Goal: Task Accomplishment & Management: Manage account settings

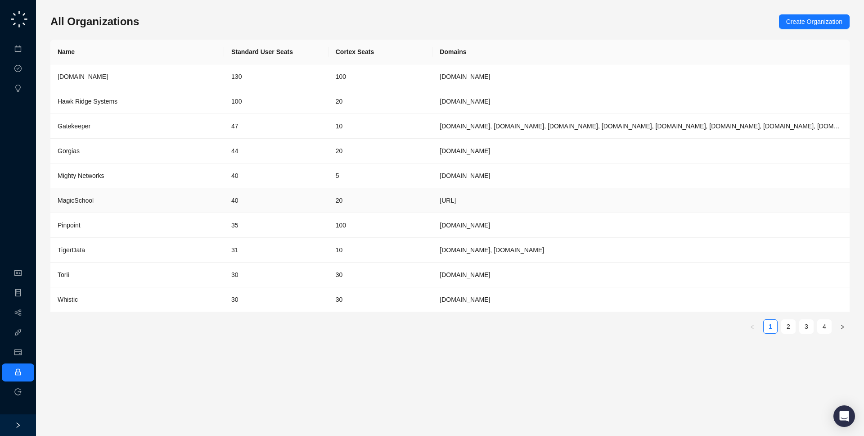
click at [175, 202] on div "MagicSchool" at bounding box center [137, 200] width 159 height 10
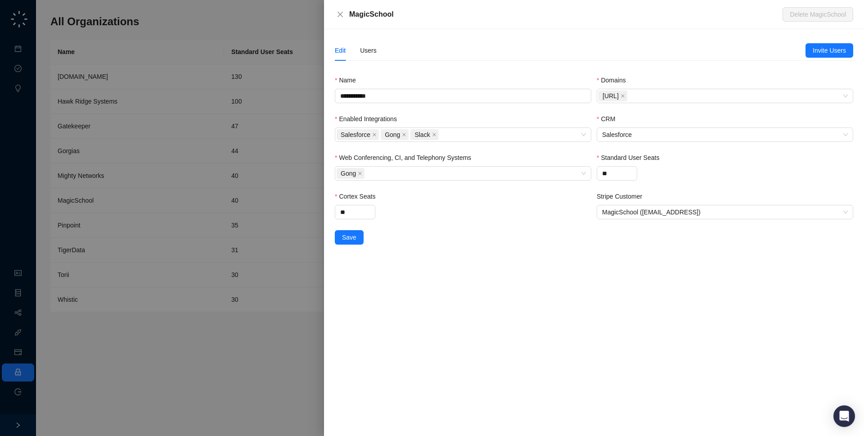
click at [360, 55] on div "Edit Users" at bounding box center [356, 50] width 42 height 21
click at [386, 50] on div "Edit Users" at bounding box center [570, 50] width 471 height 21
click at [372, 50] on div "Users" at bounding box center [368, 50] width 17 height 10
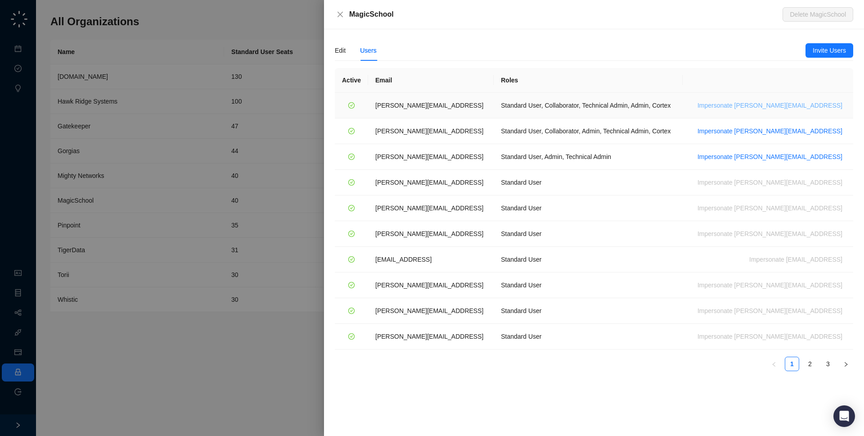
click at [803, 106] on span "Impersonate ana@magicschool.ai" at bounding box center [770, 105] width 145 height 10
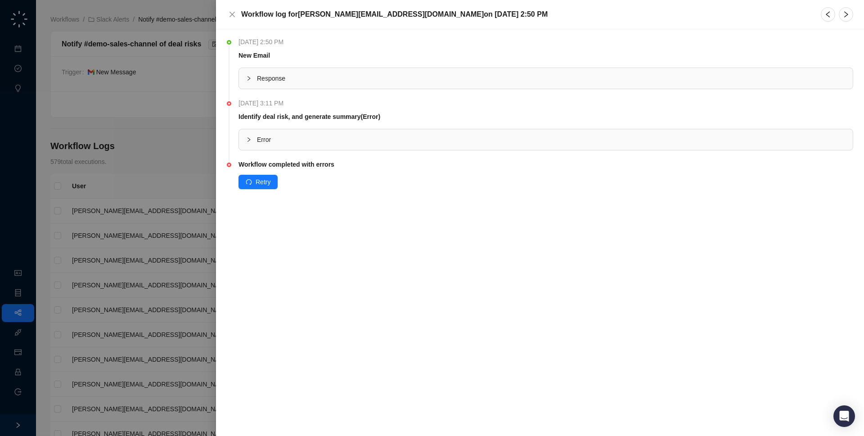
click at [365, 83] on span "Response" at bounding box center [551, 78] width 589 height 10
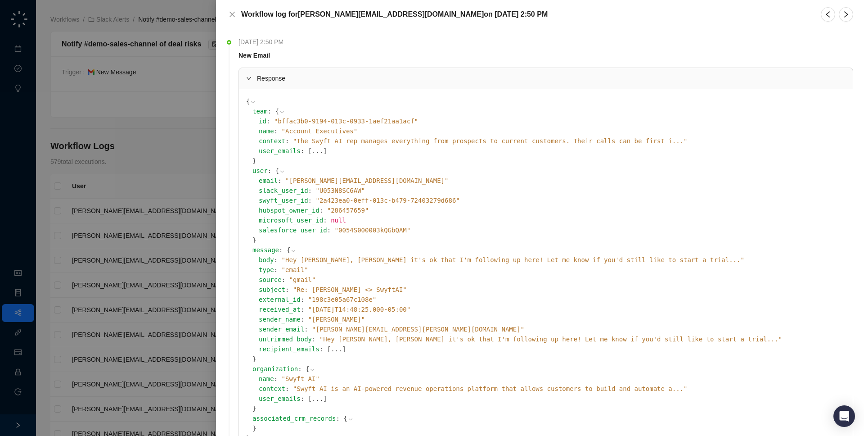
click at [456, 257] on span "" Hey Jake, Hope it's ok that I'm following up here! Let me know if you'd still…" at bounding box center [513, 259] width 463 height 7
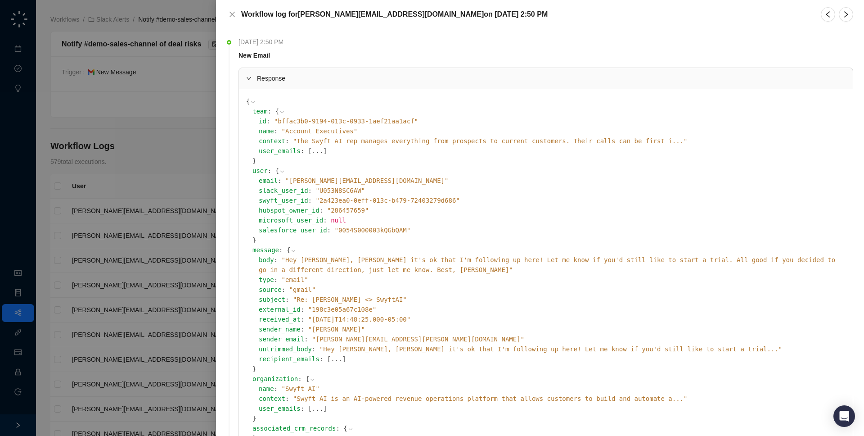
click at [422, 261] on span "" Hey Jake, Hope it's ok that I'm following up here! Let me know if you'd still…" at bounding box center [547, 264] width 576 height 17
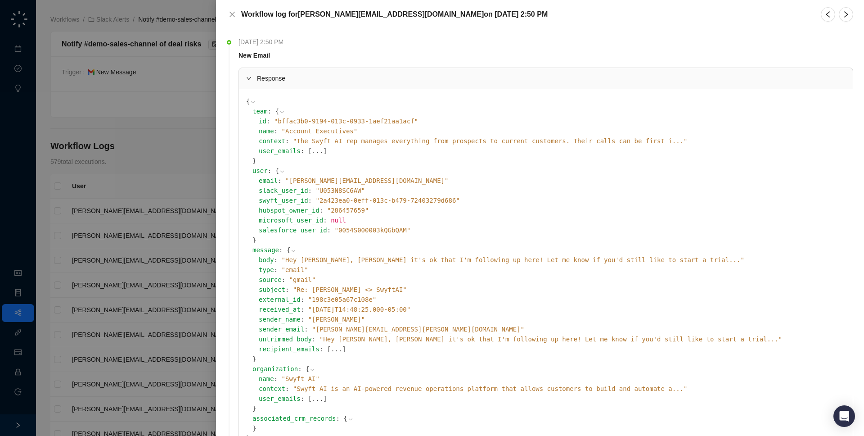
click at [405, 77] on span "Response" at bounding box center [551, 78] width 589 height 10
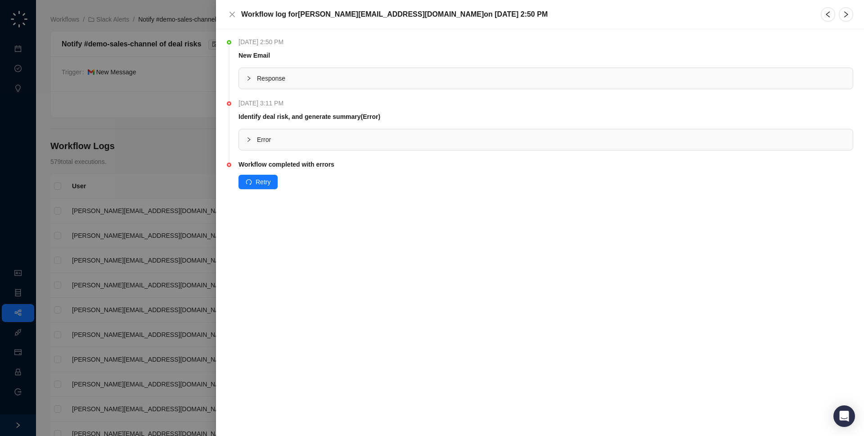
click at [301, 146] on div "Error" at bounding box center [546, 139] width 614 height 21
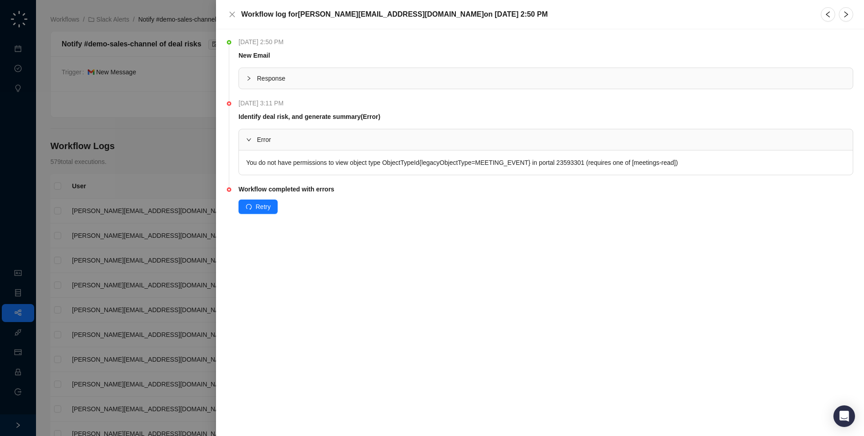
click at [328, 135] on span "Error" at bounding box center [551, 140] width 589 height 10
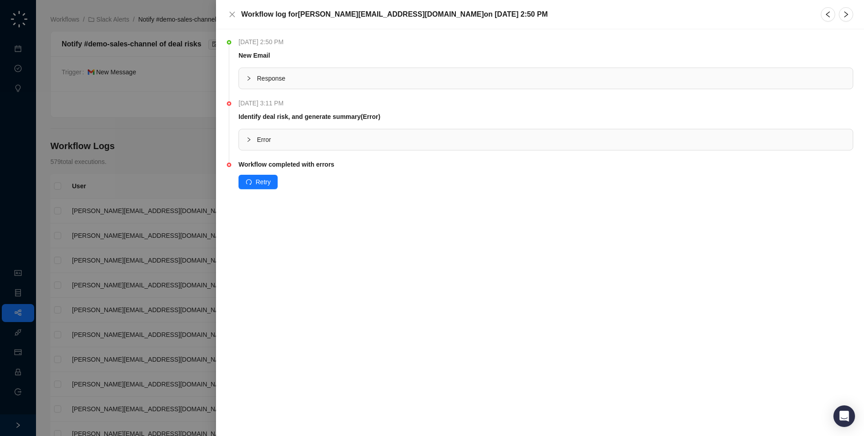
click at [111, 149] on div at bounding box center [432, 218] width 864 height 436
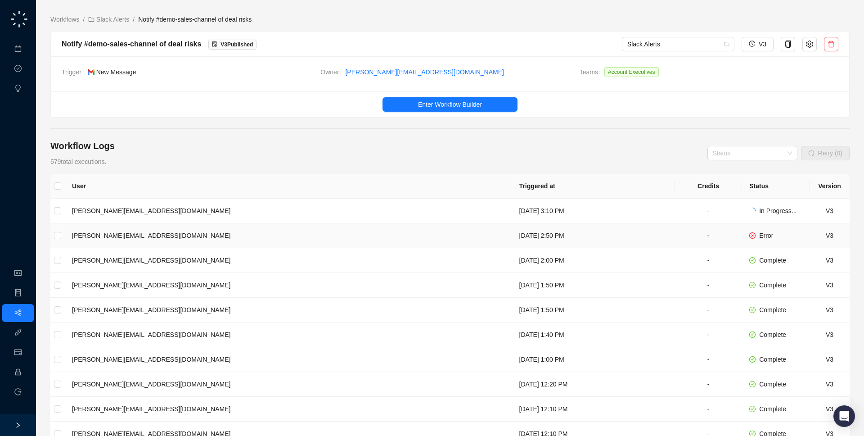
click at [512, 230] on td "[DATE] 2:50 PM" at bounding box center [593, 235] width 163 height 25
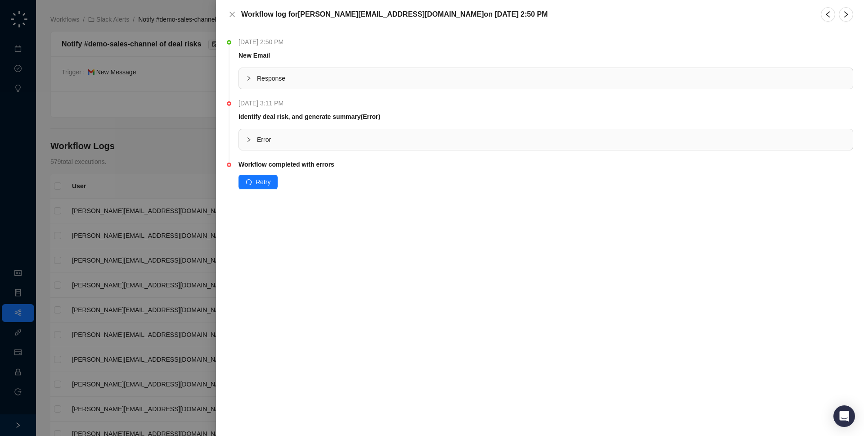
click at [149, 174] on div at bounding box center [432, 218] width 864 height 436
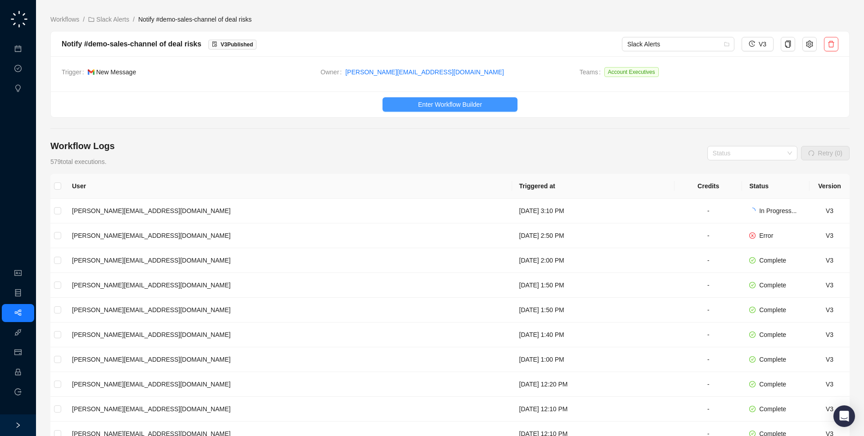
click at [445, 102] on span "Enter Workflow Builder" at bounding box center [450, 104] width 64 height 10
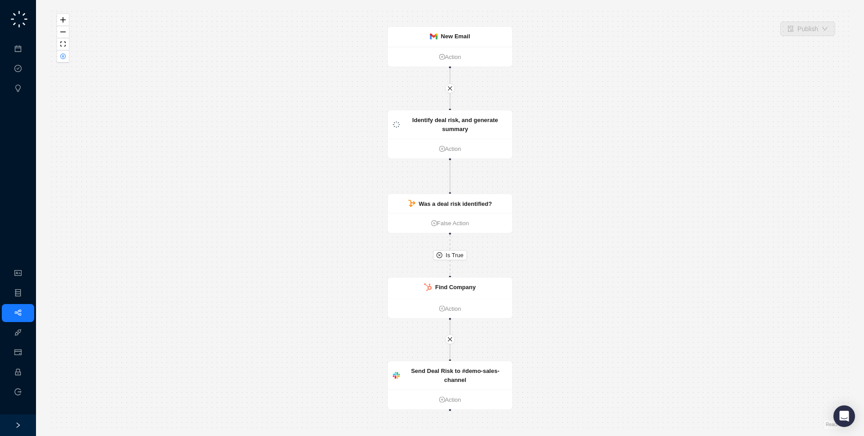
click at [445, 102] on div "Is True New Email Action Identify deal risk, and generate summary Action Was a …" at bounding box center [449, 217] width 799 height 421
click at [445, 126] on strong "Identify deal risk, and generate summary" at bounding box center [455, 125] width 86 height 16
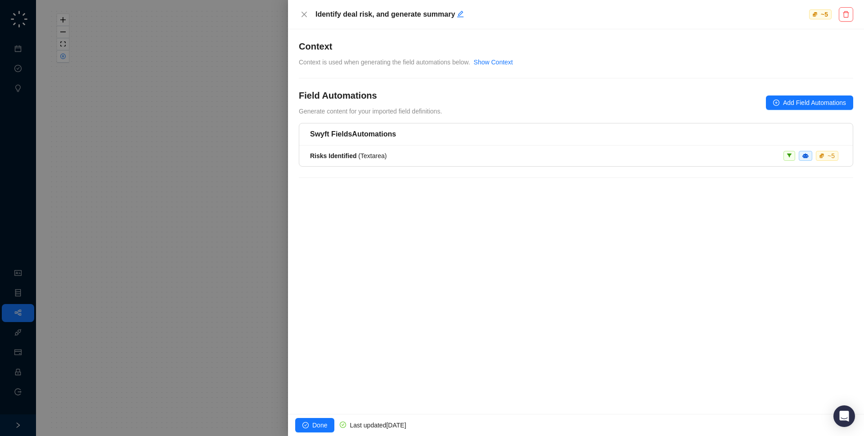
drag, startPoint x: 190, startPoint y: 128, endPoint x: 105, endPoint y: 80, distance: 97.6
click at [181, 125] on div at bounding box center [432, 218] width 864 height 436
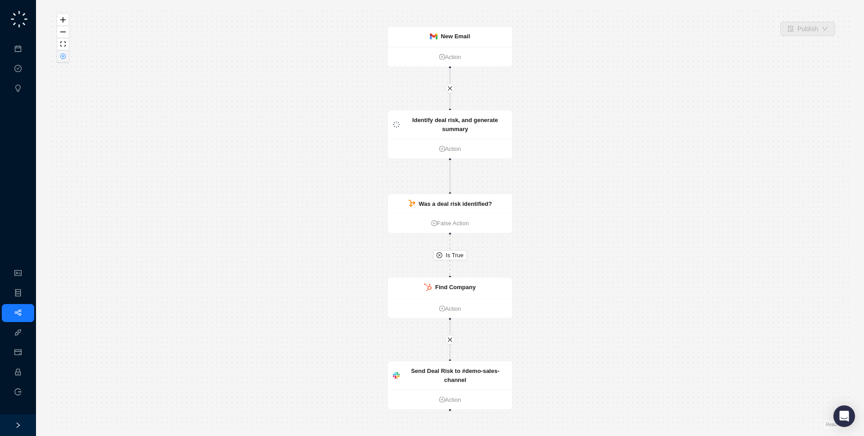
click at [62, 61] on button "button" at bounding box center [63, 56] width 12 height 12
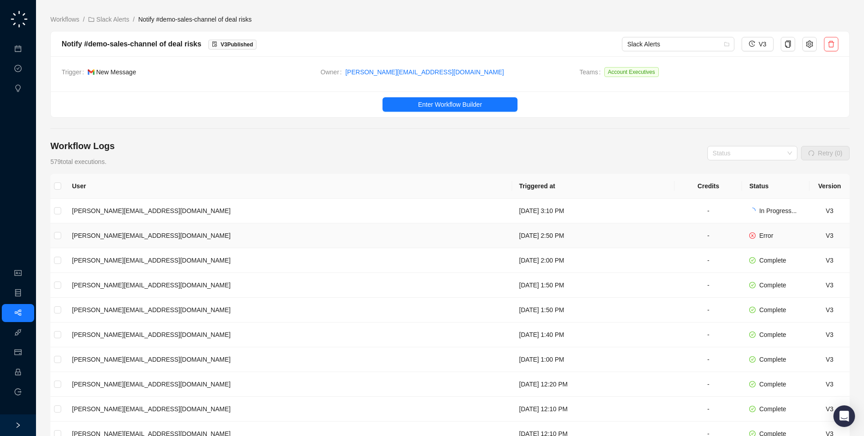
click at [558, 237] on td "[DATE] 2:50 PM" at bounding box center [593, 235] width 163 height 25
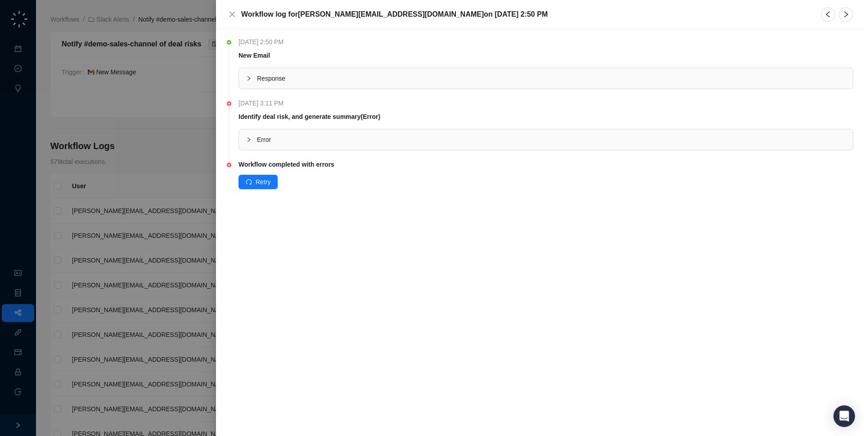
click at [350, 130] on div "Error" at bounding box center [546, 139] width 614 height 21
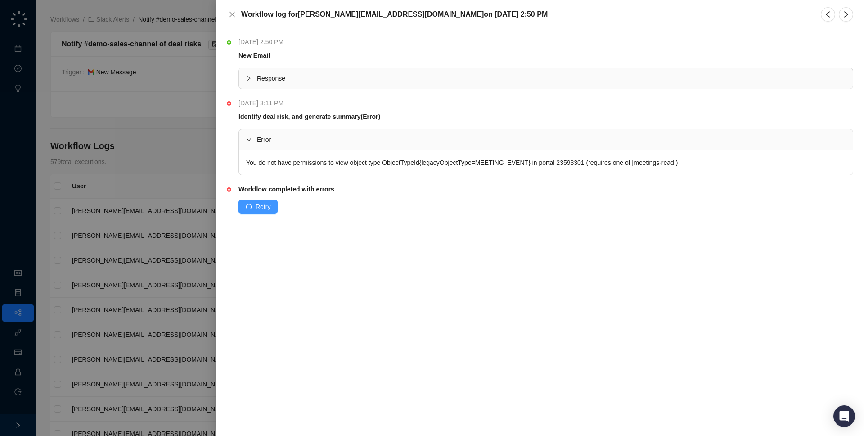
click at [253, 200] on button "Retry" at bounding box center [258, 206] width 39 height 14
click at [194, 152] on div at bounding box center [432, 218] width 864 height 436
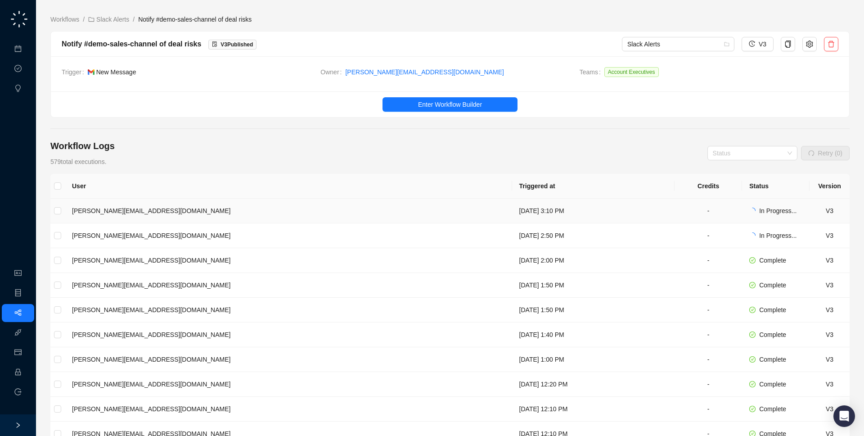
click at [689, 211] on td "-" at bounding box center [709, 210] width 68 height 25
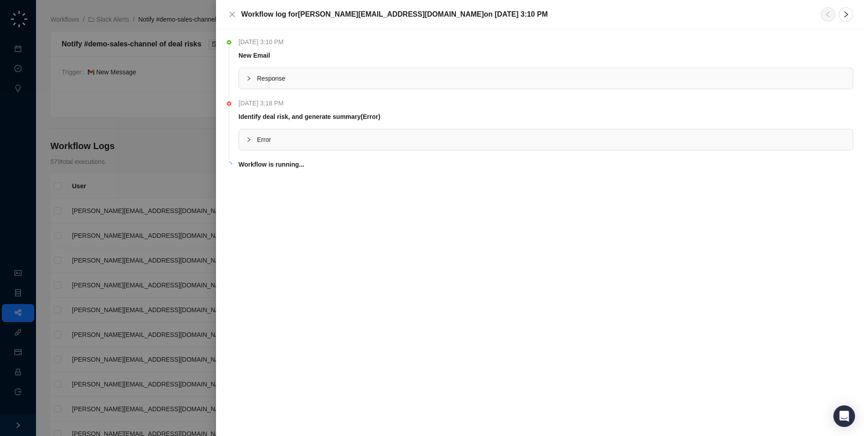
click at [426, 79] on span "Response" at bounding box center [551, 78] width 589 height 10
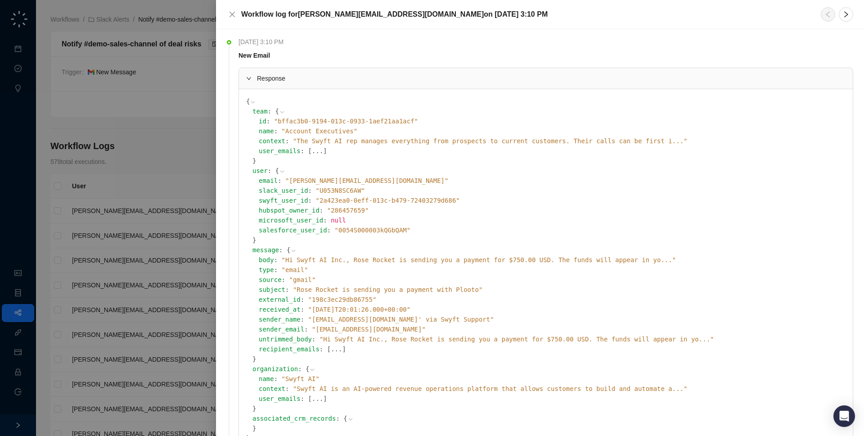
click at [423, 256] on span "" Hi Swyft AI Inc., Rose Rocket is sending you a payment for $750.00 USD. The f…" at bounding box center [479, 259] width 395 height 7
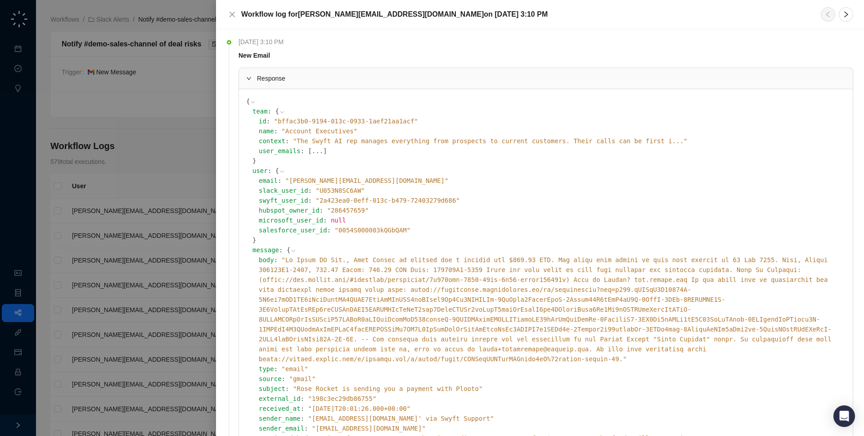
click at [419, 257] on span "" "" at bounding box center [545, 309] width 573 height 106
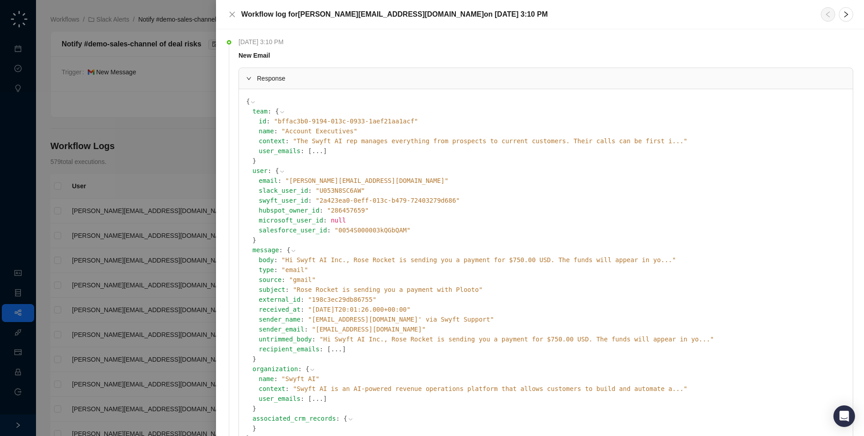
click at [399, 77] on span "Response" at bounding box center [551, 78] width 589 height 10
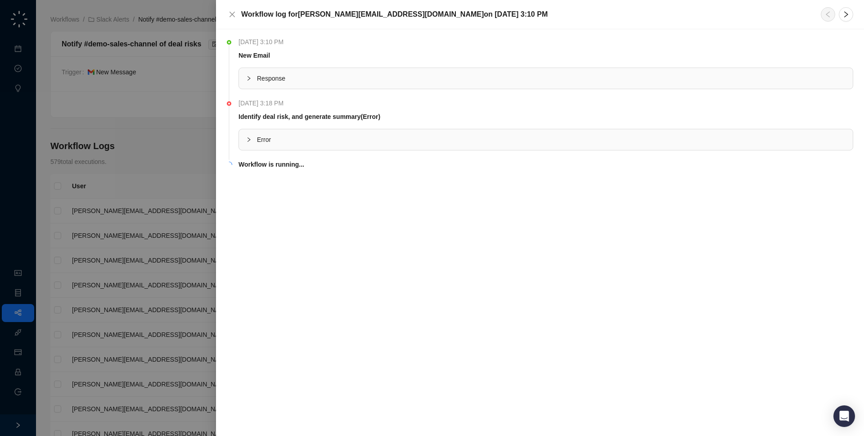
click at [66, 169] on div at bounding box center [432, 218] width 864 height 436
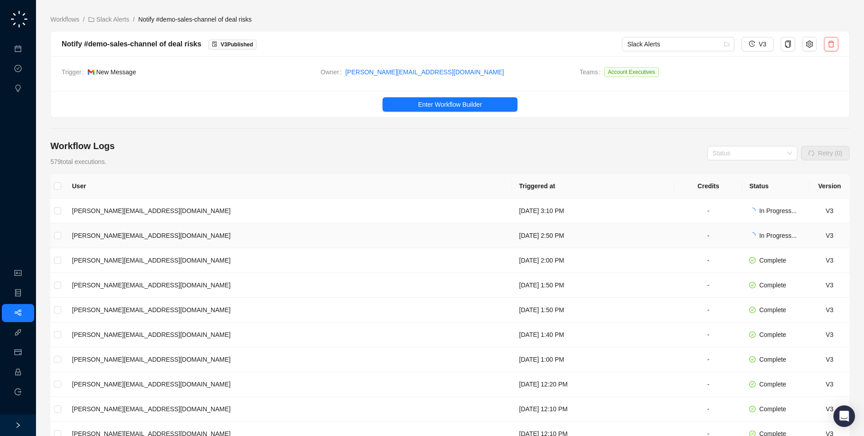
click at [591, 235] on td "[DATE] 2:50 PM" at bounding box center [593, 235] width 163 height 25
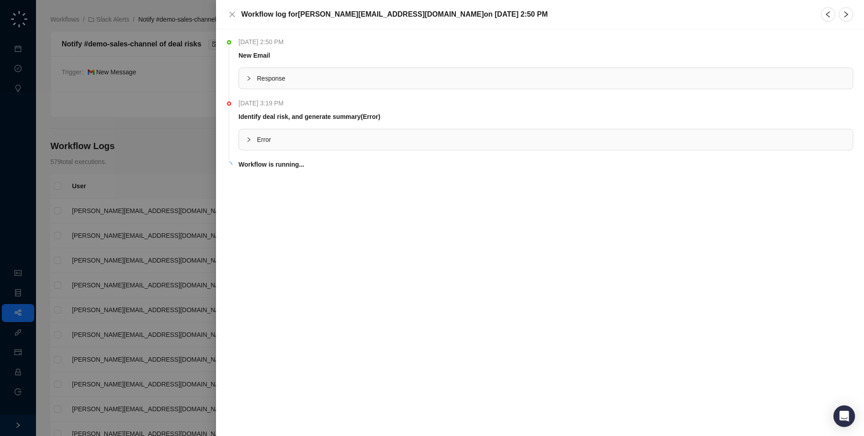
click at [402, 141] on span "Error" at bounding box center [551, 140] width 589 height 10
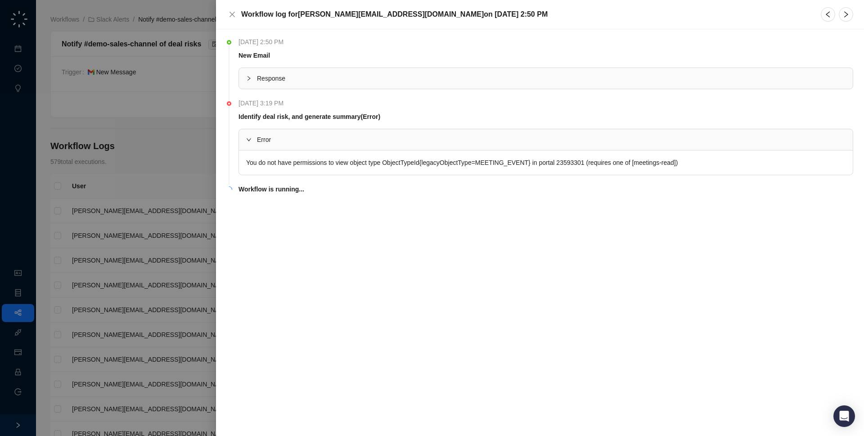
click at [367, 163] on div "You do not have permissions to view object type ObjectTypeId{legacyObjectType=M…" at bounding box center [546, 162] width 614 height 24
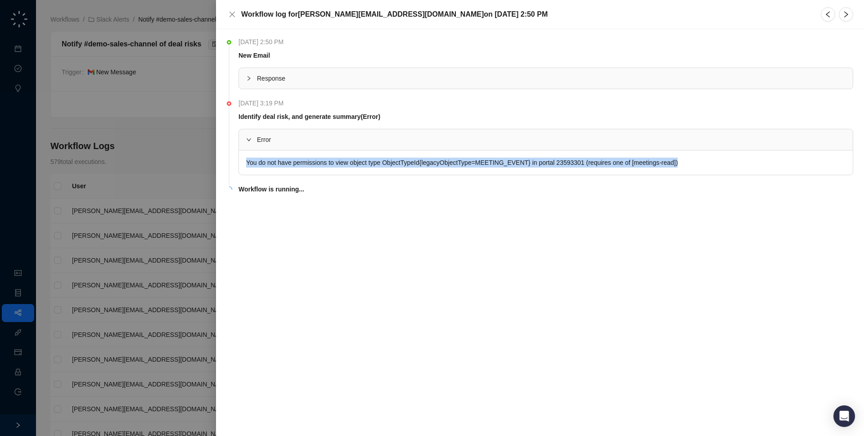
click at [367, 163] on div "You do not have permissions to view object type ObjectTypeId{legacyObjectType=M…" at bounding box center [546, 162] width 614 height 24
click at [405, 162] on div "You do not have permissions to view object type ObjectTypeId{legacyObjectType=M…" at bounding box center [546, 162] width 614 height 24
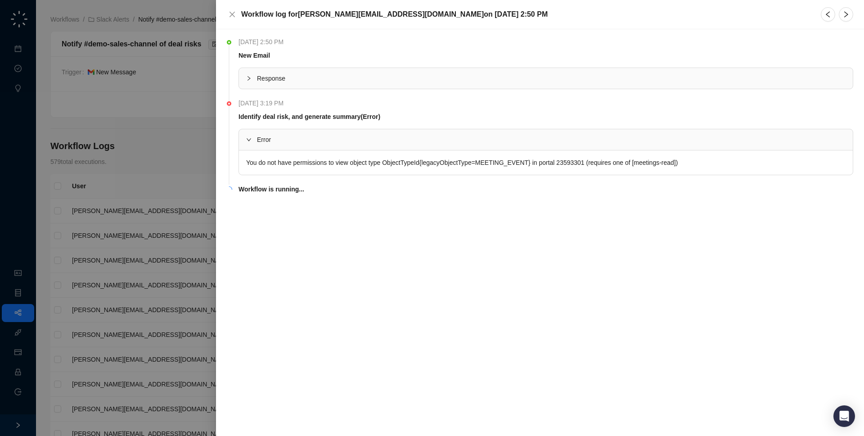
click at [711, 160] on div "You do not have permissions to view object type ObjectTypeId{legacyObjectType=M…" at bounding box center [546, 162] width 614 height 24
click at [462, 135] on span "Error" at bounding box center [551, 140] width 589 height 10
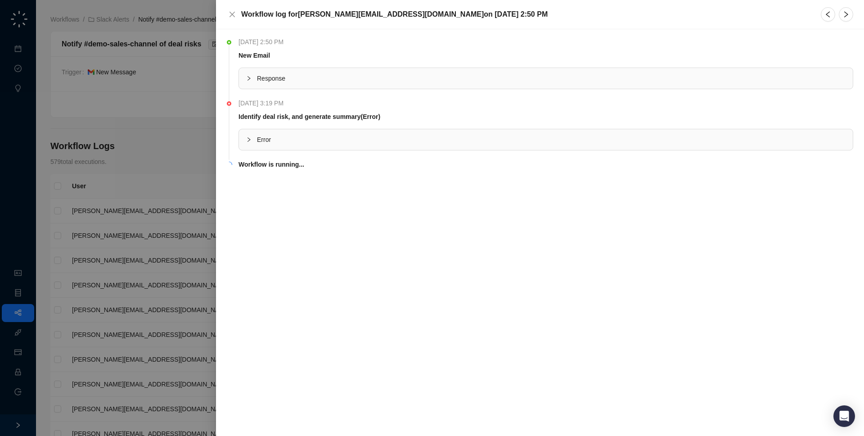
click at [185, 107] on div at bounding box center [432, 218] width 864 height 436
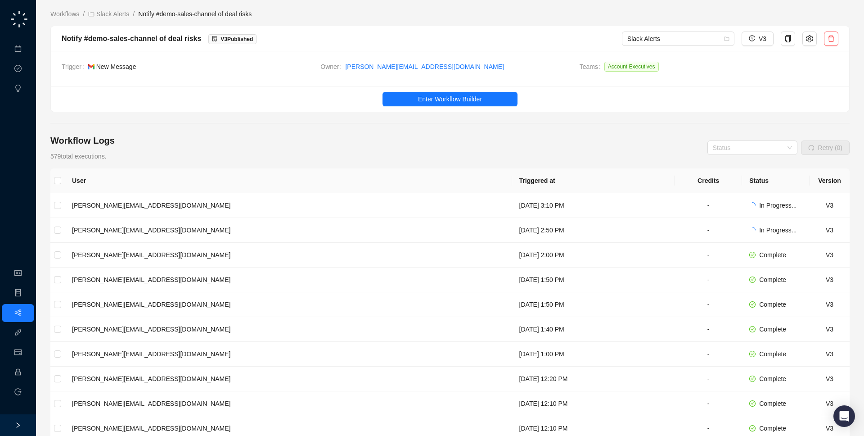
scroll to position [5, 0]
click at [101, 11] on link "Slack Alerts" at bounding box center [108, 15] width 45 height 10
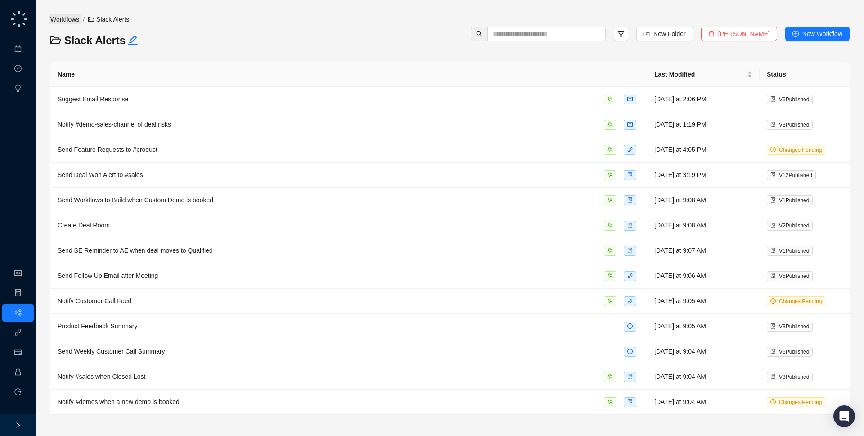
click at [57, 18] on link "Workflows" at bounding box center [65, 19] width 32 height 10
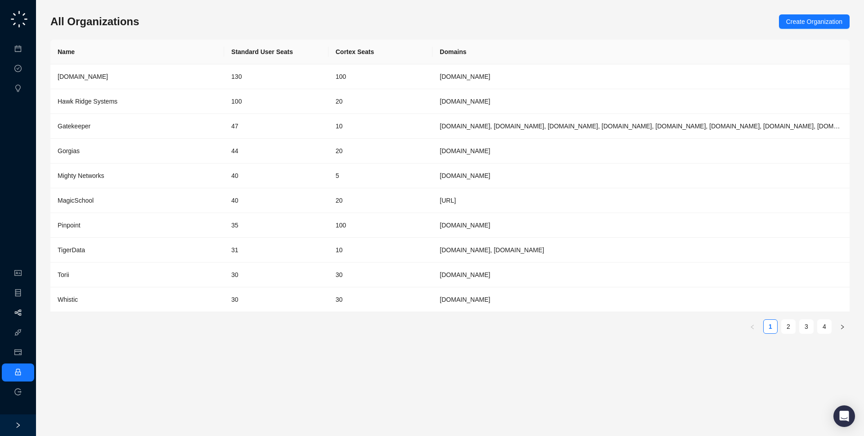
click at [26, 309] on link "Workflows" at bounding box center [40, 312] width 29 height 7
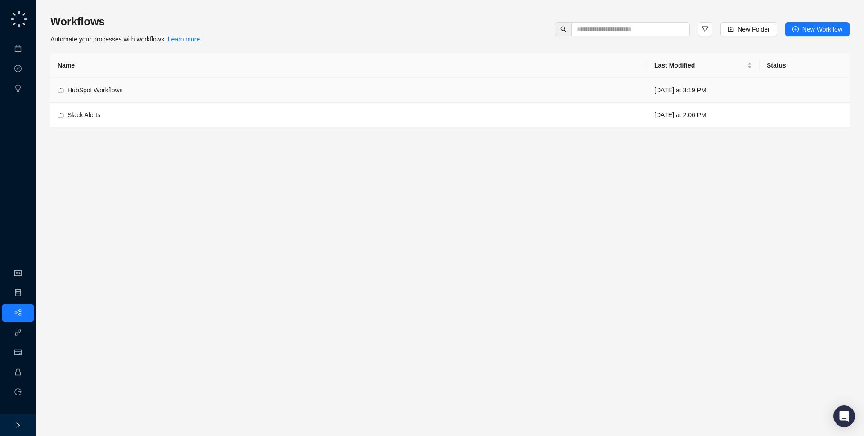
click at [155, 98] on td "HubSpot Workflows" at bounding box center [348, 90] width 597 height 25
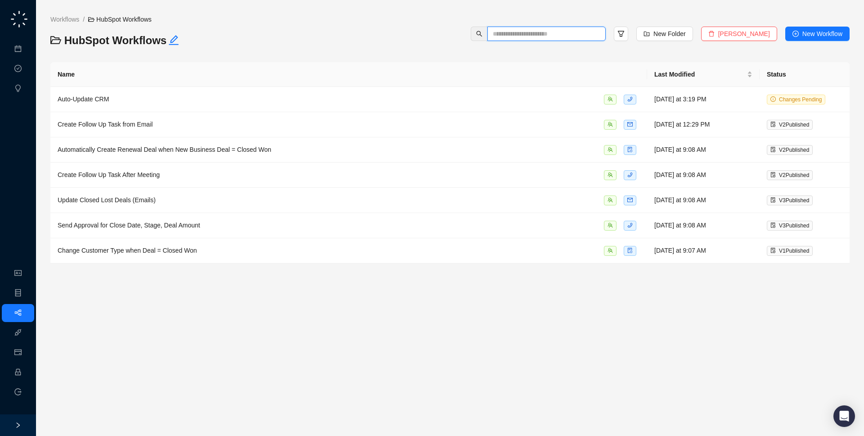
click at [531, 32] on input "text" at bounding box center [543, 34] width 100 height 10
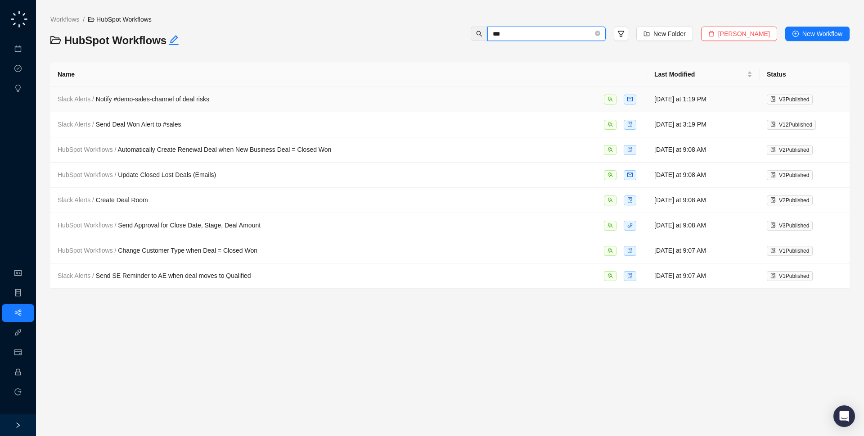
type input "***"
click at [230, 105] on td "Slack Alerts / Notify #demo-sales-channel of deal risks" at bounding box center [348, 99] width 597 height 25
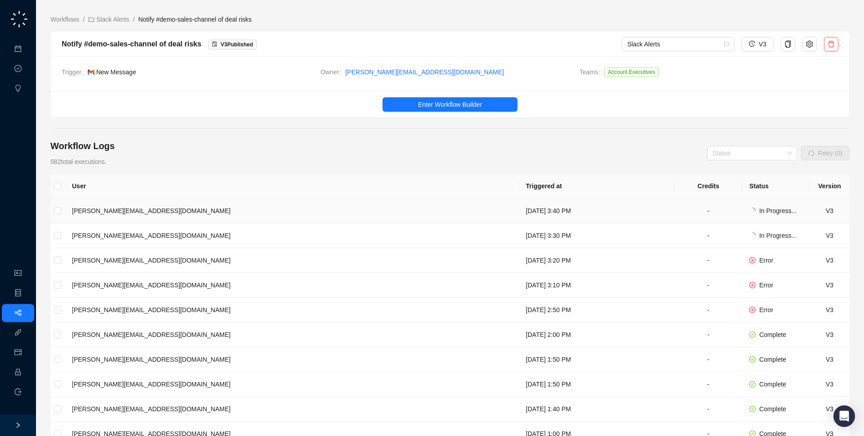
click at [293, 204] on td "jake@swyftai.com" at bounding box center [292, 210] width 454 height 25
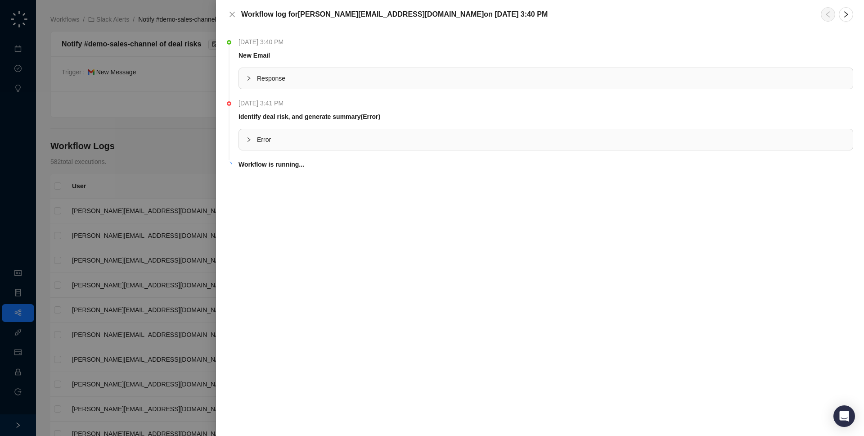
click at [302, 139] on span "Error" at bounding box center [551, 140] width 589 height 10
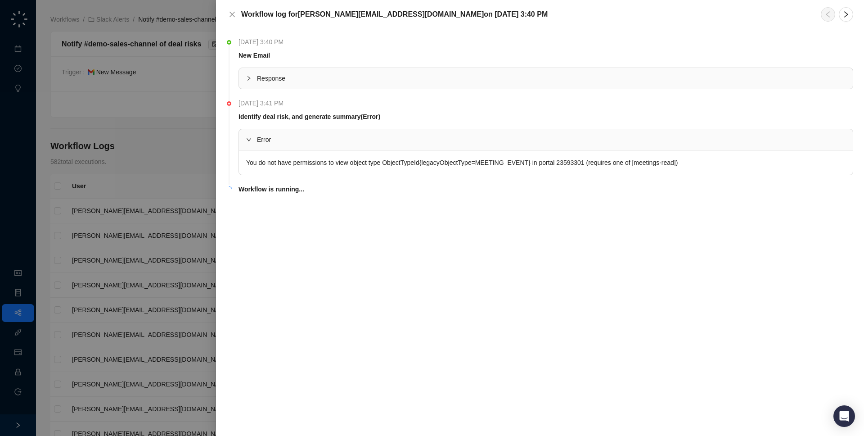
click at [425, 162] on div "You do not have permissions to view object type ObjectTypeId{legacyObjectType=M…" at bounding box center [546, 162] width 614 height 24
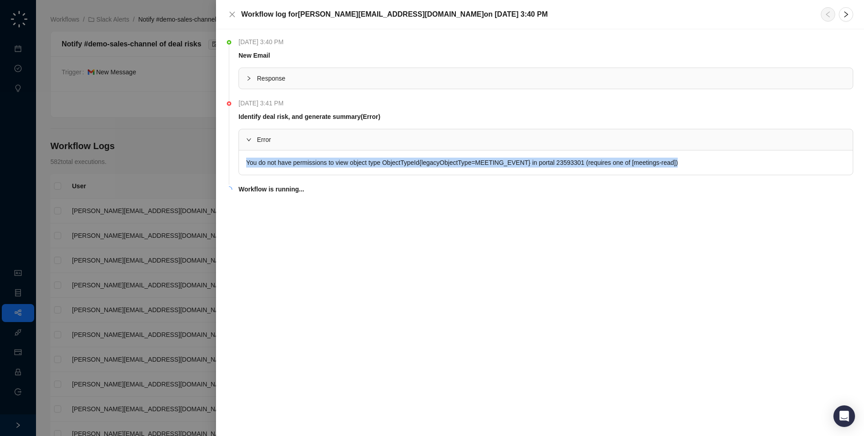
click at [425, 162] on div "You do not have permissions to view object type ObjectTypeId{legacyObjectType=M…" at bounding box center [546, 162] width 614 height 24
click at [469, 164] on div "You do not have permissions to view object type ObjectTypeId{legacyObjectType=M…" at bounding box center [546, 162] width 614 height 24
click at [660, 169] on div "You do not have permissions to view object type ObjectTypeId{legacyObjectType=M…" at bounding box center [546, 162] width 614 height 24
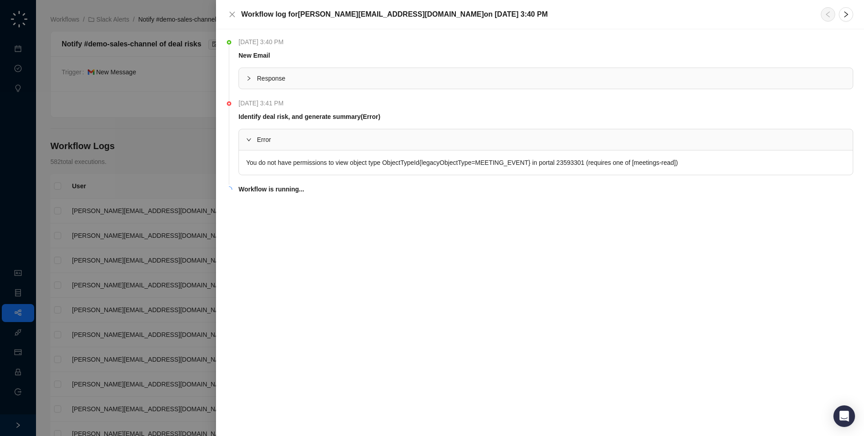
click at [714, 162] on div "You do not have permissions to view object type ObjectTypeId{legacyObjectType=M…" at bounding box center [546, 162] width 614 height 24
drag, startPoint x: 247, startPoint y: 171, endPoint x: 242, endPoint y: 170, distance: 5.4
click at [242, 170] on div "You do not have permissions to view object type ObjectTypeId{legacyObjectType=M…" at bounding box center [546, 162] width 614 height 24
click at [261, 89] on li "Tuesday, 08/19/25, 3:40 PM New Email Response" at bounding box center [540, 70] width 626 height 61
click at [269, 85] on div "Response" at bounding box center [546, 78] width 614 height 21
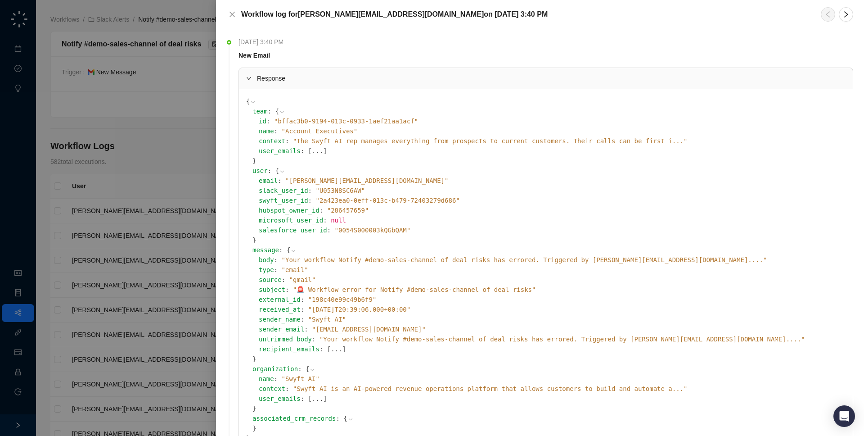
click at [269, 85] on div "Response" at bounding box center [546, 78] width 614 height 21
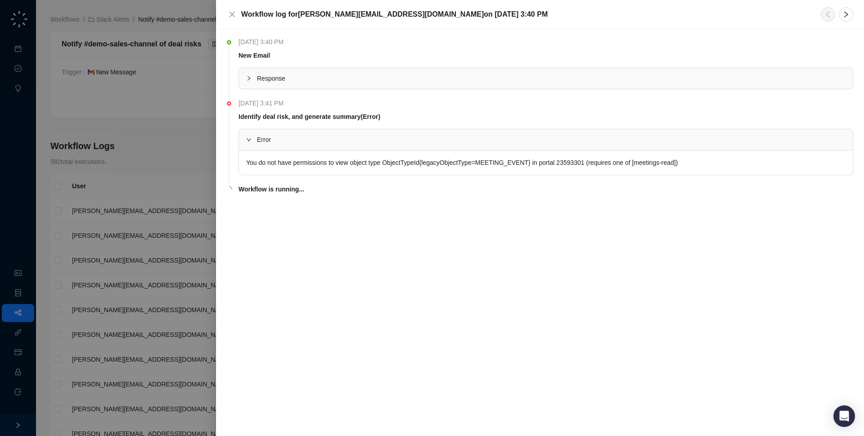
click at [269, 85] on div "Response" at bounding box center [546, 78] width 614 height 21
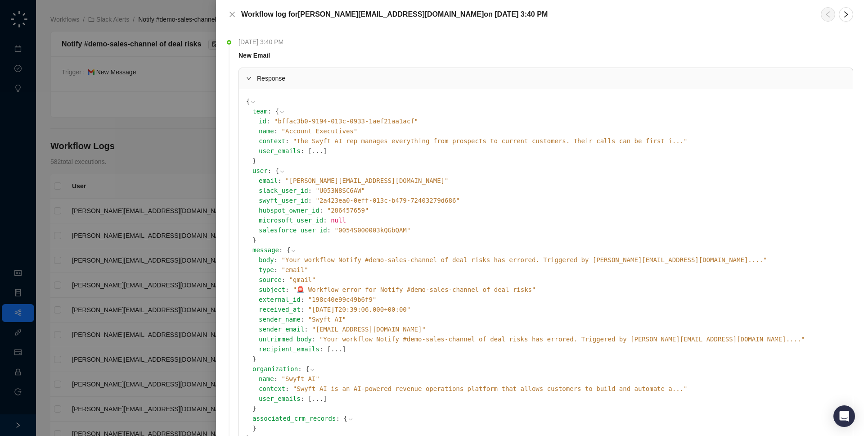
click at [269, 85] on div "Response" at bounding box center [546, 78] width 614 height 21
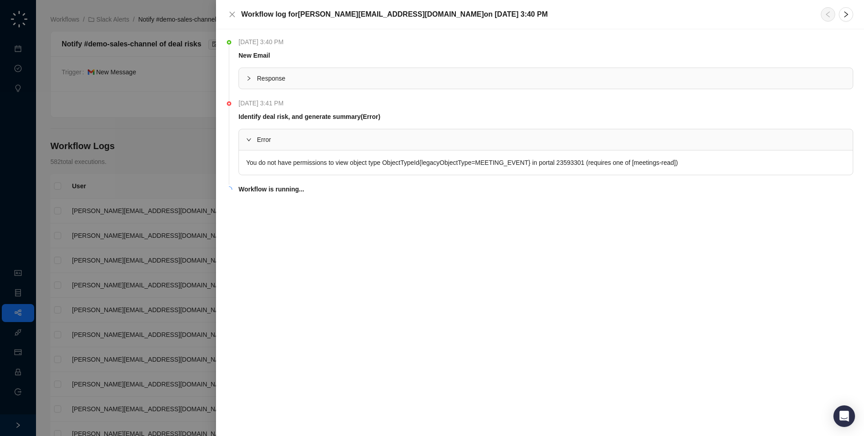
click at [211, 120] on div at bounding box center [432, 218] width 864 height 436
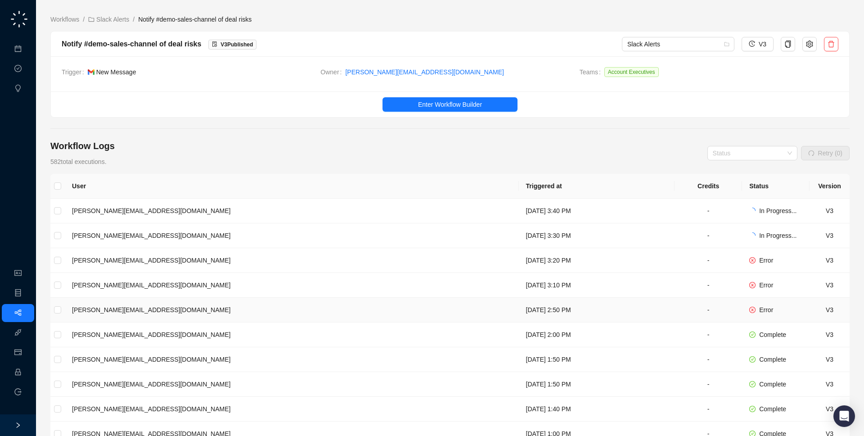
click at [532, 313] on td "Tuesday, 08/19/25, 2:50 PM" at bounding box center [597, 309] width 156 height 25
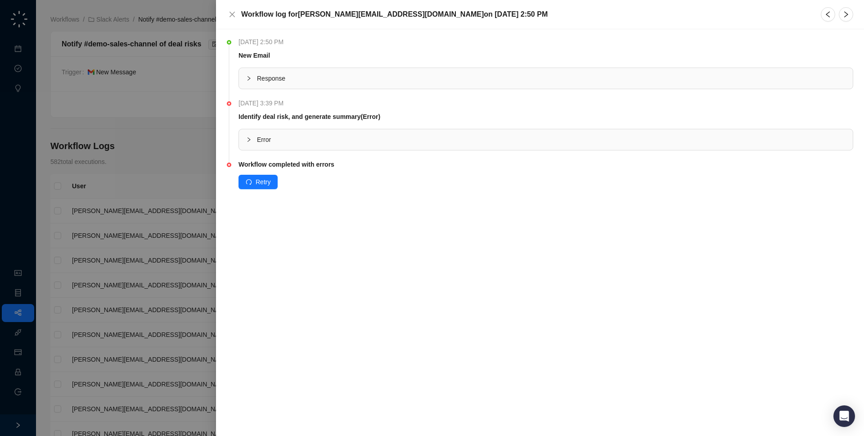
click at [441, 146] on div "Error" at bounding box center [546, 139] width 614 height 21
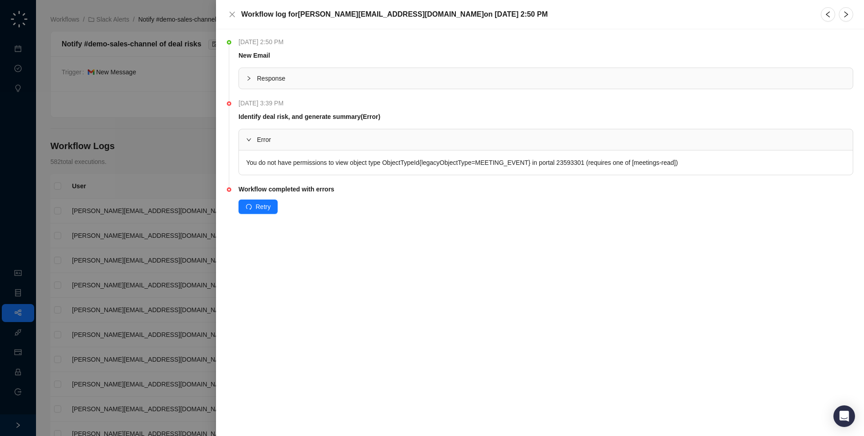
click at [431, 78] on span "Response" at bounding box center [551, 78] width 589 height 10
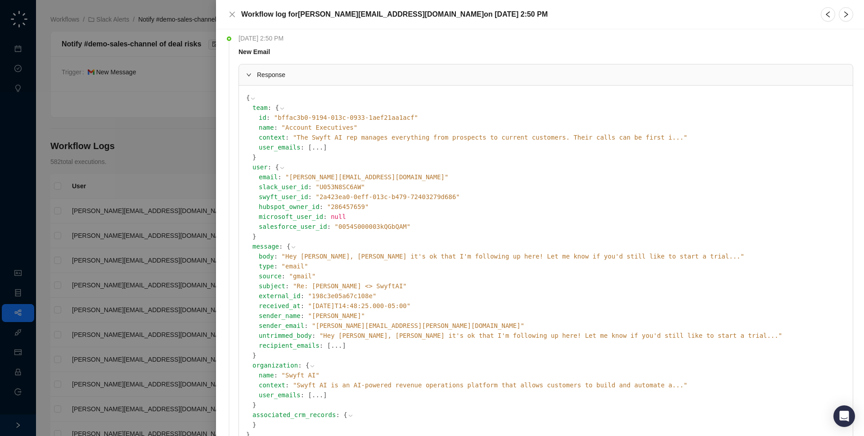
scroll to position [5, 0]
click at [513, 257] on span "" Hey Jake, Hope it's ok that I'm following up here! Let me know if you'd still…" at bounding box center [513, 254] width 463 height 7
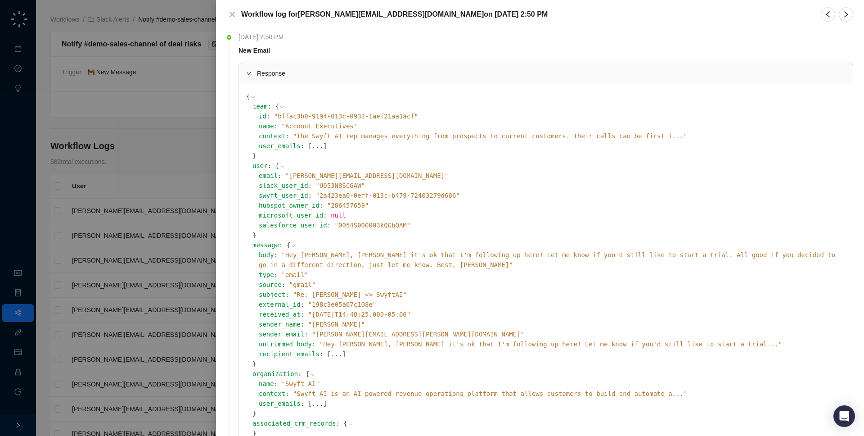
click at [513, 257] on span "" Hey Jake, Hope it's ok that I'm following up here! Let me know if you'd still…" at bounding box center [547, 259] width 576 height 17
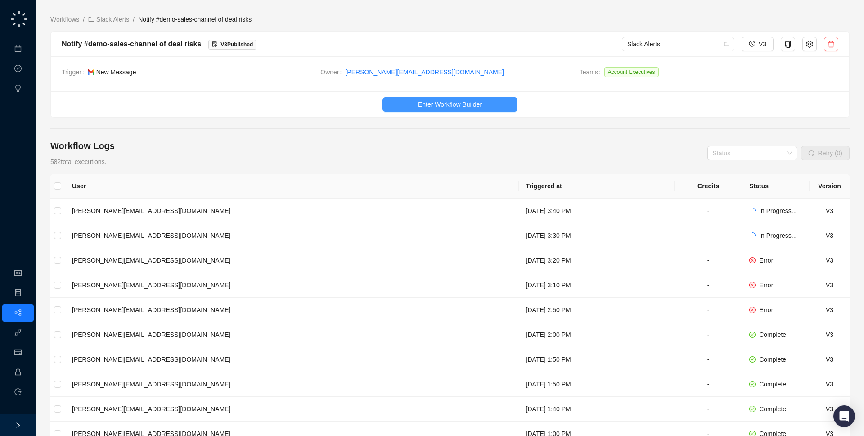
click at [428, 105] on span "Enter Workflow Builder" at bounding box center [450, 104] width 64 height 10
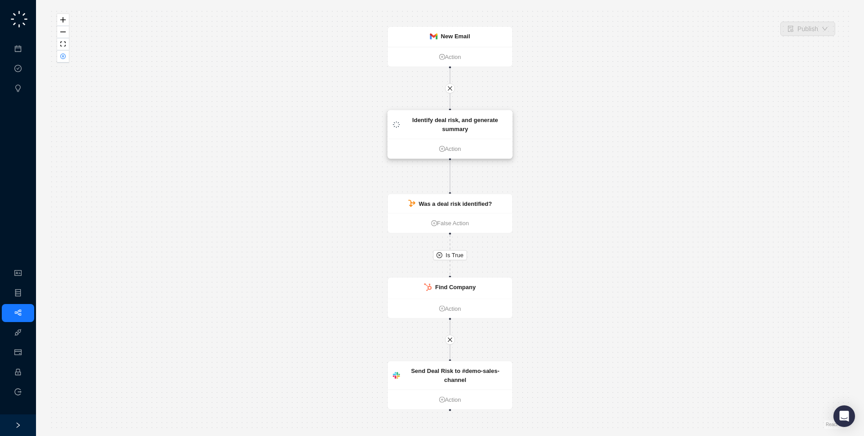
click at [440, 123] on strong "Identify deal risk, and generate summary" at bounding box center [455, 125] width 86 height 16
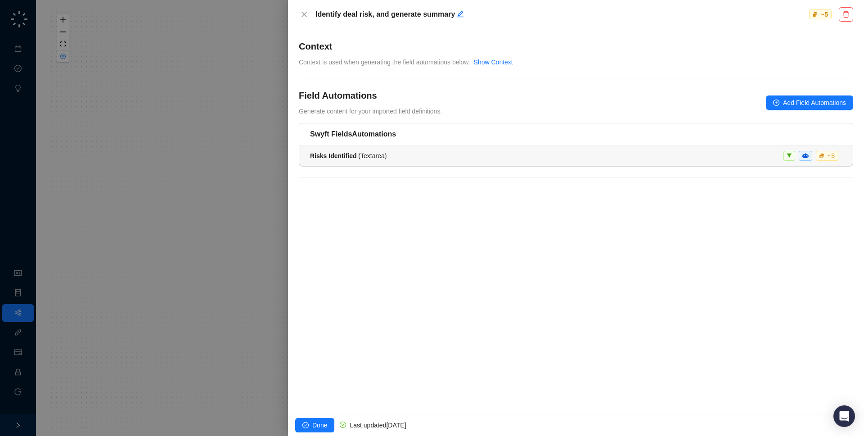
click at [422, 156] on div "Risks Identified ( Textarea ) ~ 5" at bounding box center [576, 156] width 532 height 10
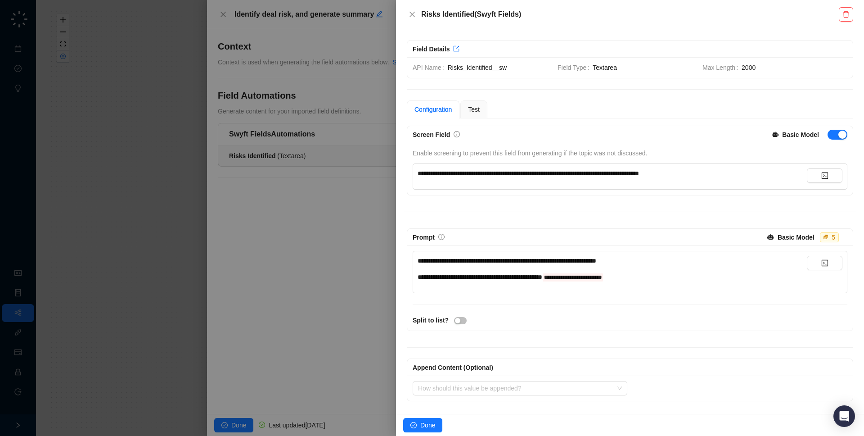
click at [679, 272] on div "**********" at bounding box center [612, 277] width 389 height 10
click at [292, 208] on div at bounding box center [432, 218] width 864 height 436
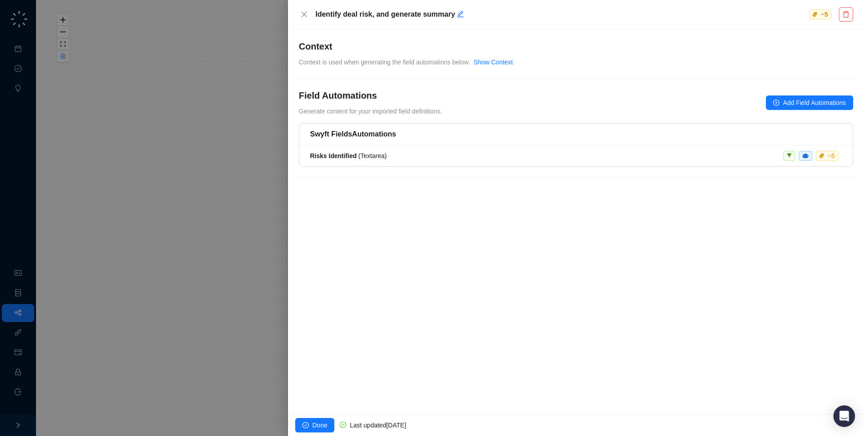
click at [193, 162] on div at bounding box center [432, 218] width 864 height 436
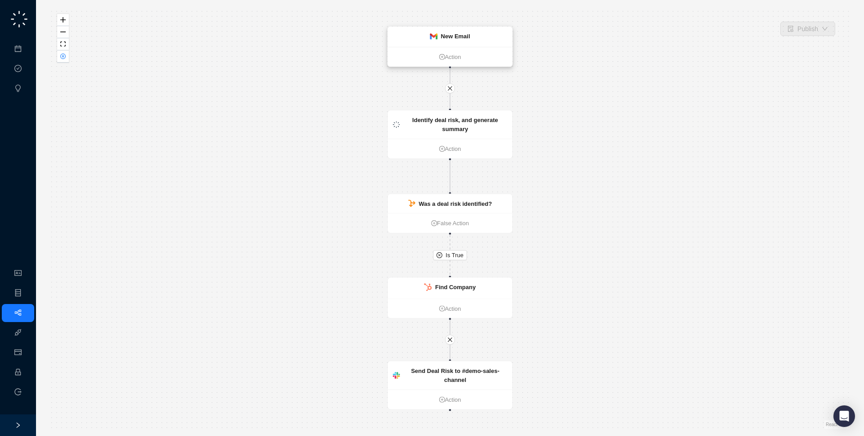
click at [455, 37] on strong "New Email" at bounding box center [455, 36] width 29 height 7
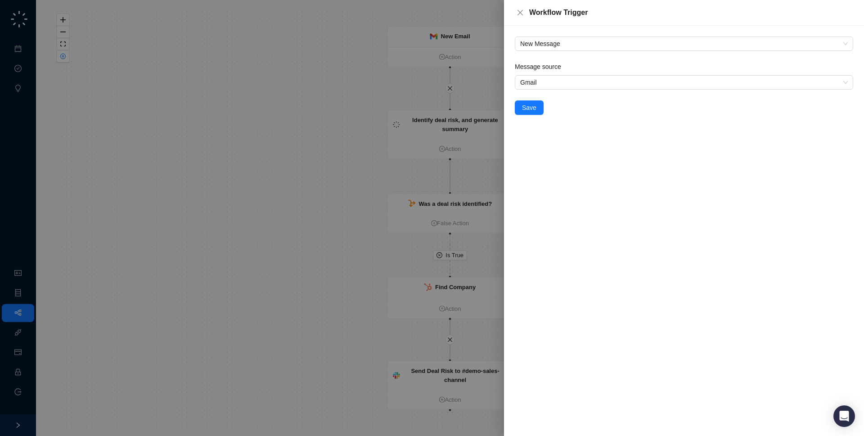
click at [402, 132] on div at bounding box center [432, 218] width 864 height 436
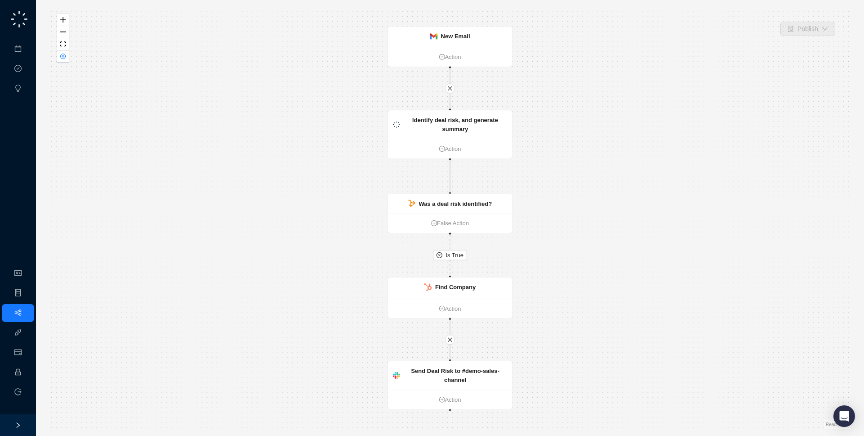
click at [442, 128] on strong "Identify deal risk, and generate summary" at bounding box center [455, 125] width 86 height 16
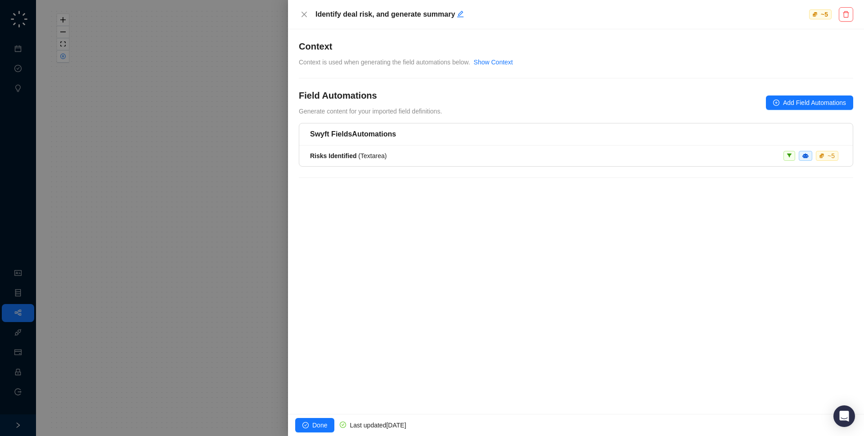
click at [480, 145] on li "Risks Identified ( Textarea ) ~ 5" at bounding box center [576, 155] width 554 height 21
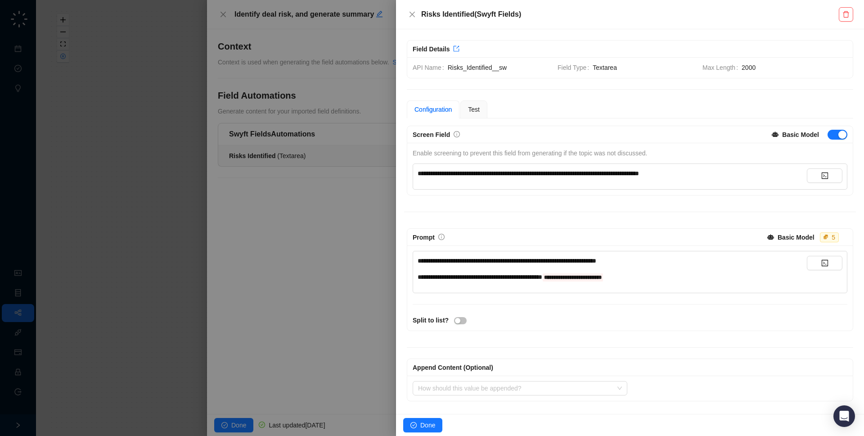
click at [676, 275] on div "**********" at bounding box center [612, 277] width 389 height 10
click at [817, 268] on button "button" at bounding box center [825, 263] width 36 height 14
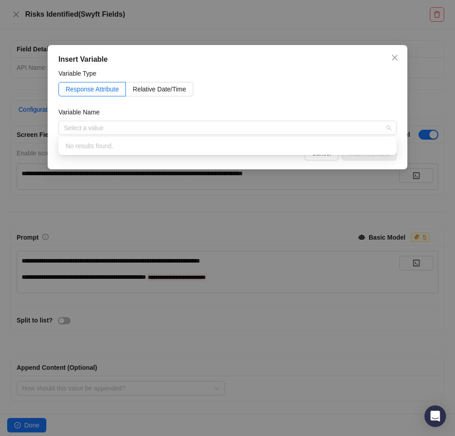
click at [432, 112] on div "Insert Variable Variable Type Response Attribute Relative Date/Time Variable Na…" at bounding box center [227, 218] width 455 height 436
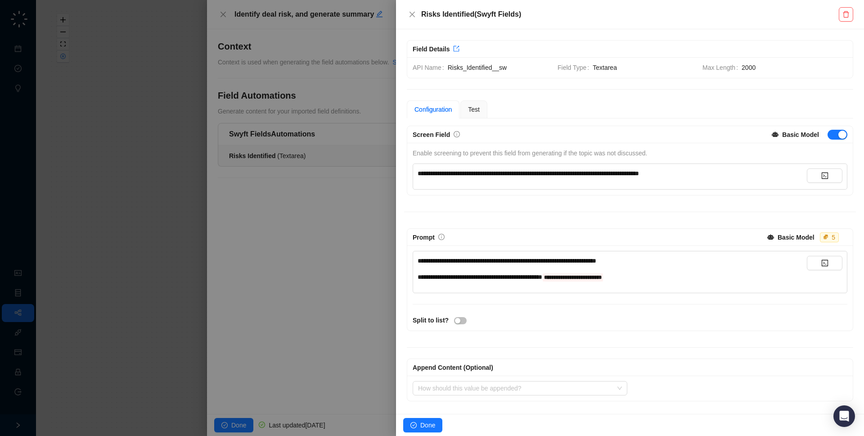
click at [232, 125] on div at bounding box center [432, 218] width 864 height 436
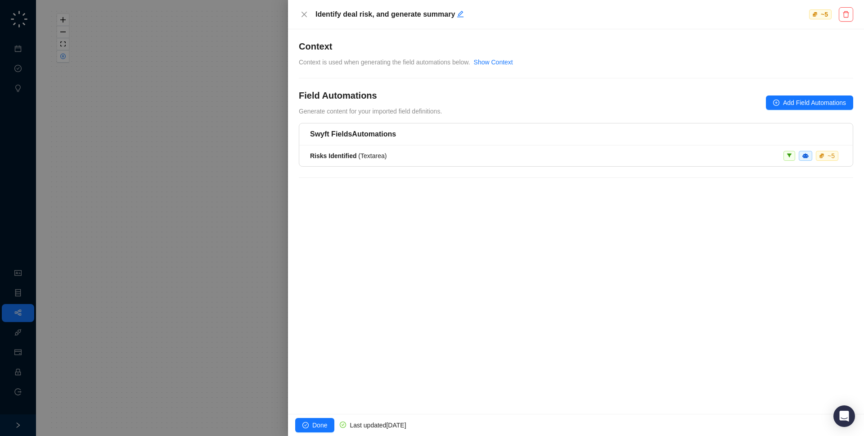
drag, startPoint x: 214, startPoint y: 134, endPoint x: 175, endPoint y: 150, distance: 42.0
click at [214, 134] on div at bounding box center [432, 218] width 864 height 436
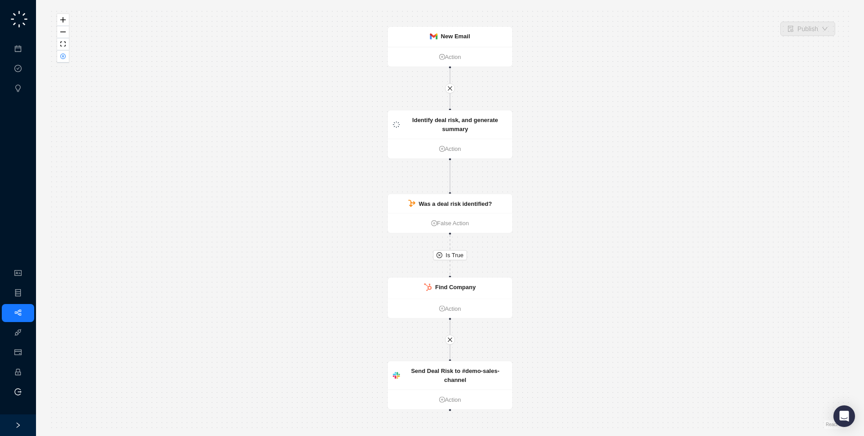
click at [14, 397] on li "Logout" at bounding box center [18, 392] width 32 height 18
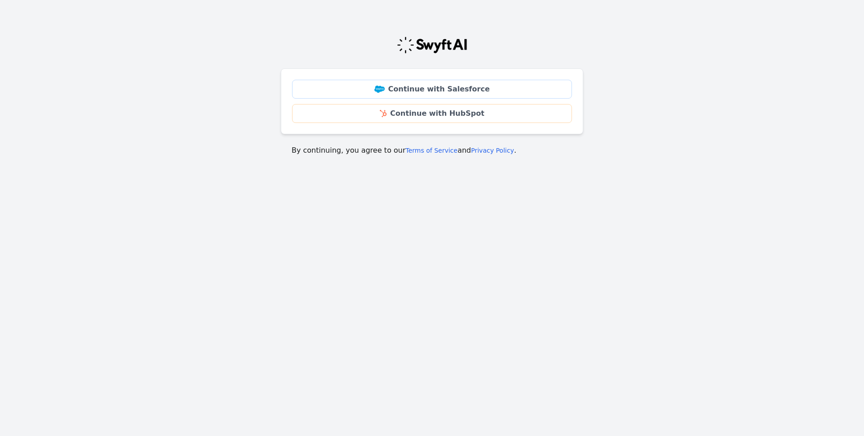
click at [352, 123] on div "Continue with Salesforce Continue with HubSpot" at bounding box center [432, 101] width 302 height 66
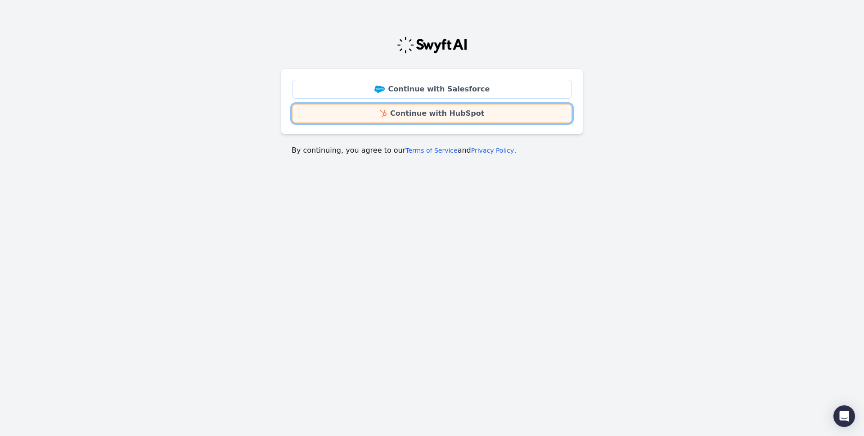
click at [353, 118] on link "Continue with HubSpot" at bounding box center [432, 113] width 280 height 19
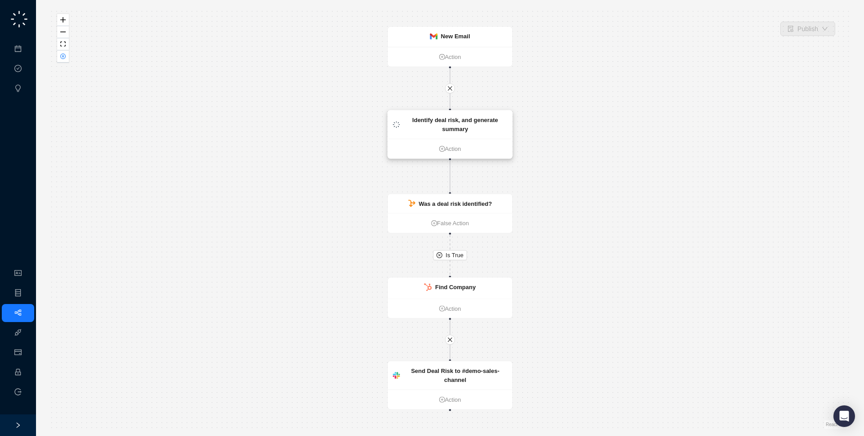
click at [454, 118] on strong "Identify deal risk, and generate summary" at bounding box center [455, 125] width 86 height 16
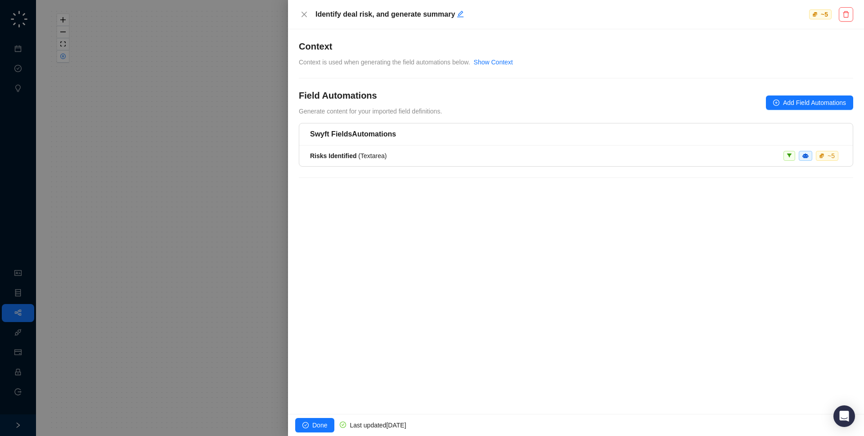
click at [563, 167] on div "Swyft Fields Automations Risks Identified ( Textarea ) ~ 5" at bounding box center [576, 156] width 554 height 66
click at [562, 162] on li "Risks Identified ( Textarea ) ~ 5" at bounding box center [576, 155] width 554 height 21
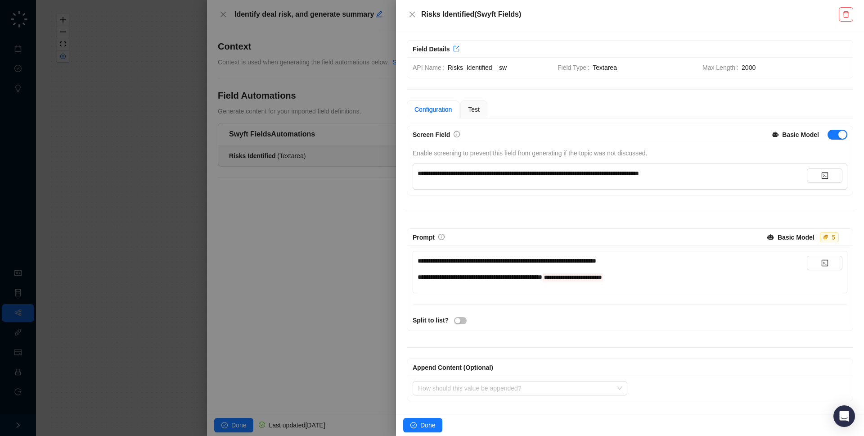
click at [311, 285] on div at bounding box center [432, 218] width 864 height 436
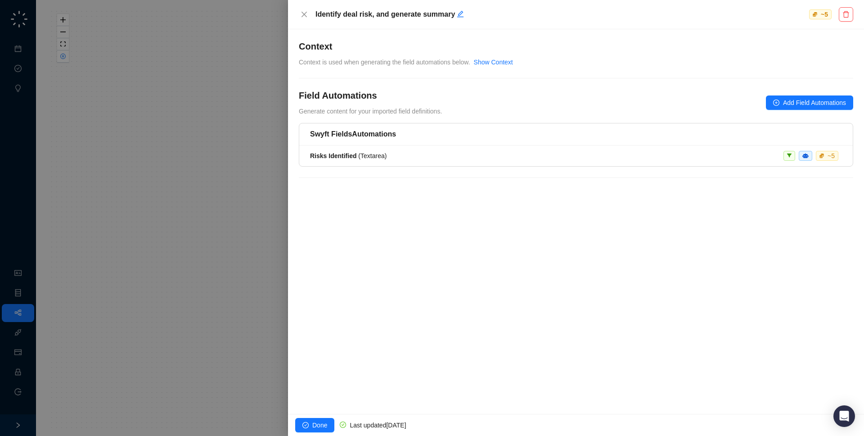
drag, startPoint x: 194, startPoint y: 248, endPoint x: 205, endPoint y: 243, distance: 11.5
click at [194, 248] on div at bounding box center [432, 218] width 864 height 436
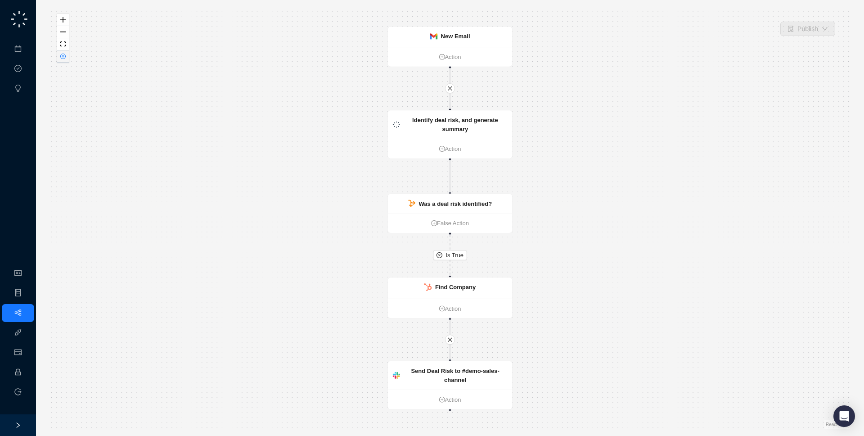
click at [67, 56] on button "button" at bounding box center [63, 56] width 12 height 12
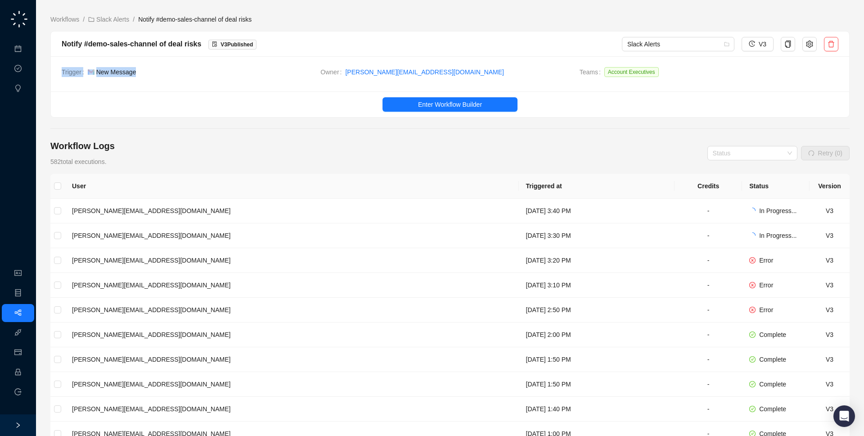
drag, startPoint x: 164, startPoint y: 78, endPoint x: 165, endPoint y: 83, distance: 4.6
click at [165, 83] on div "Trigger New Message Owner jake@swyftai.com Teams Account Executives" at bounding box center [450, 73] width 798 height 35
click at [26, 277] on link "Organization" at bounding box center [44, 273] width 36 height 7
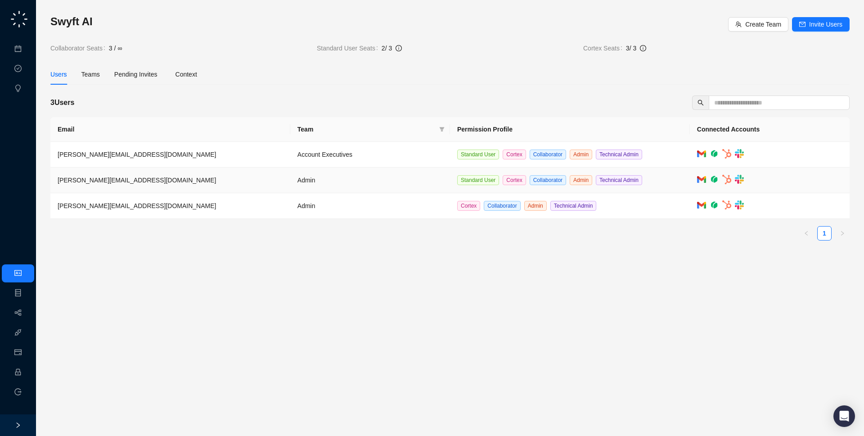
click at [378, 185] on td "Admin" at bounding box center [370, 180] width 160 height 26
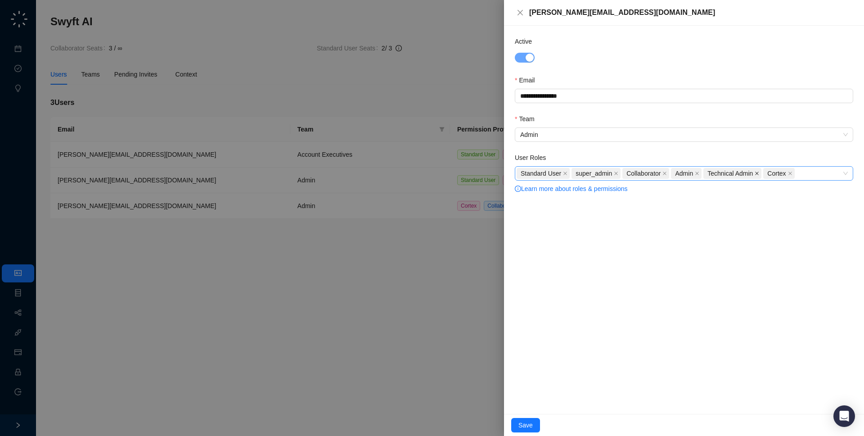
click at [759, 175] on icon "close" at bounding box center [757, 173] width 5 height 5
click at [531, 421] on span "Save" at bounding box center [525, 425] width 14 height 10
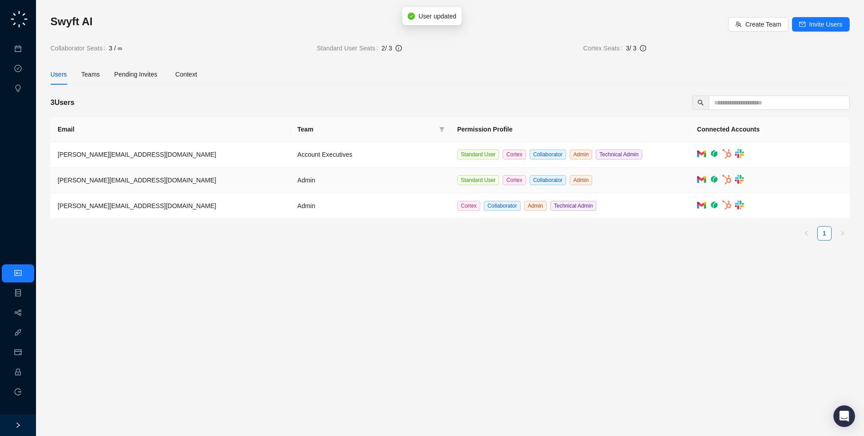
click at [357, 178] on td "Admin" at bounding box center [370, 180] width 160 height 26
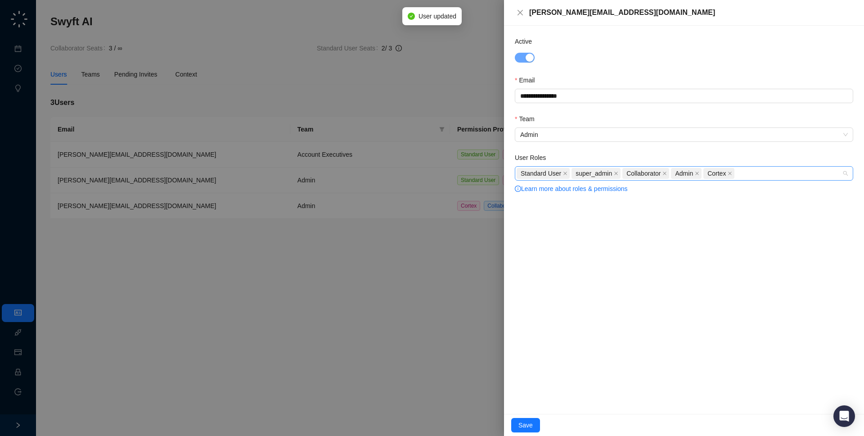
click at [761, 170] on div "Standard User super_admin Collaborator Admin Cortex" at bounding box center [679, 173] width 325 height 13
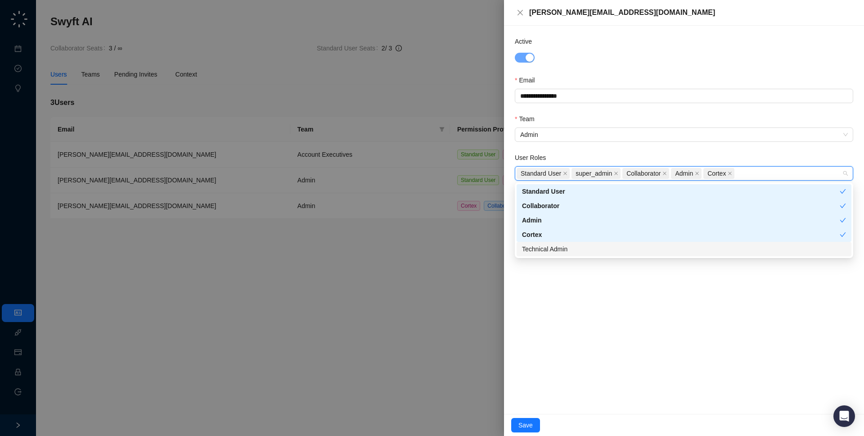
click at [563, 253] on div "Technical Admin" at bounding box center [684, 249] width 324 height 10
click at [567, 311] on div "**********" at bounding box center [684, 220] width 360 height 388
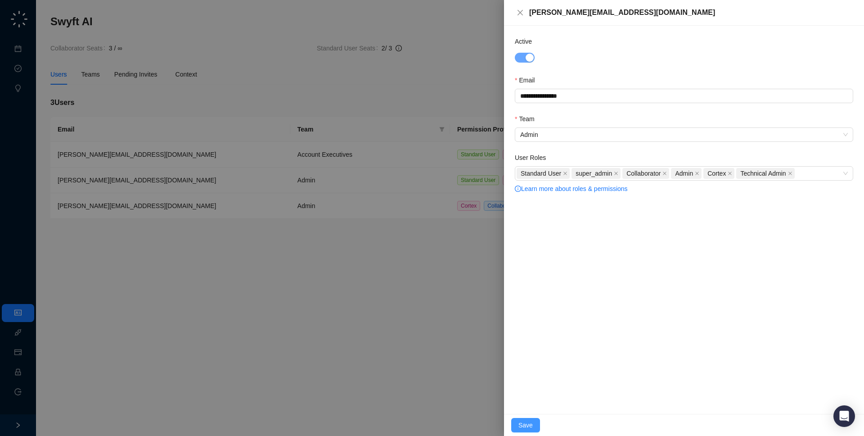
click at [527, 426] on span "Save" at bounding box center [525, 425] width 14 height 10
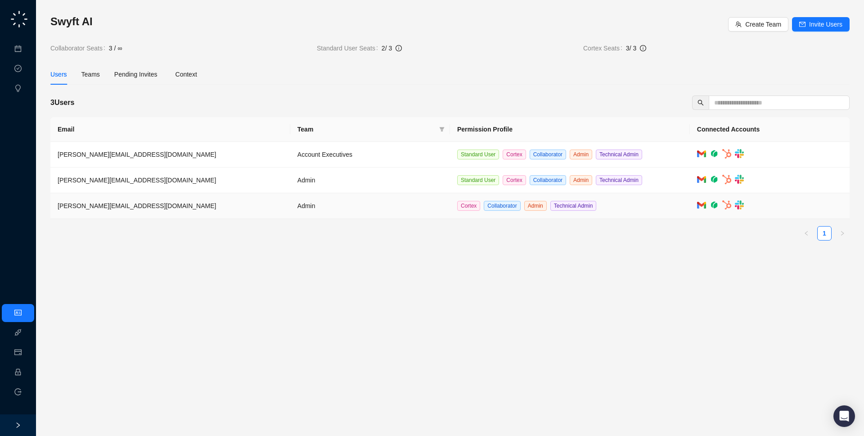
click at [386, 212] on td "Admin" at bounding box center [370, 206] width 160 height 26
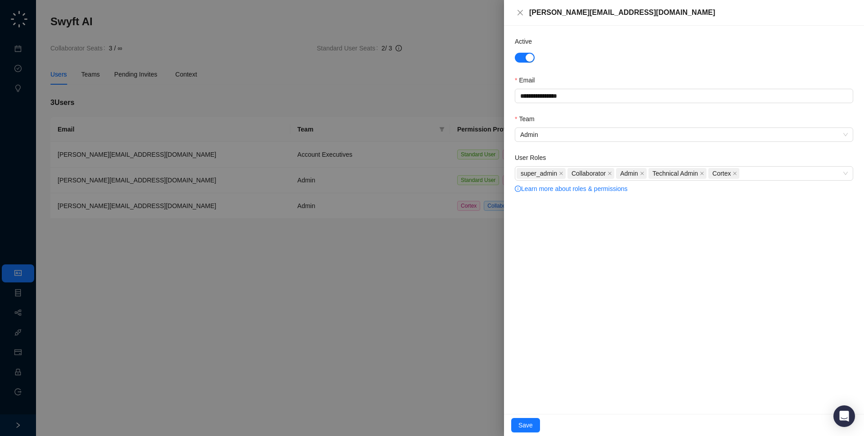
click at [386, 212] on div at bounding box center [432, 218] width 864 height 436
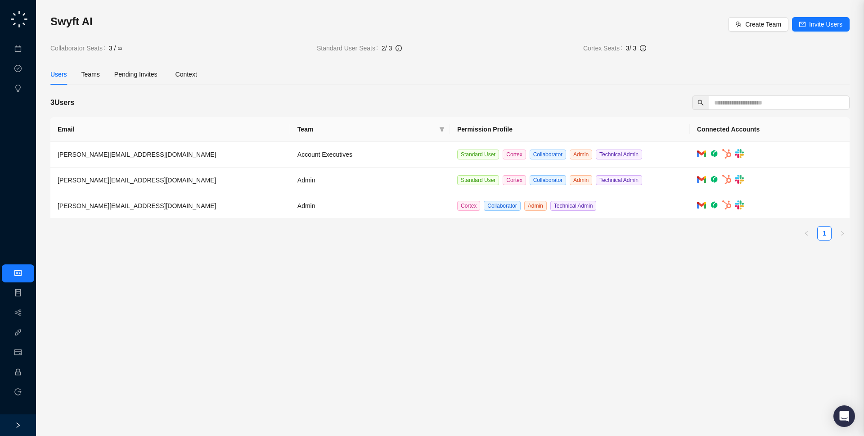
click at [386, 212] on td "Admin" at bounding box center [370, 206] width 160 height 26
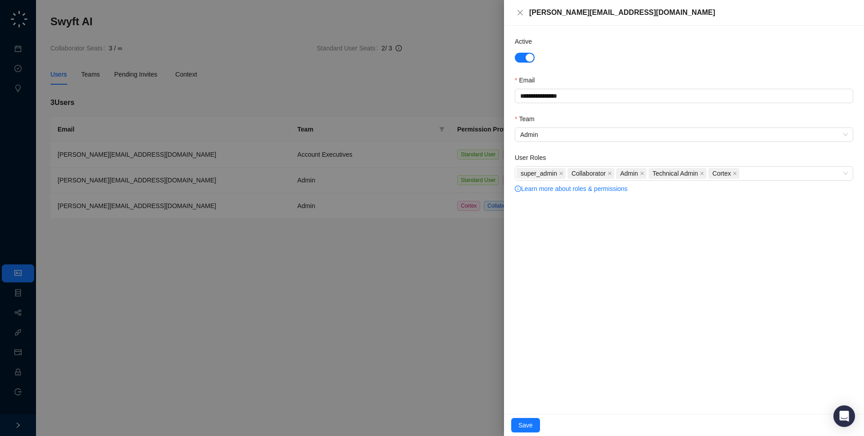
click at [386, 212] on div at bounding box center [432, 218] width 864 height 436
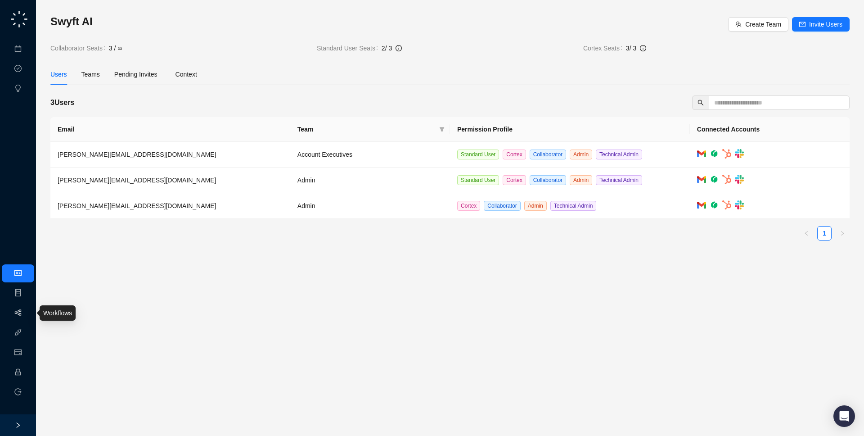
click at [28, 309] on link "Workflows" at bounding box center [40, 312] width 29 height 7
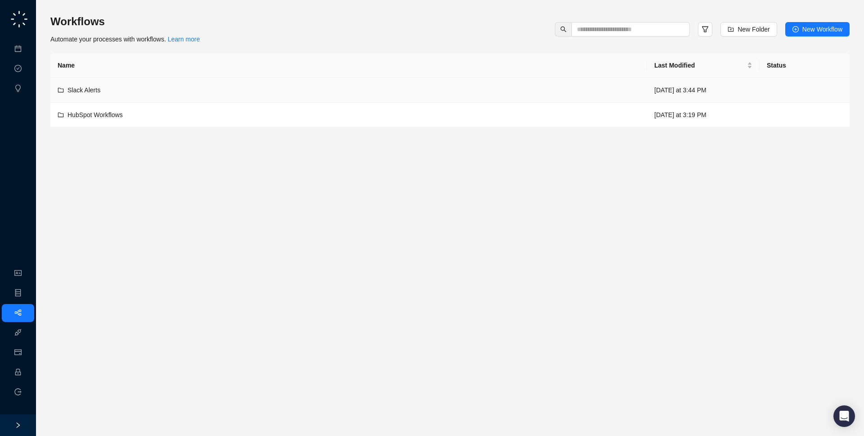
click at [170, 86] on div "Slack Alerts" at bounding box center [349, 90] width 582 height 10
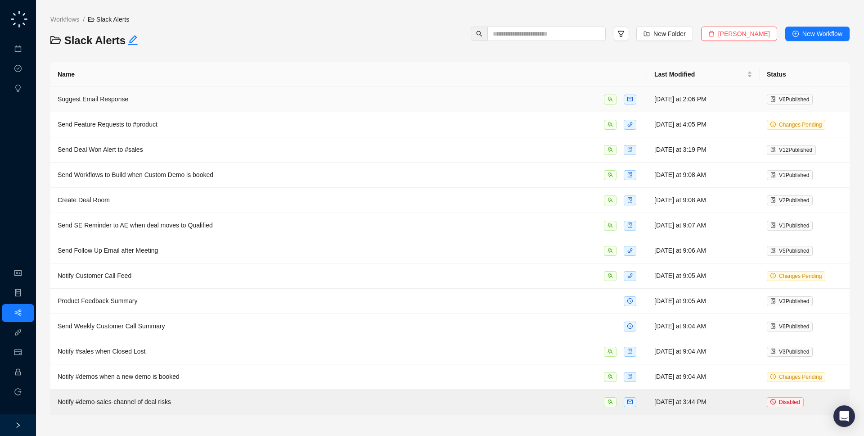
click at [473, 106] on td "Suggest Email Response" at bounding box center [348, 99] width 597 height 25
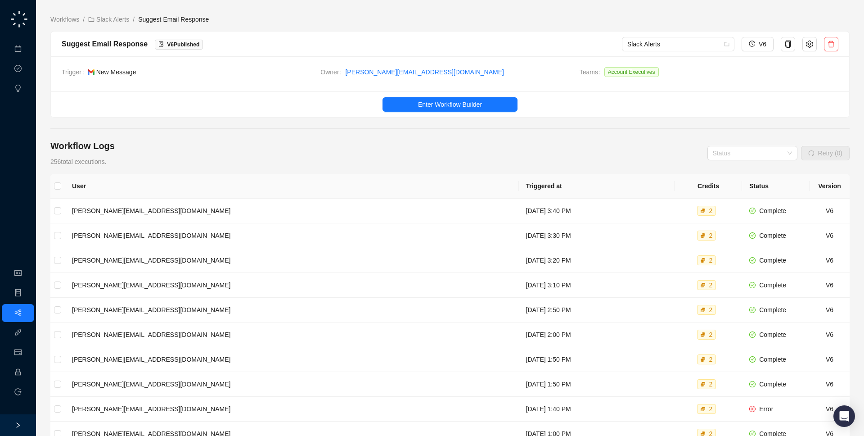
click at [473, 106] on span "Enter Workflow Builder" at bounding box center [450, 104] width 64 height 10
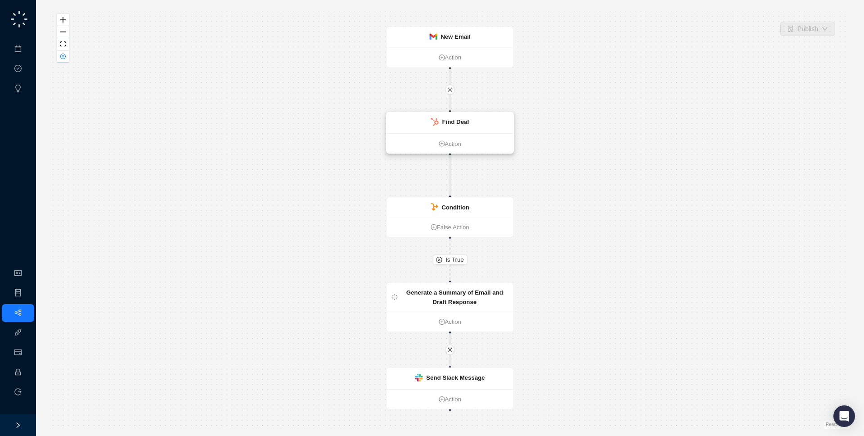
click at [444, 119] on strong "Find Deal" at bounding box center [455, 121] width 27 height 7
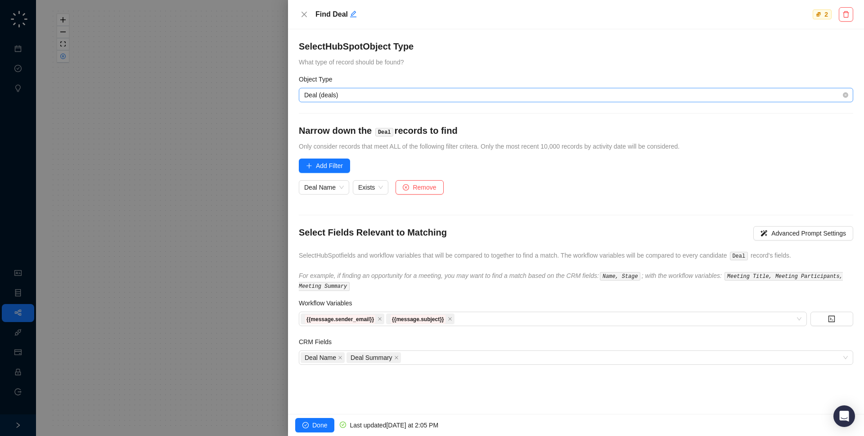
click at [445, 98] on span "Deal (deals)" at bounding box center [576, 95] width 544 height 14
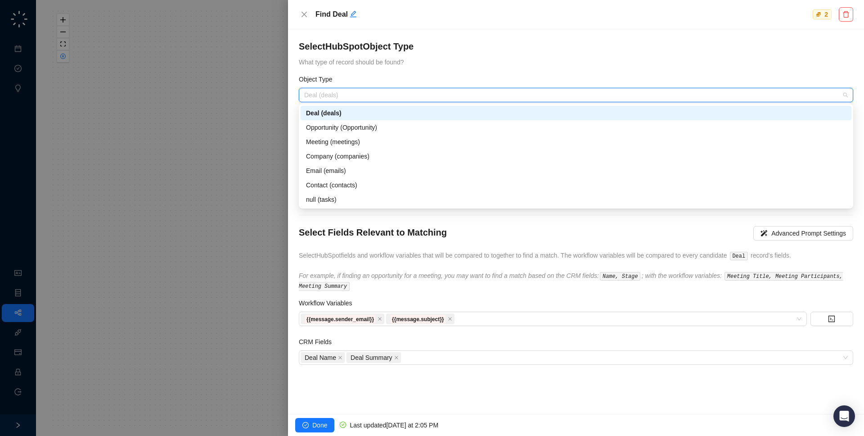
click at [458, 68] on form "Select HubSpot Object Type What type of record should be found? Object Type Dea…" at bounding box center [576, 202] width 554 height 324
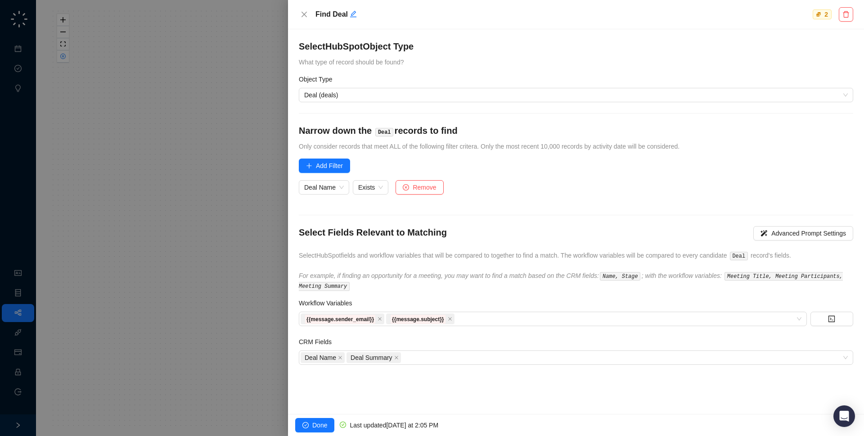
click at [257, 307] on div at bounding box center [432, 218] width 864 height 436
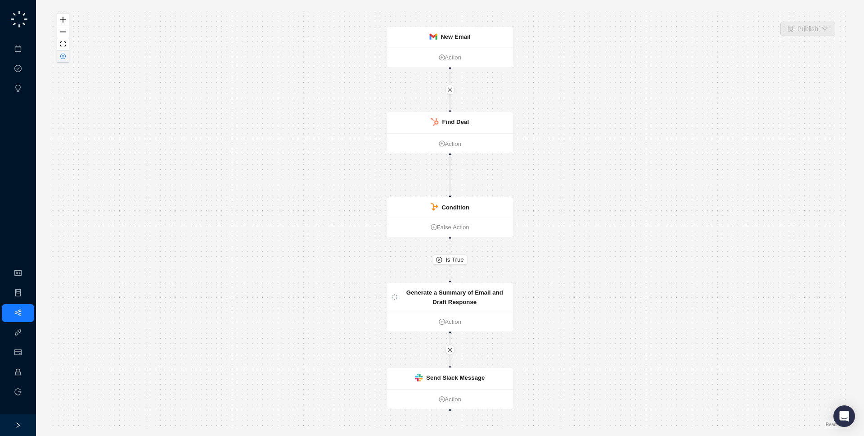
click at [59, 54] on button "button" at bounding box center [63, 56] width 12 height 12
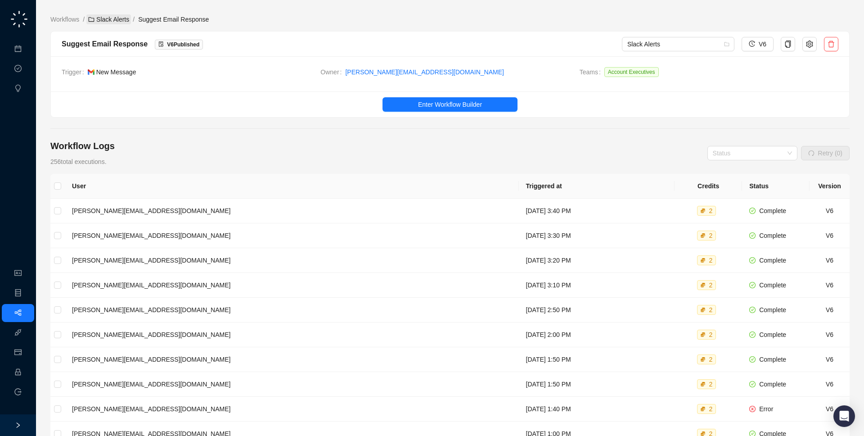
click at [120, 20] on link "Slack Alerts" at bounding box center [108, 19] width 45 height 10
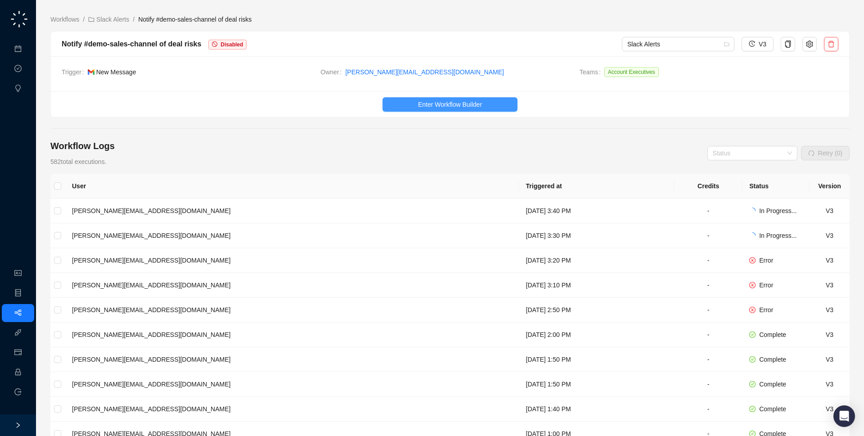
click at [427, 103] on span "Enter Workflow Builder" at bounding box center [450, 104] width 64 height 10
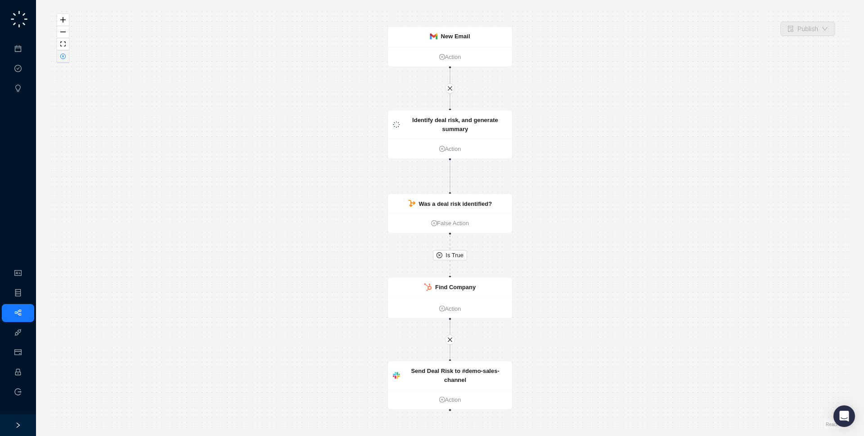
click at [68, 58] on button "button" at bounding box center [63, 56] width 12 height 12
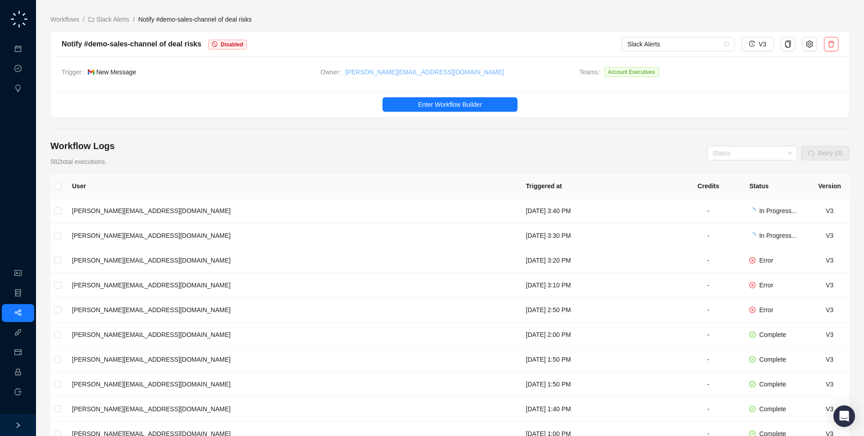
click at [365, 69] on link "[PERSON_NAME][EMAIL_ADDRESS][DOMAIN_NAME]" at bounding box center [424, 72] width 158 height 10
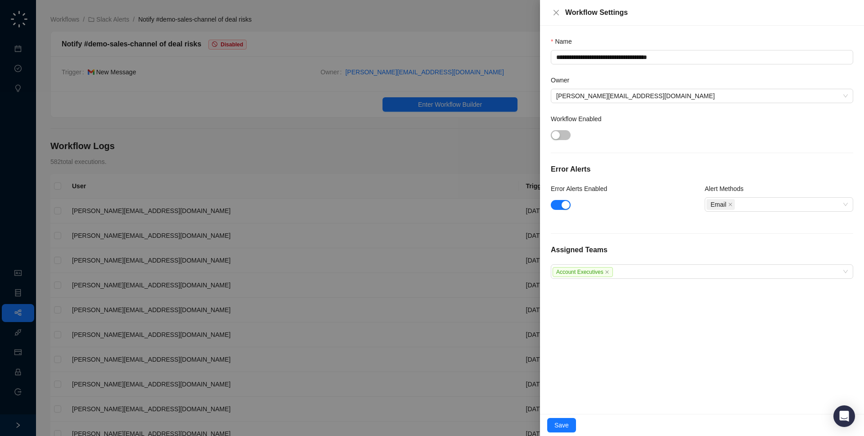
click at [365, 69] on div at bounding box center [432, 218] width 864 height 436
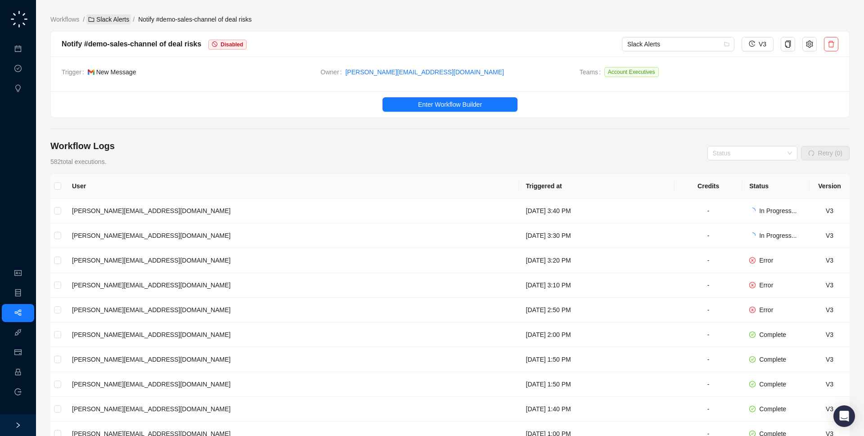
click at [101, 19] on link "Slack Alerts" at bounding box center [108, 19] width 45 height 10
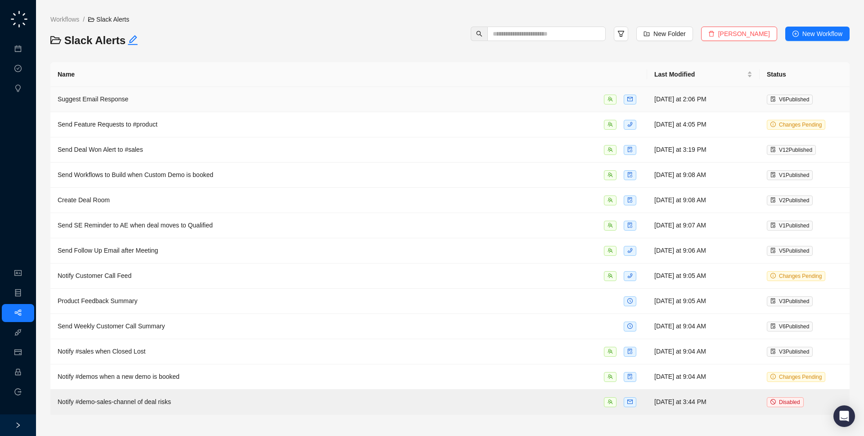
click at [311, 98] on div "Suggest Email Response" at bounding box center [349, 99] width 582 height 10
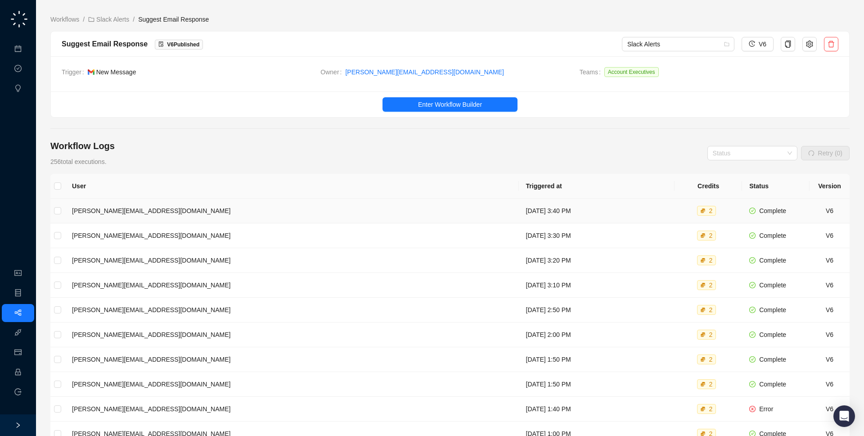
click at [519, 210] on td "[DATE] 3:40 PM" at bounding box center [597, 210] width 156 height 25
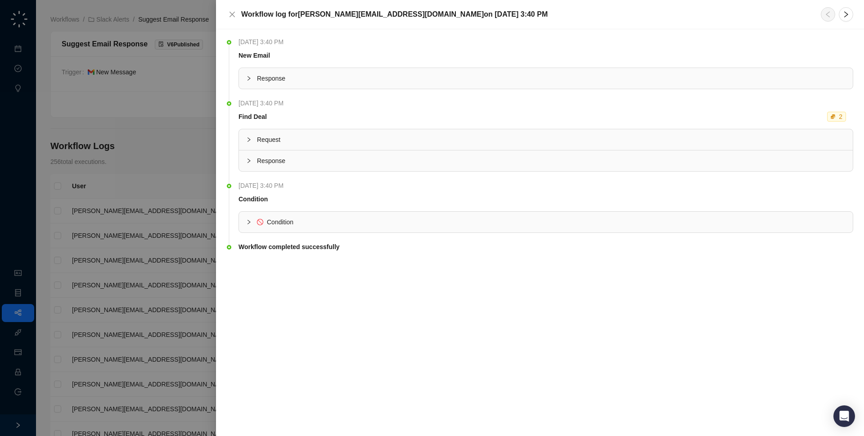
click at [322, 236] on li "[DATE] 3:40 PM Condition Condition" at bounding box center [540, 214] width 626 height 61
click at [309, 158] on span "Response" at bounding box center [551, 161] width 589 height 10
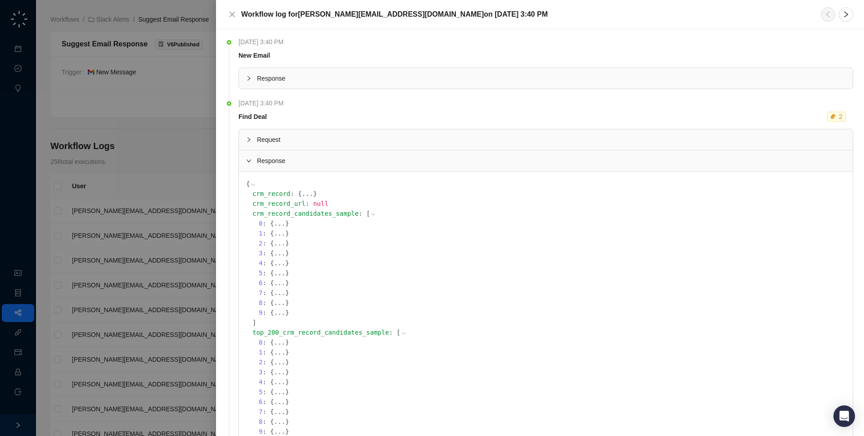
click at [317, 139] on span "Request" at bounding box center [551, 140] width 589 height 10
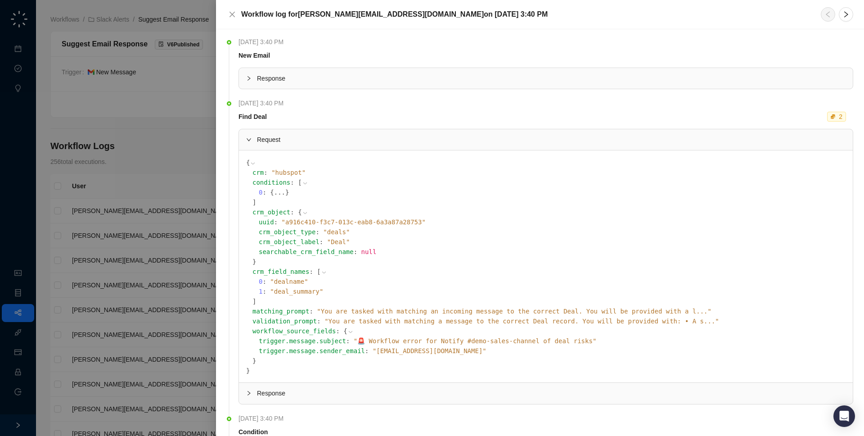
click at [118, 148] on div at bounding box center [432, 218] width 864 height 436
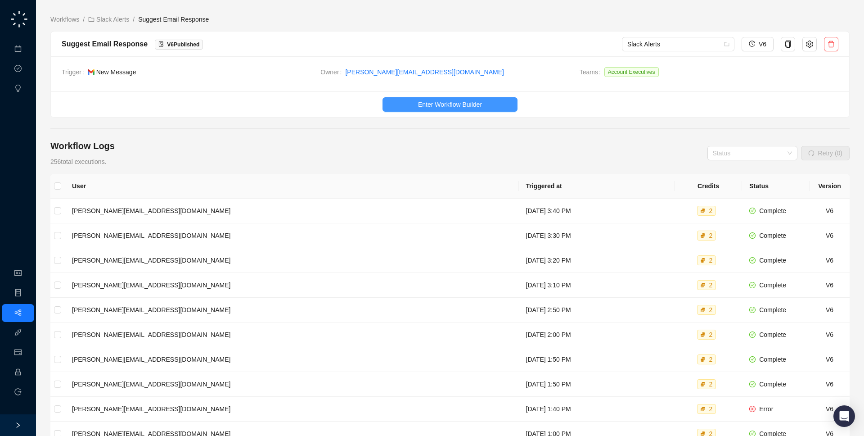
click at [459, 98] on button "Enter Workflow Builder" at bounding box center [450, 104] width 135 height 14
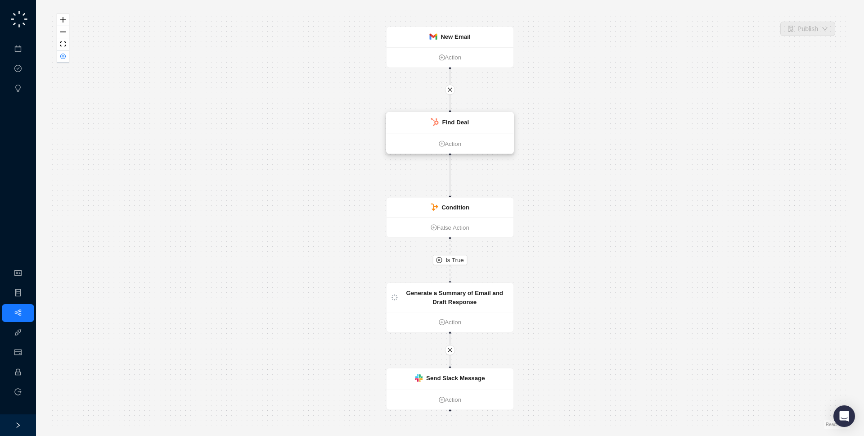
click at [449, 119] on strong "Find Deal" at bounding box center [455, 121] width 27 height 7
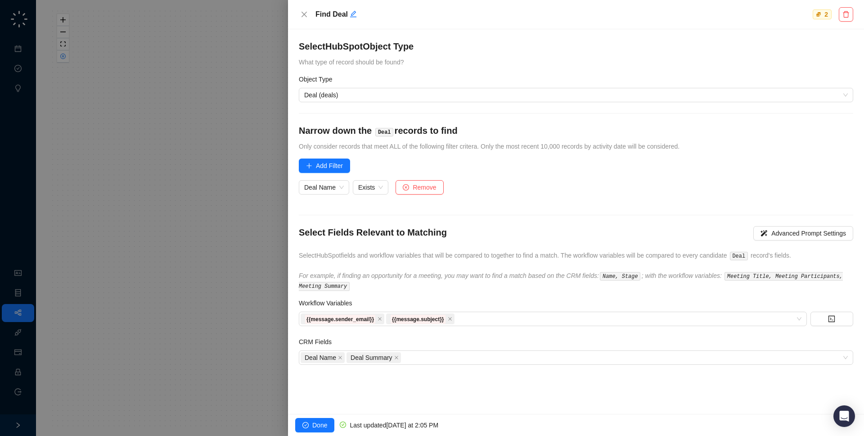
click at [193, 313] on div at bounding box center [432, 218] width 864 height 436
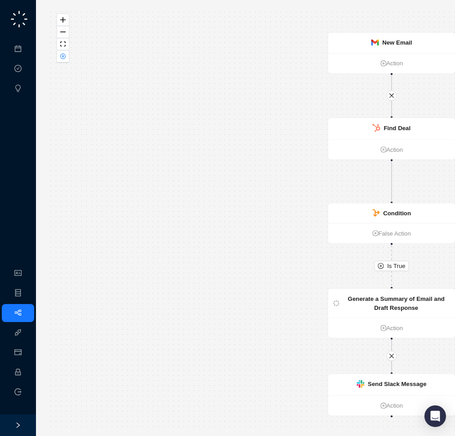
drag, startPoint x: 257, startPoint y: 147, endPoint x: 156, endPoint y: 147, distance: 100.4
click at [156, 147] on div "Is True New Email Action Generate a Summary of Email and Draft Response Action …" at bounding box center [310, 217] width 520 height 421
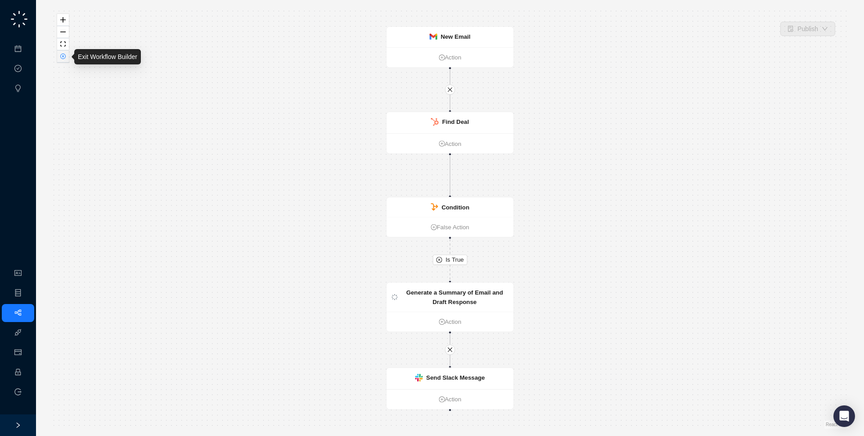
click at [59, 55] on button "button" at bounding box center [63, 56] width 12 height 12
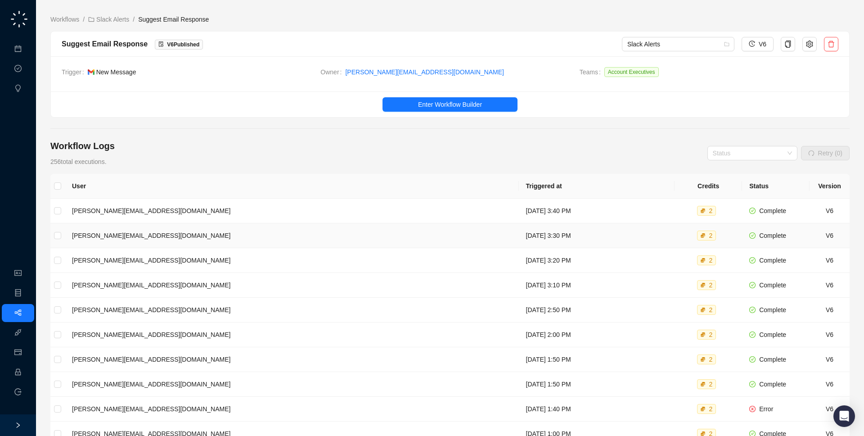
click at [519, 229] on td "[DATE] 3:30 PM" at bounding box center [597, 235] width 156 height 25
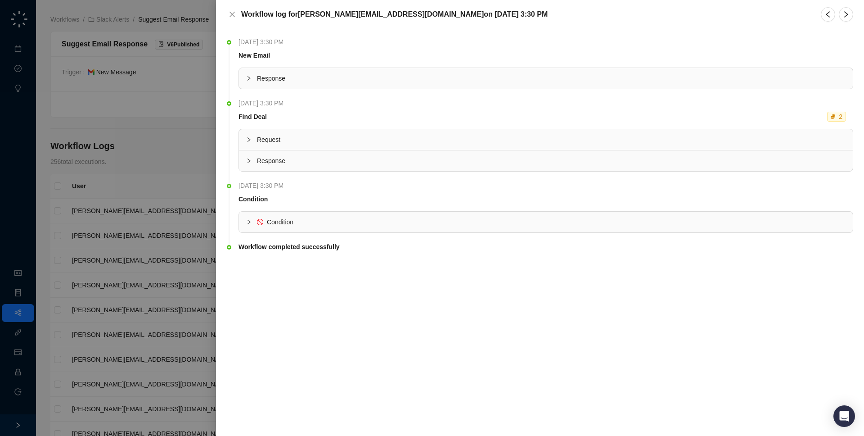
click at [347, 213] on div "Condition" at bounding box center [546, 222] width 614 height 21
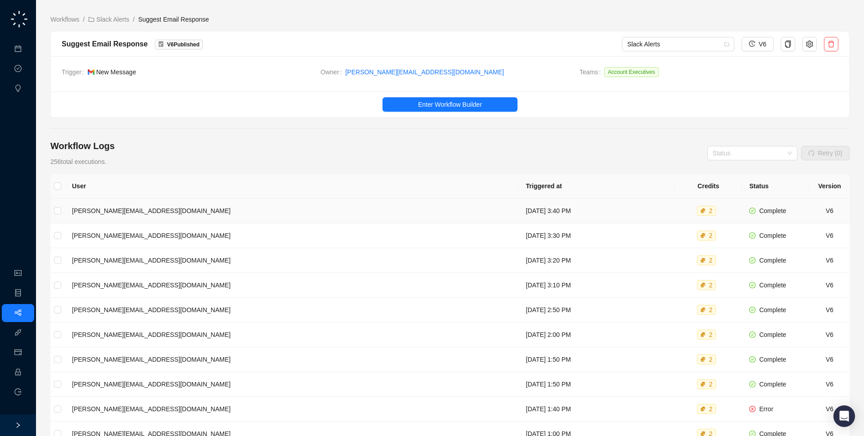
click at [519, 214] on td "[DATE] 3:40 PM" at bounding box center [597, 210] width 156 height 25
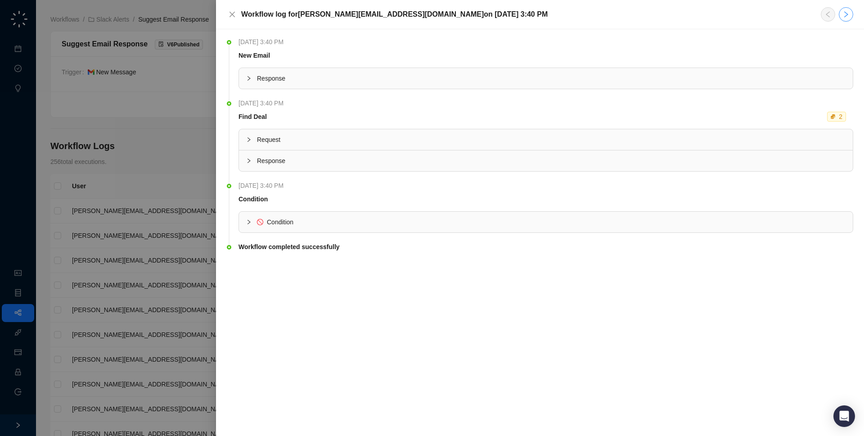
click at [852, 16] on button "button" at bounding box center [846, 14] width 14 height 14
click at [850, 16] on button "button" at bounding box center [846, 14] width 14 height 14
click at [306, 170] on div "Response" at bounding box center [546, 160] width 614 height 21
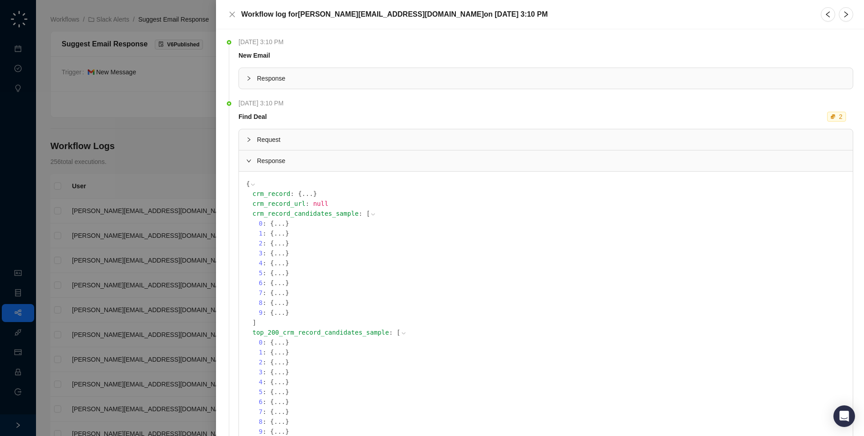
click at [310, 141] on span "Request" at bounding box center [551, 140] width 589 height 10
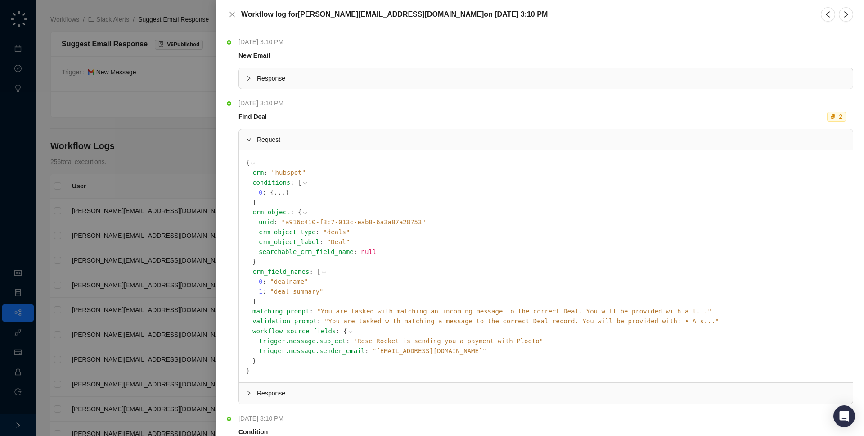
click at [321, 89] on li "[DATE] 3:10 PM New Email Response" at bounding box center [540, 70] width 626 height 61
click at [321, 82] on span "Response" at bounding box center [551, 78] width 589 height 10
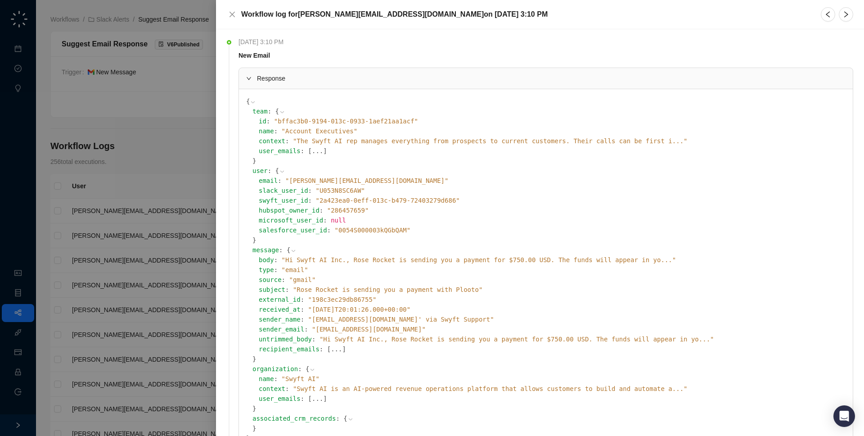
click at [340, 257] on span "" Hi Swyft AI Inc., Rose Rocket is sending you a payment for $750.00 USD. The f…" at bounding box center [479, 259] width 395 height 7
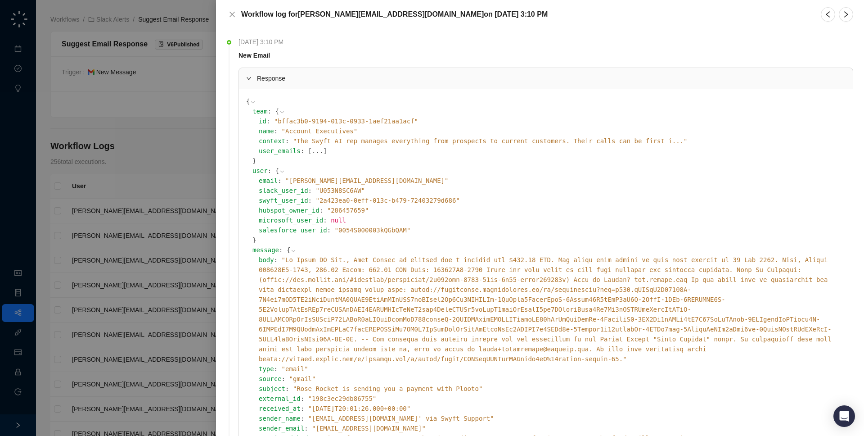
click at [340, 257] on span "" "" at bounding box center [545, 309] width 573 height 106
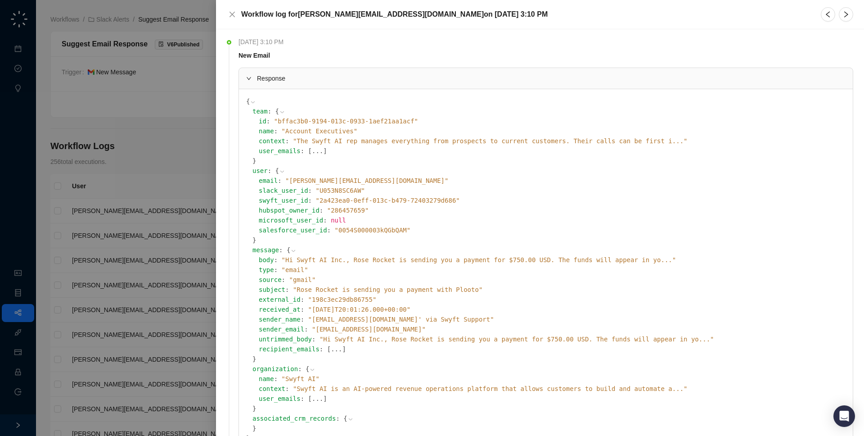
click at [40, 218] on div at bounding box center [432, 218] width 864 height 436
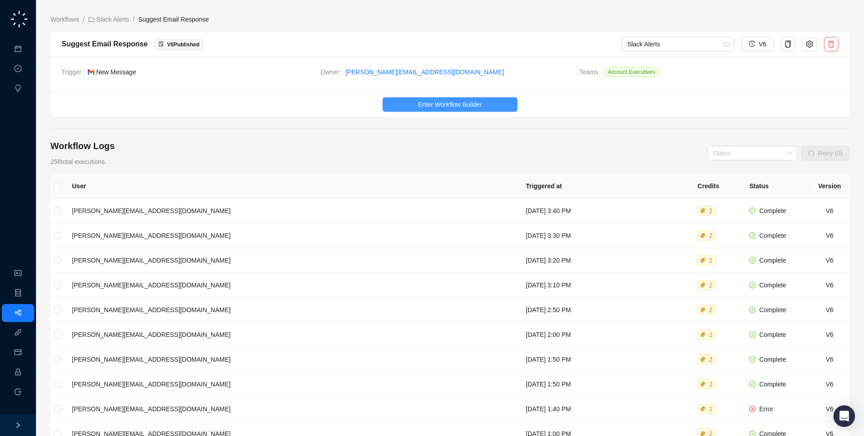
click at [448, 107] on span "Enter Workflow Builder" at bounding box center [450, 104] width 64 height 10
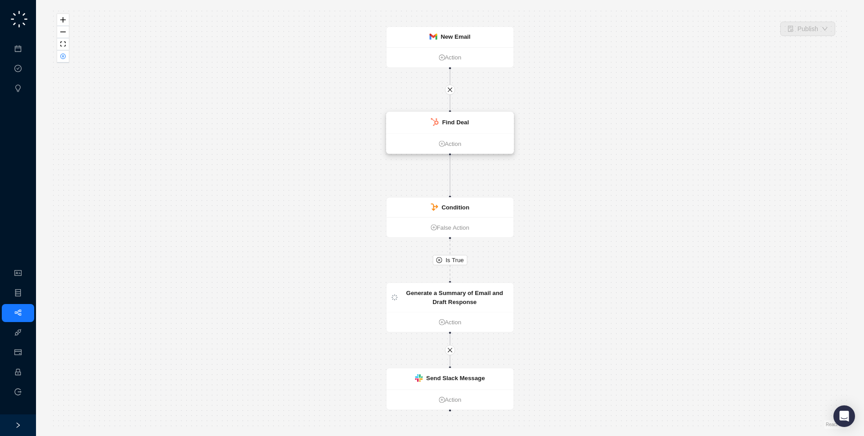
click at [452, 112] on div "Find Deal Action" at bounding box center [450, 133] width 128 height 42
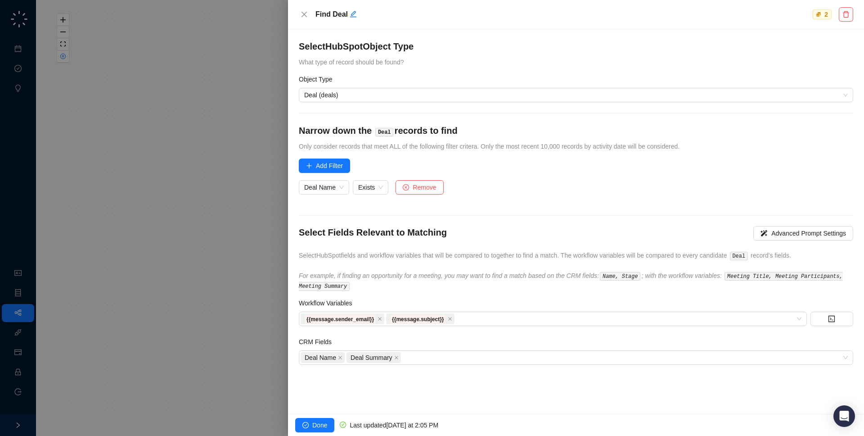
click at [162, 189] on div at bounding box center [432, 218] width 864 height 436
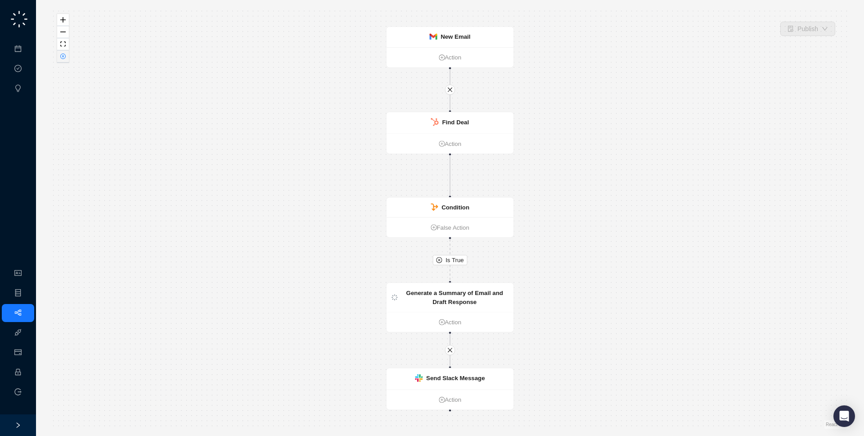
click at [59, 59] on button "button" at bounding box center [63, 56] width 12 height 12
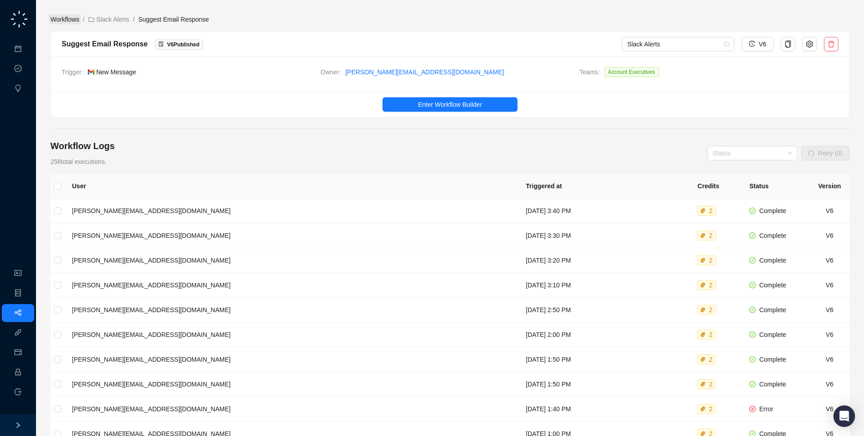
click at [67, 20] on link "Workflows" at bounding box center [65, 19] width 32 height 10
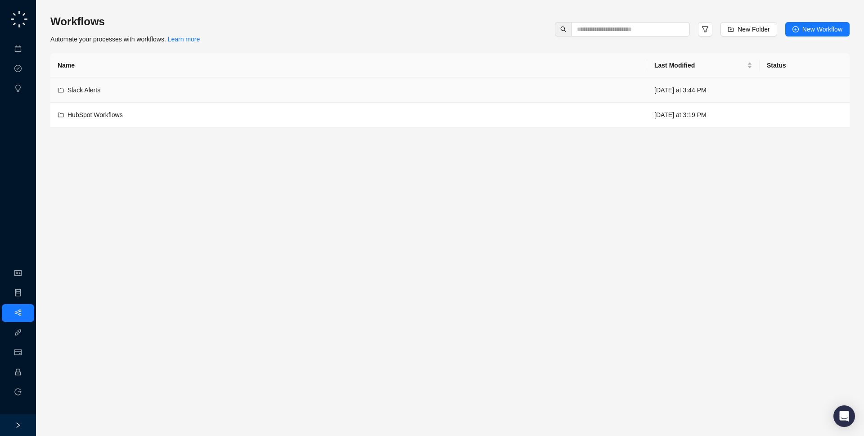
click at [149, 93] on div "Slack Alerts" at bounding box center [349, 90] width 582 height 10
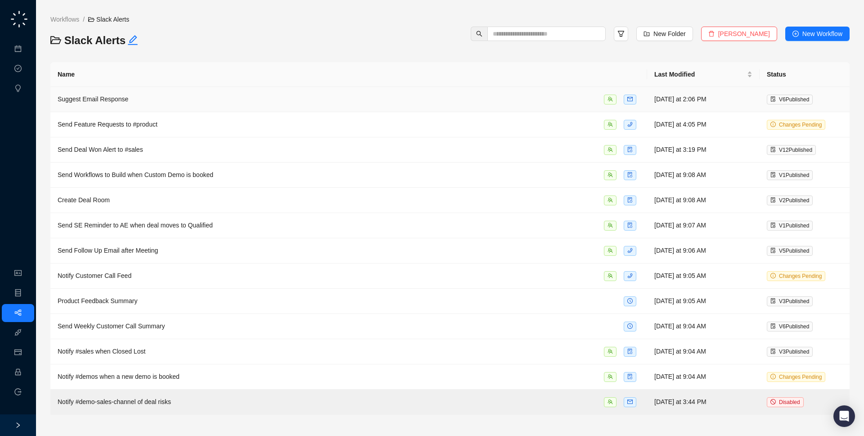
click at [167, 103] on div "Suggest Email Response" at bounding box center [349, 99] width 582 height 10
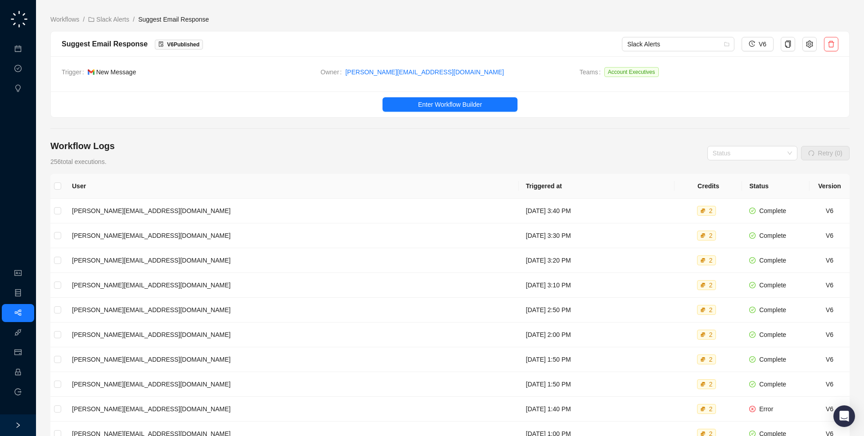
click at [502, 96] on ul "Enter Workflow Builder" at bounding box center [450, 104] width 798 height 26
click at [492, 109] on button "Enter Workflow Builder" at bounding box center [450, 104] width 135 height 14
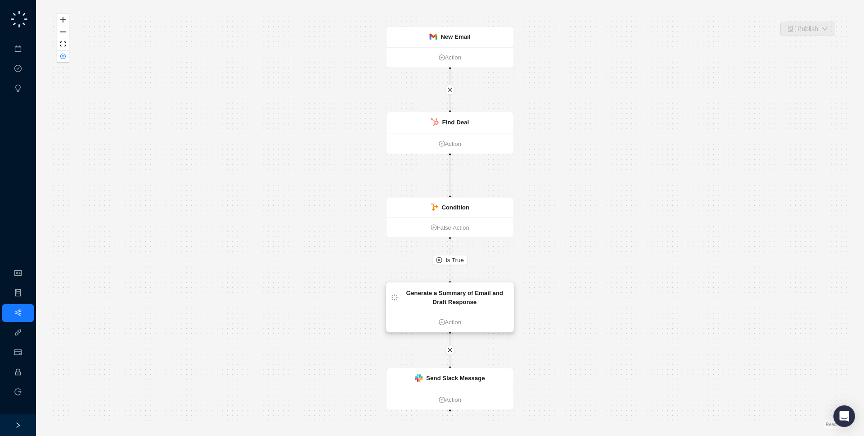
click at [441, 297] on div "Generate a Summary of Email and Draft Response" at bounding box center [455, 297] width 108 height 19
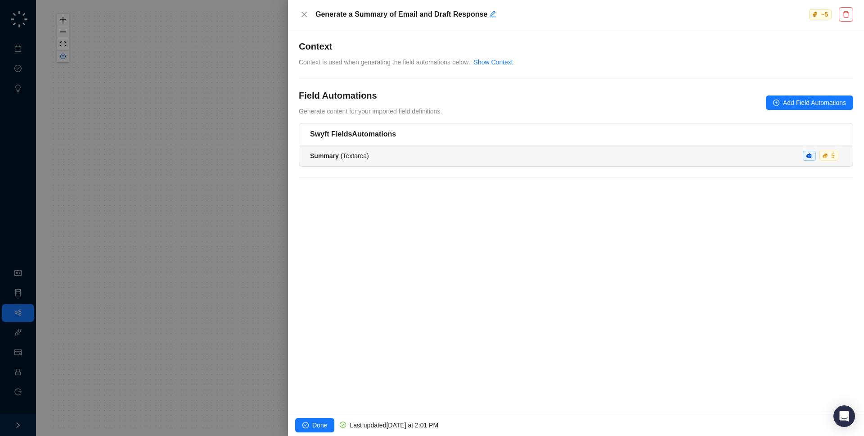
click at [417, 150] on li "Summary ( Textarea ) 5" at bounding box center [576, 155] width 554 height 21
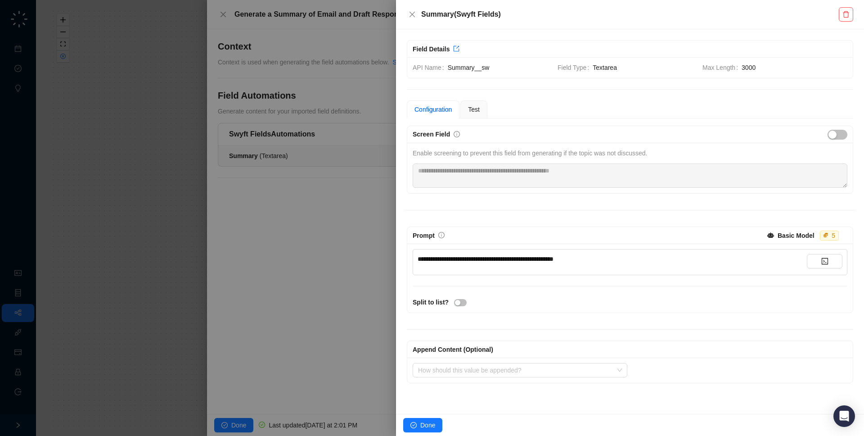
click at [346, 147] on div at bounding box center [432, 218] width 864 height 436
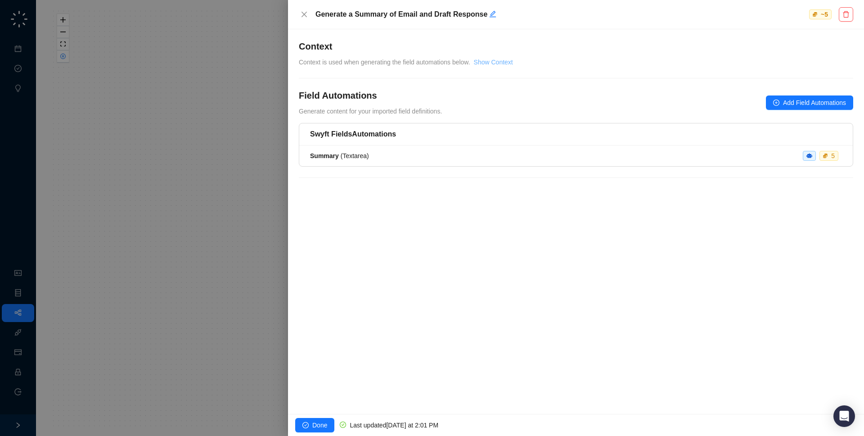
drag, startPoint x: 528, startPoint y: 52, endPoint x: 500, endPoint y: 61, distance: 28.9
click at [527, 53] on div "Context Context is used when generating the field automations below. Show Conte…" at bounding box center [576, 53] width 554 height 27
click at [500, 61] on link "Show Context" at bounding box center [493, 62] width 39 height 7
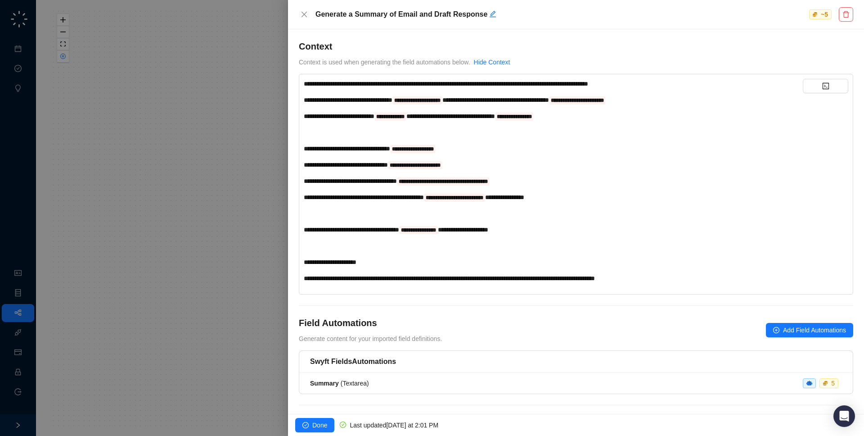
click at [209, 134] on div at bounding box center [432, 218] width 864 height 436
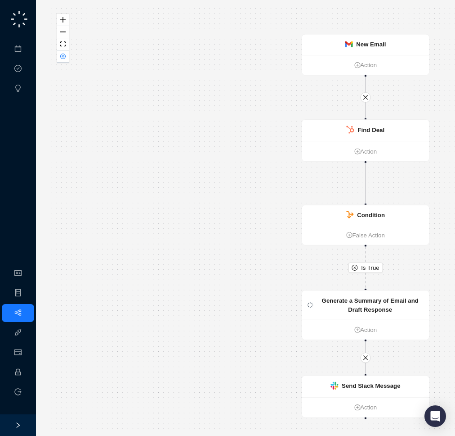
drag, startPoint x: 247, startPoint y: 106, endPoint x: 183, endPoint y: 111, distance: 64.6
click at [163, 113] on div "Is True New Email Action Generate a Summary of Email and Draft Response Action …" at bounding box center [310, 217] width 520 height 421
click at [359, 132] on strong "Find Deal" at bounding box center [371, 129] width 27 height 7
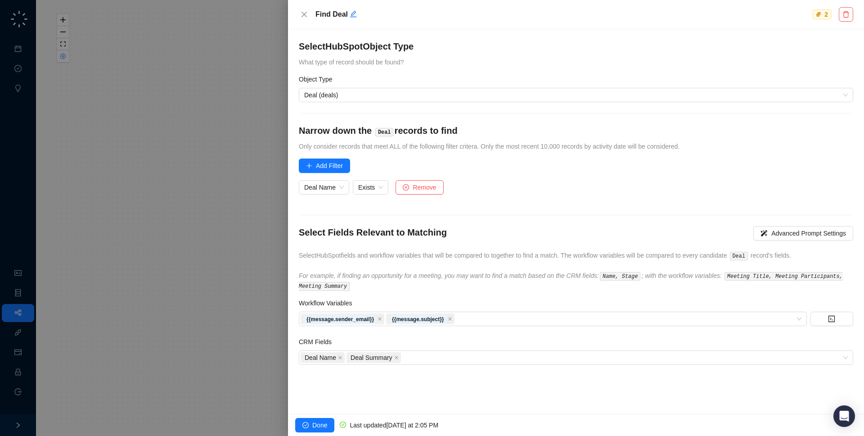
click at [203, 132] on div at bounding box center [432, 218] width 864 height 436
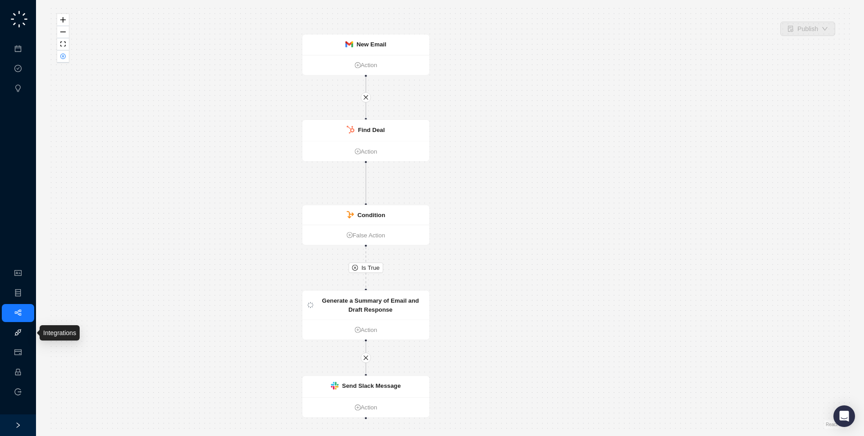
click at [26, 329] on link "Integrations" at bounding box center [42, 332] width 33 height 7
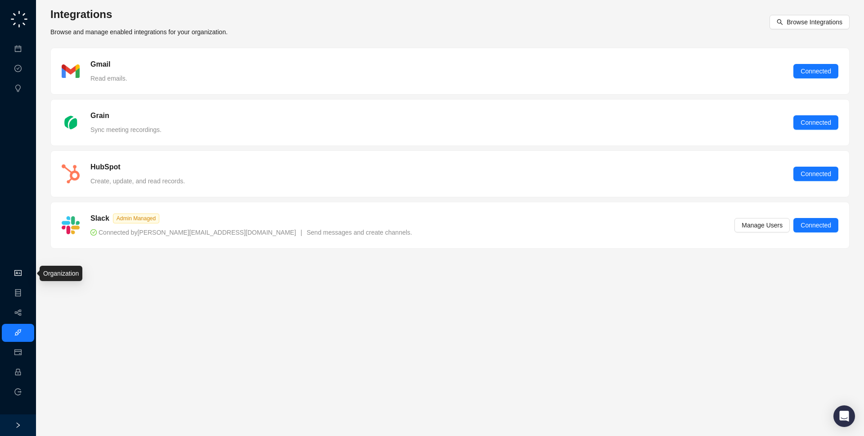
click at [27, 277] on link "Organization" at bounding box center [44, 273] width 36 height 7
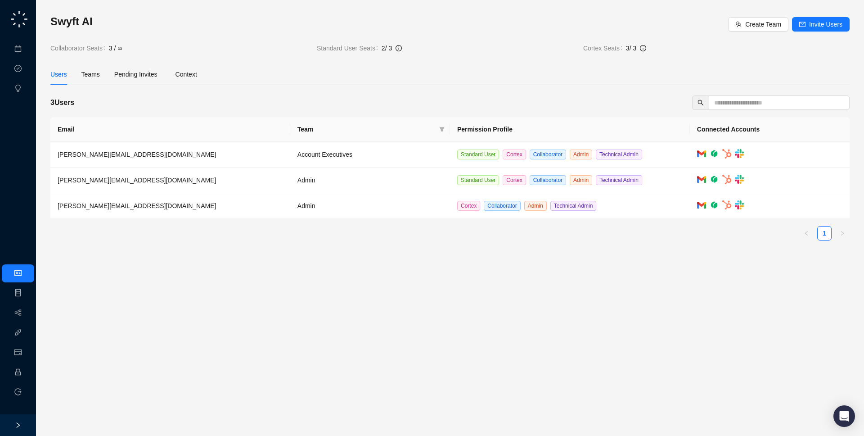
drag, startPoint x: 141, startPoint y: 35, endPoint x: 141, endPoint y: 49, distance: 14.0
click at [141, 49] on span "3 / ∞" at bounding box center [209, 48] width 201 height 10
click at [38, 304] on div "Swyft AI Create Team Invite Users Collaborator Seats 3 / ∞ Standard User Seats …" at bounding box center [450, 218] width 828 height 436
click at [26, 310] on link "Workflows" at bounding box center [40, 312] width 29 height 7
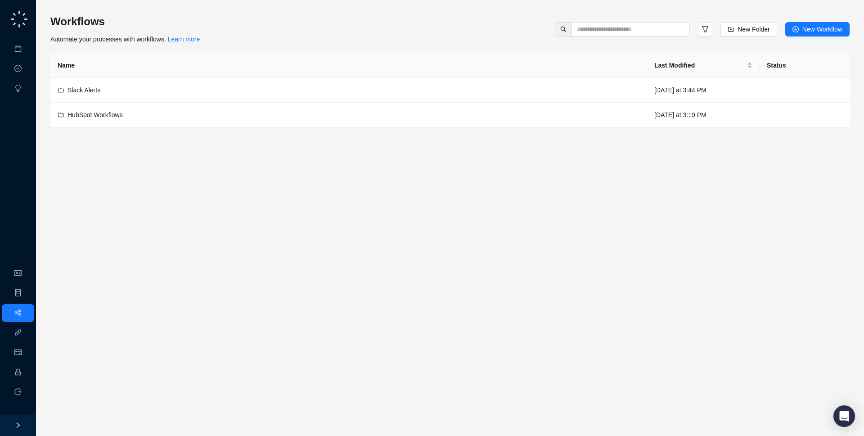
drag, startPoint x: 232, startPoint y: 40, endPoint x: 227, endPoint y: 45, distance: 7.0
click at [227, 45] on div "Workflows Automate your processes with workflows. Learn more New Folder New Wor…" at bounding box center [449, 70] width 799 height 113
click at [174, 82] on td "Slack Alerts" at bounding box center [348, 90] width 597 height 25
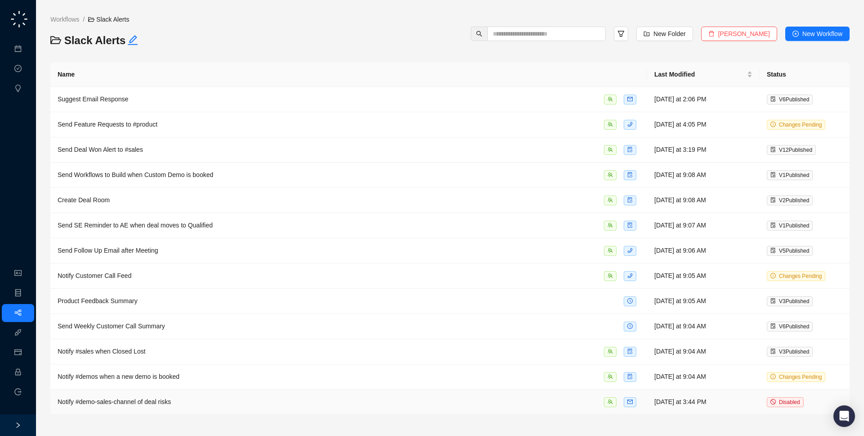
click at [352, 400] on div "Notify #demo-sales-channel of deal risks" at bounding box center [349, 401] width 582 height 10
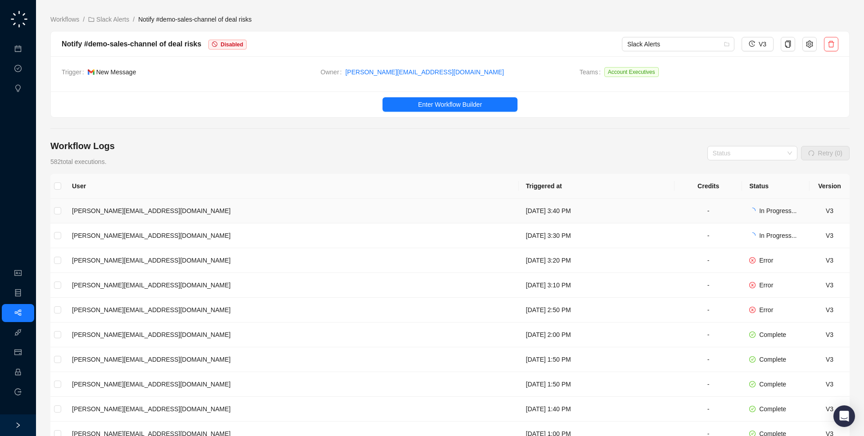
click at [519, 211] on td "[DATE] 3:40 PM" at bounding box center [597, 210] width 156 height 25
click at [519, 322] on td "[DATE] 2:00 PM" at bounding box center [597, 334] width 156 height 25
click at [519, 313] on td "[DATE] 2:50 PM" at bounding box center [597, 309] width 156 height 25
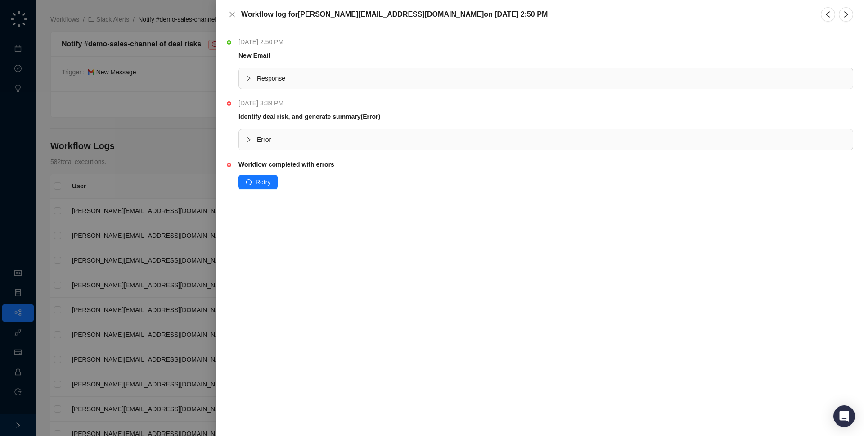
click at [369, 138] on span "Error" at bounding box center [551, 140] width 589 height 10
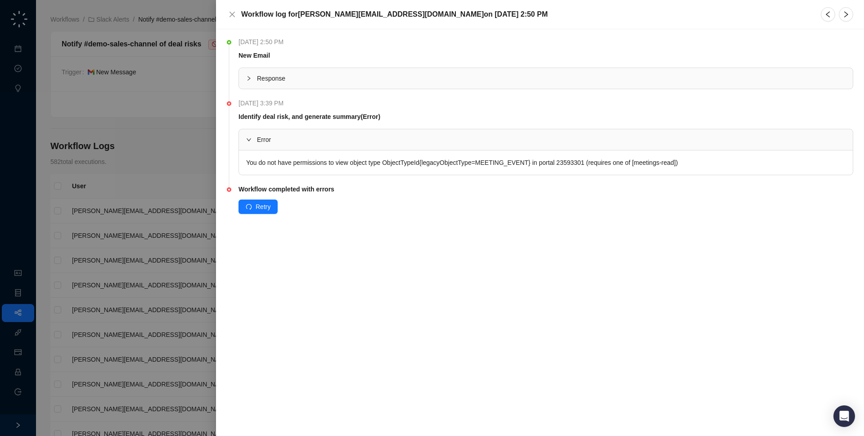
click at [478, 164] on div "You do not have permissions to view object type ObjectTypeId{legacyObjectType=M…" at bounding box center [546, 162] width 614 height 24
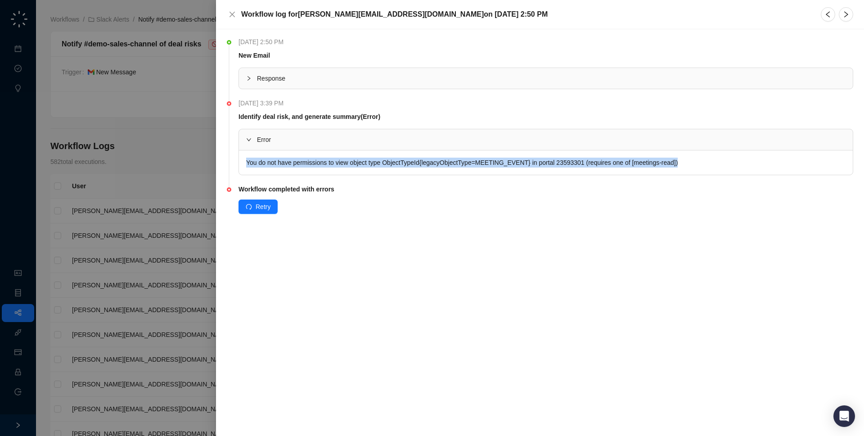
click at [478, 164] on div "You do not have permissions to view object type ObjectTypeId{legacyObjectType=M…" at bounding box center [546, 162] width 614 height 24
copy ul "You do not have permissions to view object type ObjectTypeId{legacyObjectType=M…"
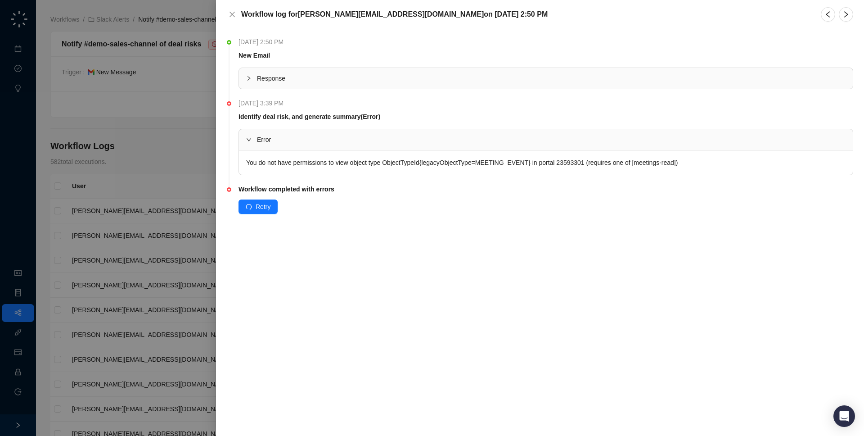
click at [194, 212] on div at bounding box center [432, 218] width 864 height 436
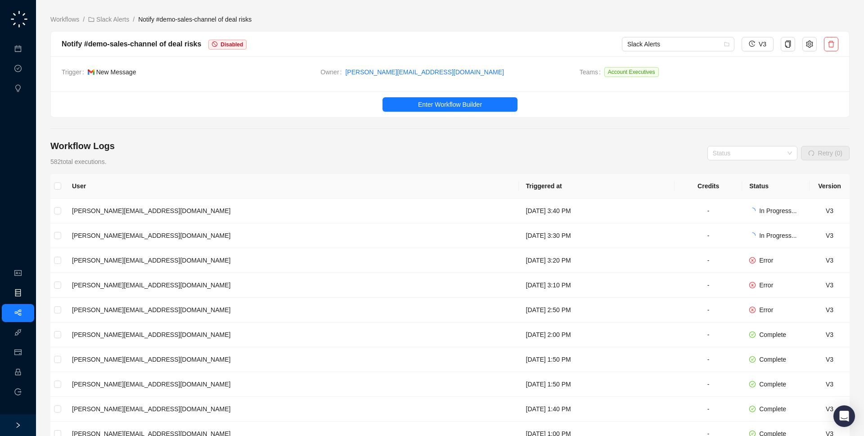
click at [26, 289] on link "Object Manager" at bounding box center [48, 292] width 45 height 7
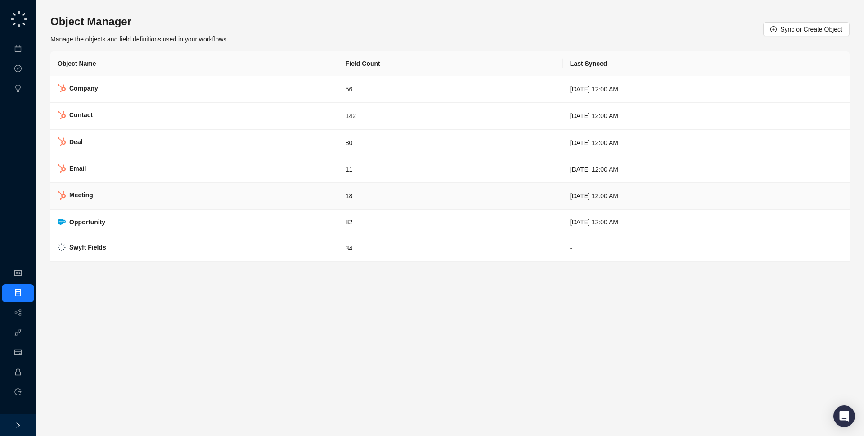
click at [260, 191] on td "Meeting" at bounding box center [194, 196] width 288 height 27
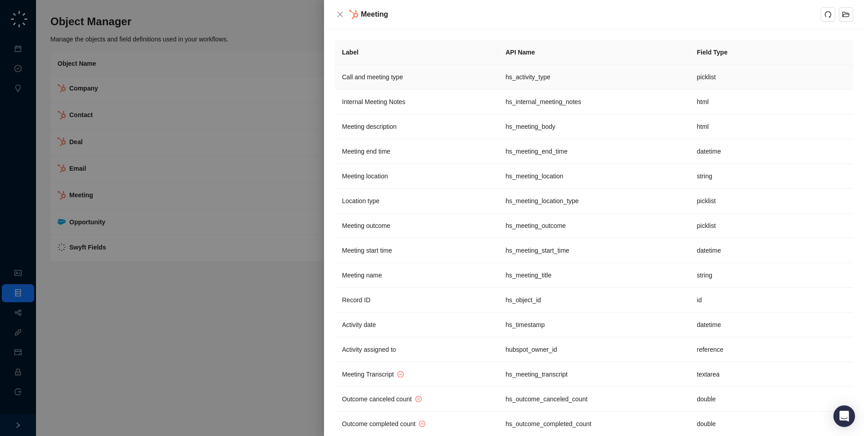
drag, startPoint x: 419, startPoint y: 68, endPoint x: 372, endPoint y: 82, distance: 49.3
click at [419, 68] on td "Call and meeting type" at bounding box center [416, 77] width 163 height 25
click at [77, 26] on div at bounding box center [432, 218] width 864 height 436
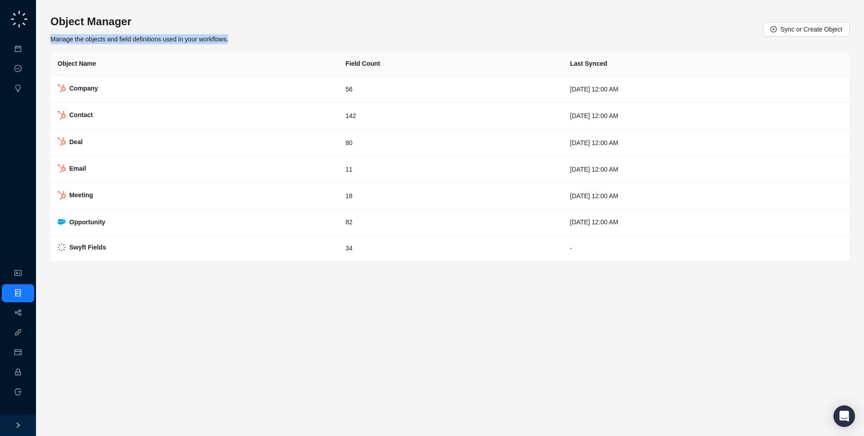
click at [290, 37] on div "Object Manager Manage the objects and field definitions used in your workflows.…" at bounding box center [449, 29] width 799 height 30
drag, startPoint x: 281, startPoint y: 33, endPoint x: 280, endPoint y: 38, distance: 5.1
click at [280, 38] on div "Object Manager Manage the objects and field definitions used in your workflows.…" at bounding box center [449, 29] width 799 height 30
click at [26, 315] on link "Workflows" at bounding box center [40, 312] width 29 height 7
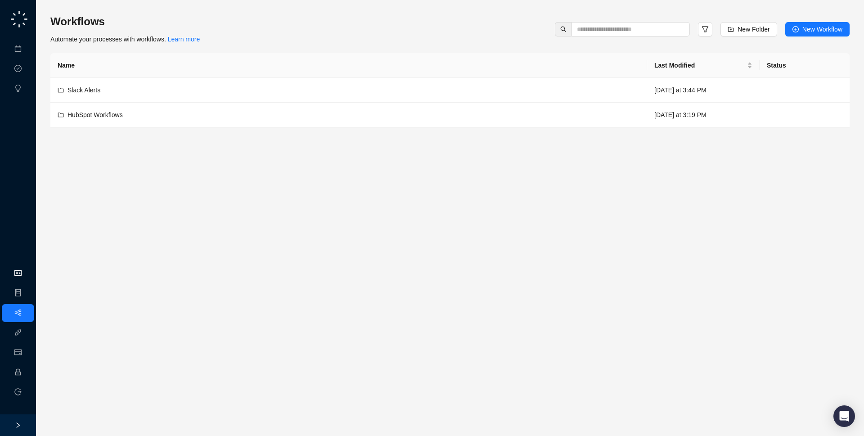
click at [26, 274] on link "Organization" at bounding box center [44, 273] width 36 height 7
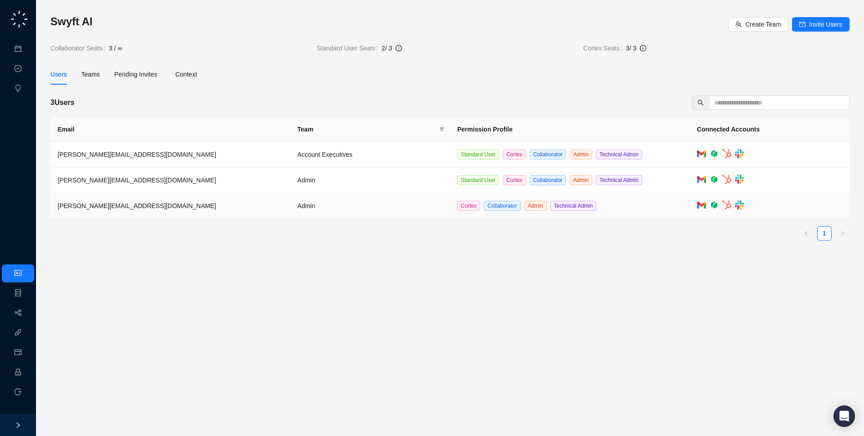
click at [185, 206] on td "alex@swyftai.com" at bounding box center [170, 206] width 240 height 26
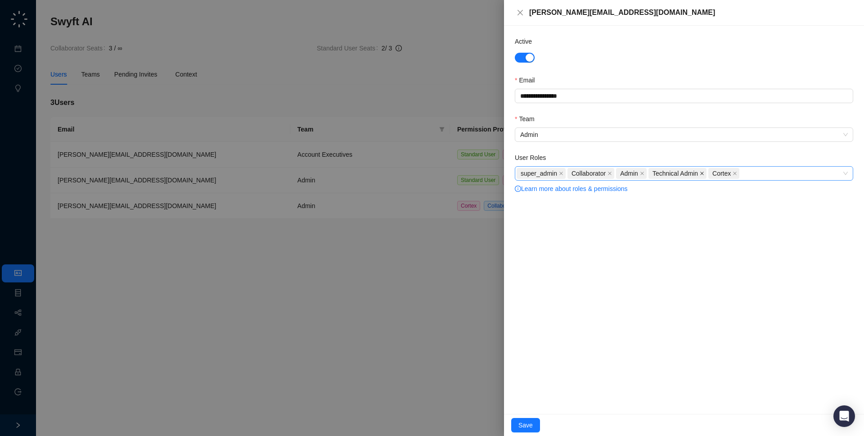
click at [704, 172] on icon "close" at bounding box center [702, 173] width 5 height 5
click at [524, 428] on span "Save" at bounding box center [525, 425] width 14 height 10
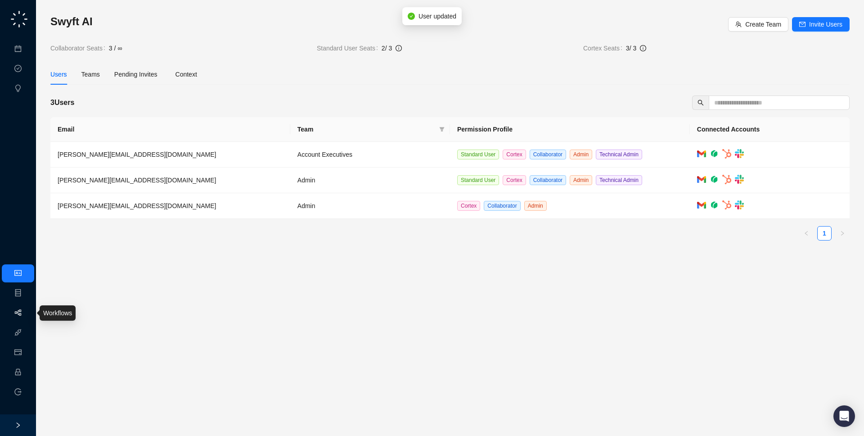
click at [26, 312] on link "Workflows" at bounding box center [40, 312] width 29 height 7
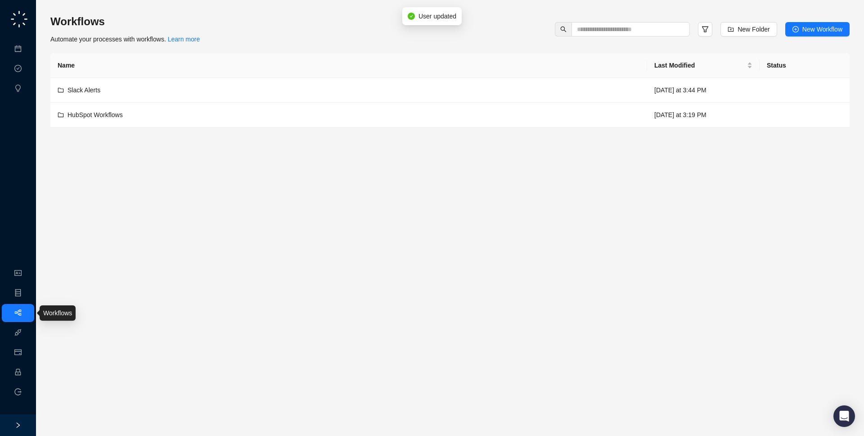
click at [26, 311] on link "Workflows" at bounding box center [40, 312] width 29 height 7
click at [154, 90] on div "Slack Alerts" at bounding box center [349, 90] width 582 height 10
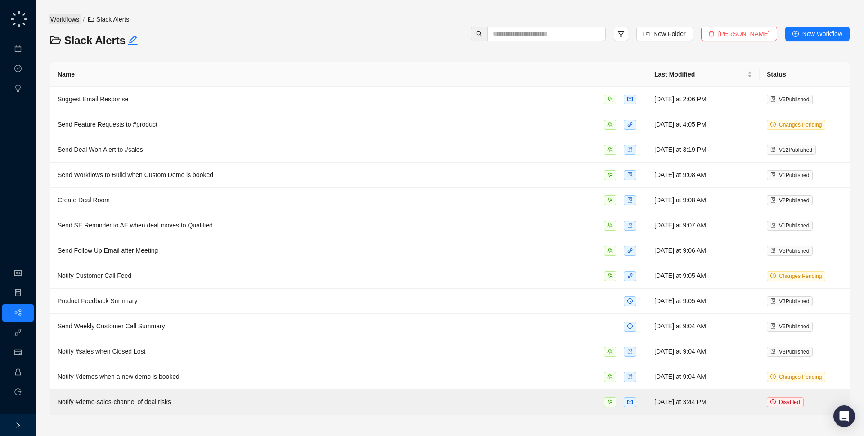
click at [60, 18] on link "Workflows" at bounding box center [65, 19] width 32 height 10
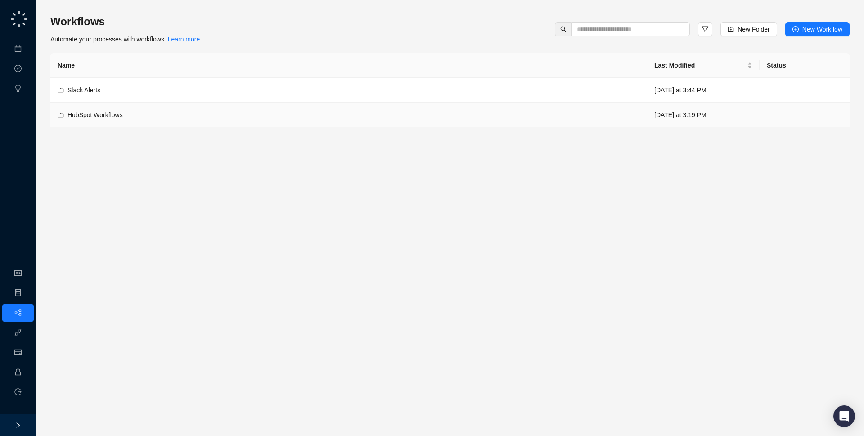
click at [138, 111] on div "HubSpot Workflows" at bounding box center [349, 115] width 582 height 10
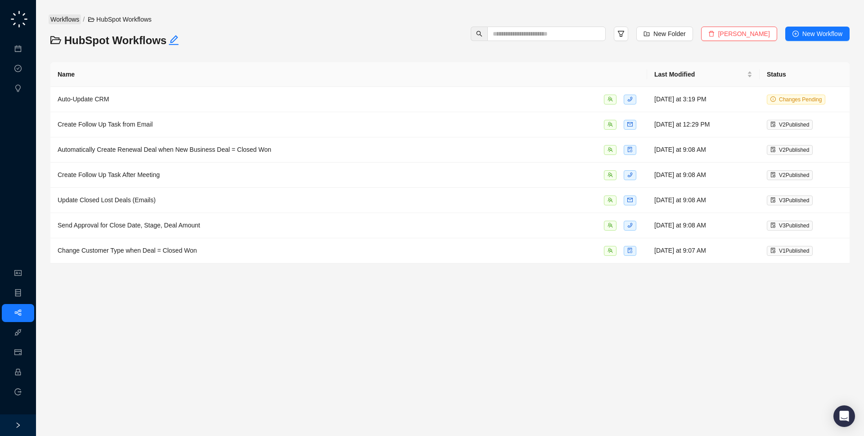
click at [64, 18] on link "Workflows" at bounding box center [65, 19] width 32 height 10
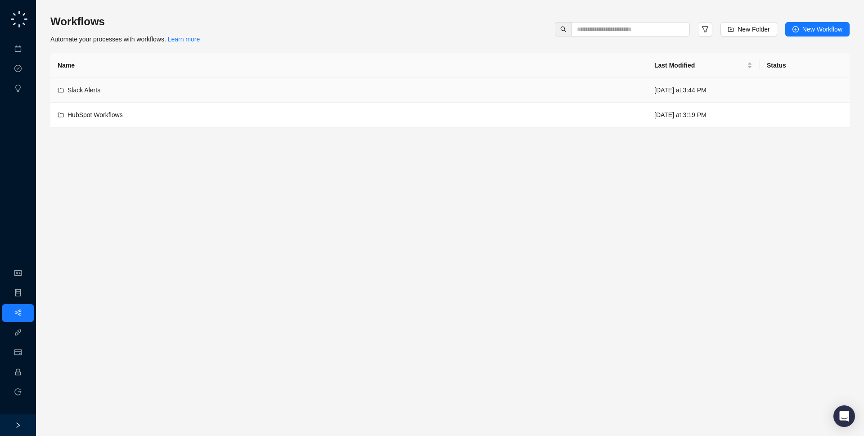
click at [131, 94] on div "Slack Alerts" at bounding box center [349, 90] width 582 height 10
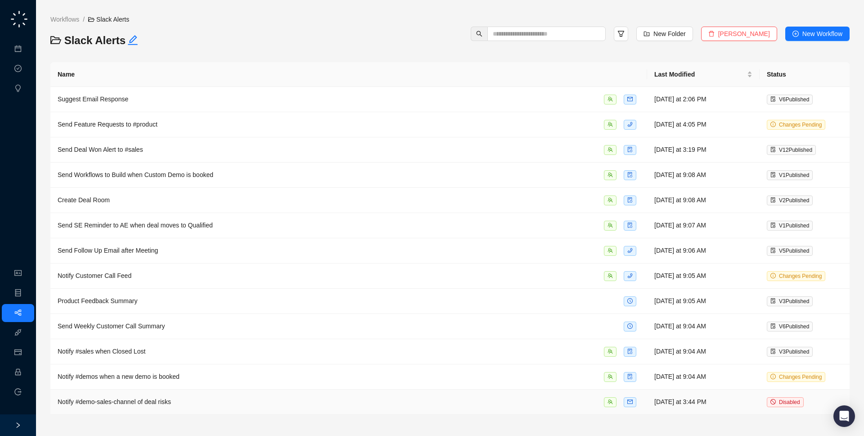
click at [245, 396] on div "Notify #demo-sales-channel of deal risks" at bounding box center [349, 401] width 582 height 10
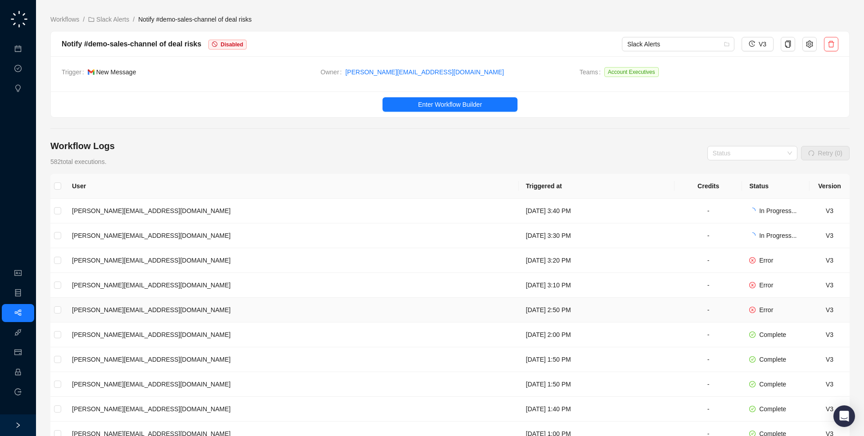
click at [519, 303] on td "Tuesday, 08/19/25, 2:50 PM" at bounding box center [597, 309] width 156 height 25
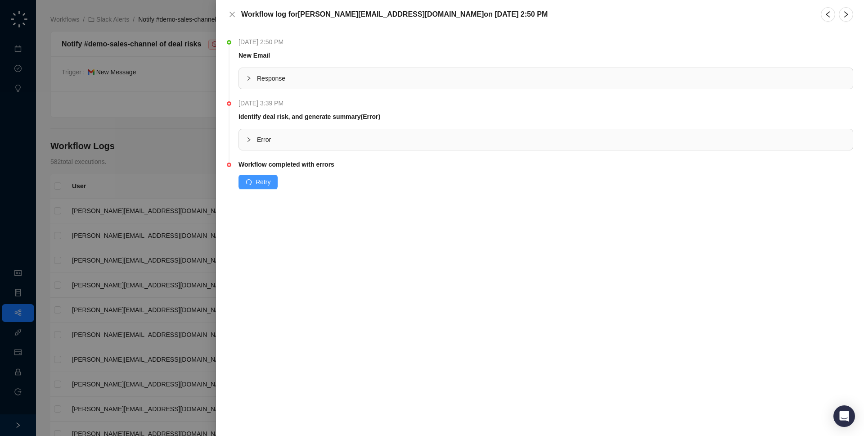
click at [257, 182] on span "Retry" at bounding box center [263, 182] width 15 height 10
click at [277, 140] on span "Error" at bounding box center [551, 140] width 589 height 10
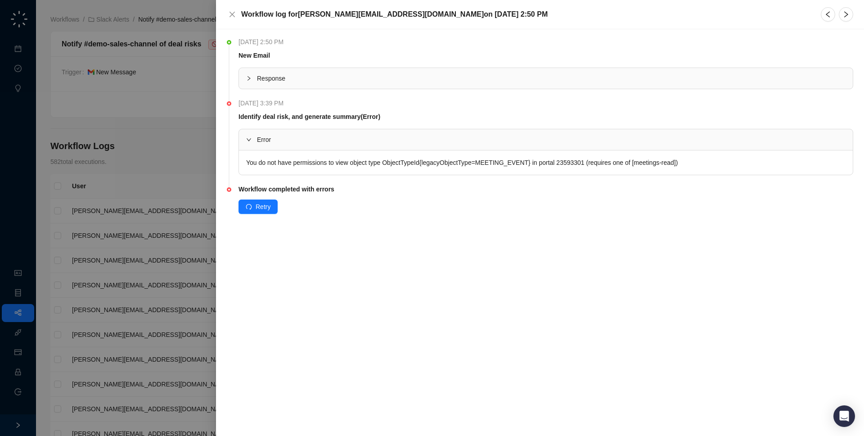
click at [277, 140] on span "Error" at bounding box center [551, 140] width 589 height 10
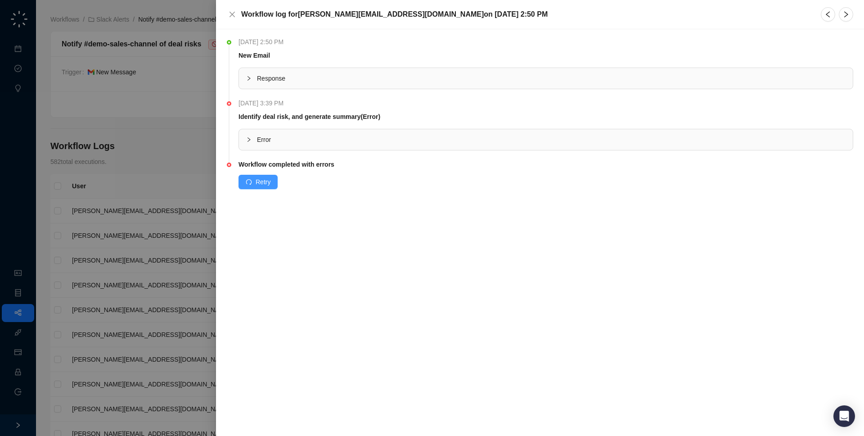
click at [256, 182] on span "Retry" at bounding box center [263, 182] width 15 height 10
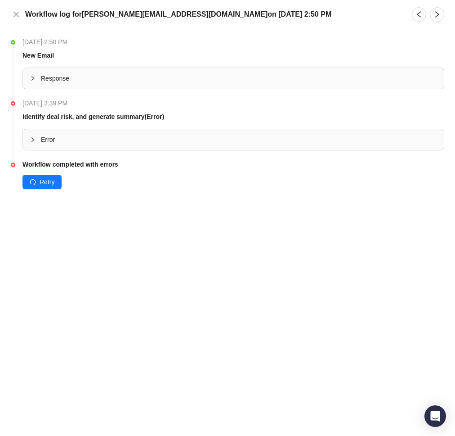
click at [72, 183] on div "Retry" at bounding box center [234, 182] width 422 height 14
click at [43, 186] on span "Retry" at bounding box center [47, 182] width 15 height 10
click at [53, 181] on span "Retry" at bounding box center [47, 182] width 15 height 10
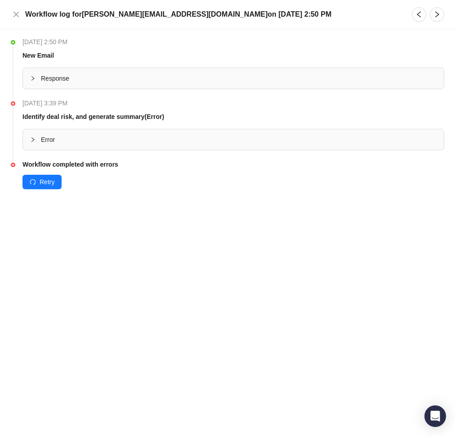
click at [124, 212] on div "[DATE] 2:50 PM New Email Response [DATE] 3:39 PM Identify deal risk, and genera…" at bounding box center [227, 232] width 455 height 406
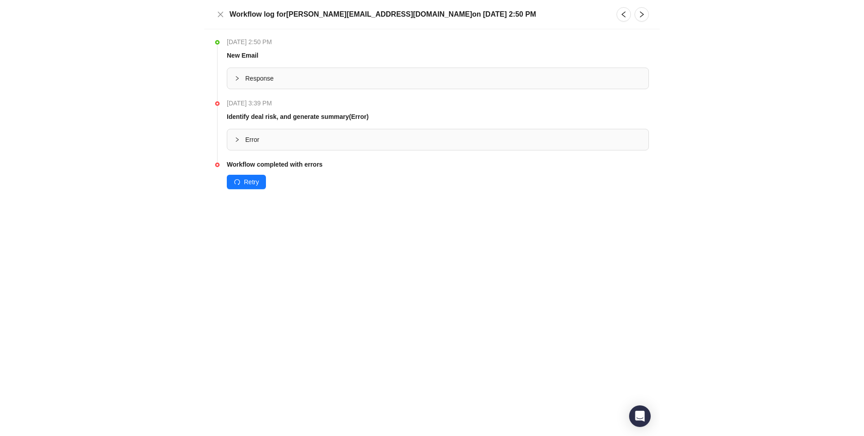
scroll to position [0, 0]
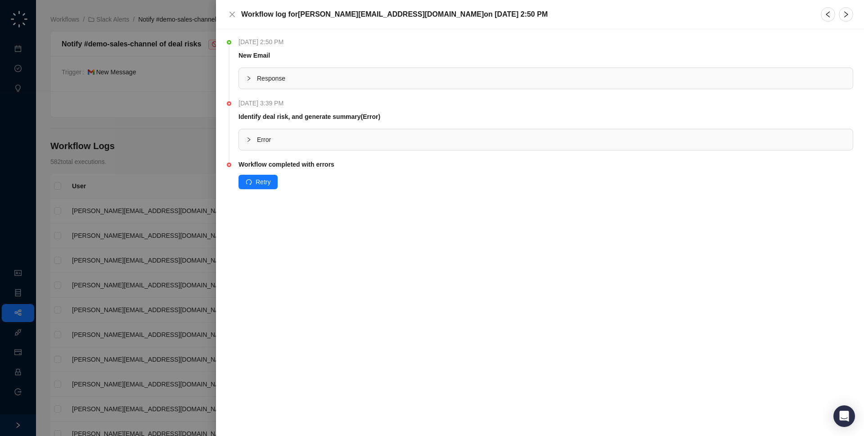
click at [132, 207] on div at bounding box center [432, 218] width 864 height 436
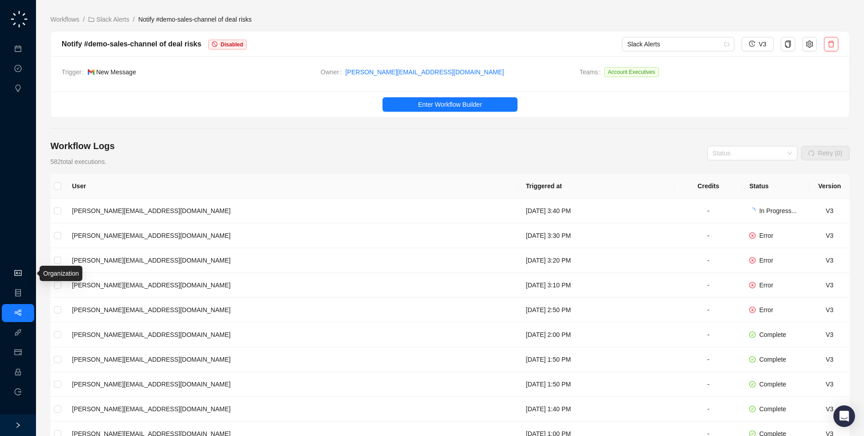
click at [26, 276] on link "Organization" at bounding box center [44, 273] width 36 height 7
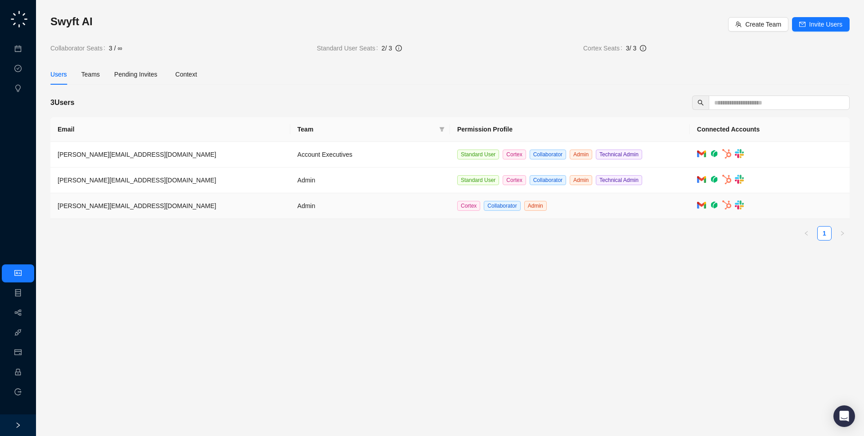
click at [754, 201] on td at bounding box center [770, 206] width 160 height 26
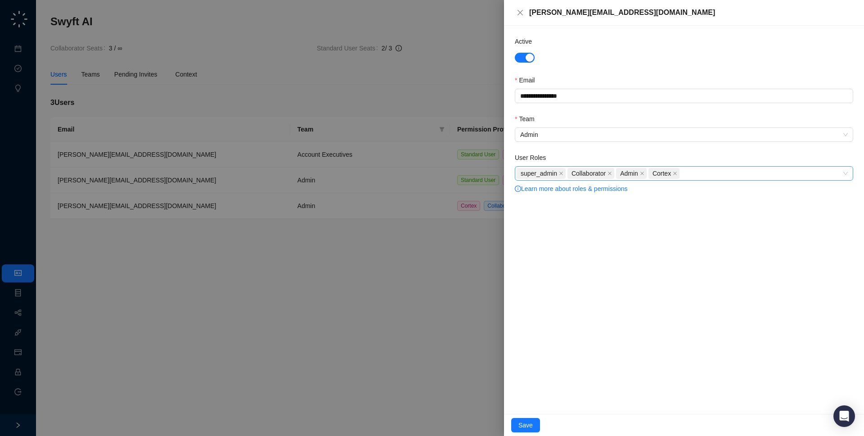
click at [749, 175] on div "super_admin Collaborator Admin Cortex" at bounding box center [679, 173] width 325 height 13
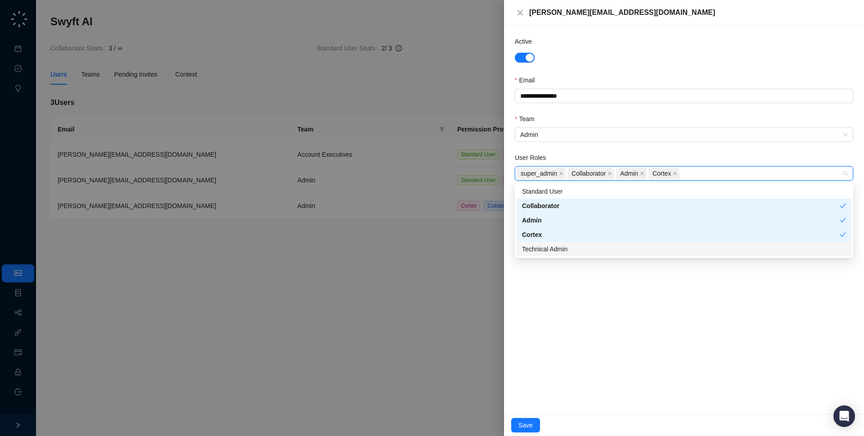
drag, startPoint x: 602, startPoint y: 246, endPoint x: 591, endPoint y: 306, distance: 60.9
click at [602, 246] on div "Technical Admin" at bounding box center [684, 249] width 324 height 10
drag, startPoint x: 589, startPoint y: 313, endPoint x: 577, endPoint y: 342, distance: 30.5
click at [588, 313] on div "**********" at bounding box center [684, 220] width 360 height 388
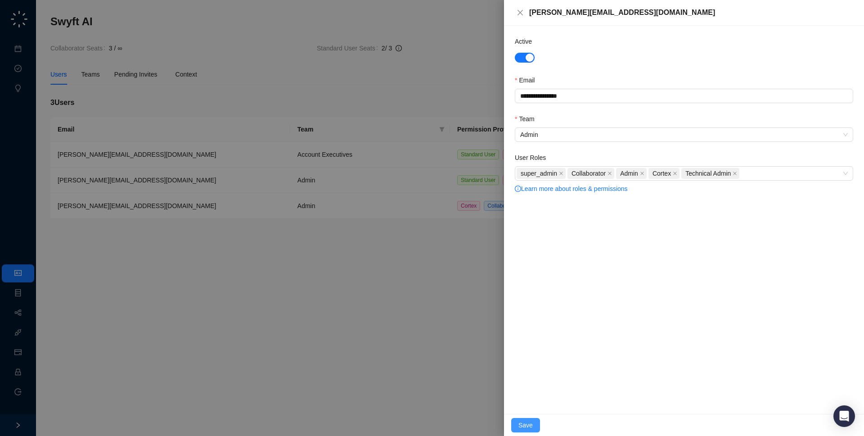
click at [522, 424] on span "Save" at bounding box center [525, 425] width 14 height 10
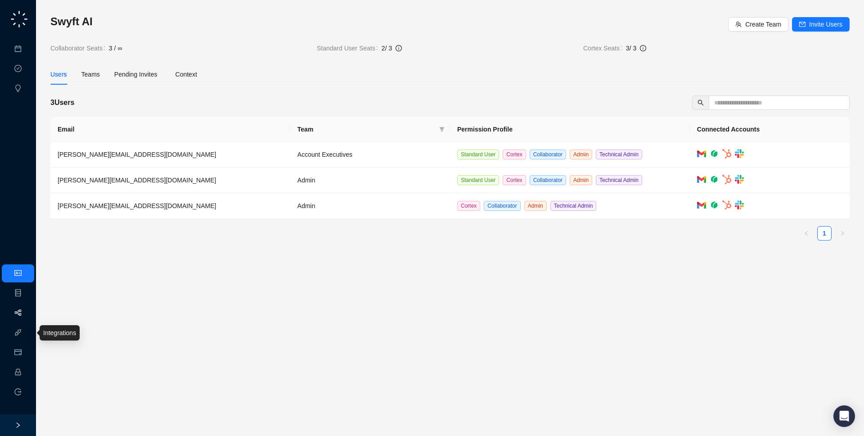
click at [26, 309] on link "Workflows" at bounding box center [40, 312] width 29 height 7
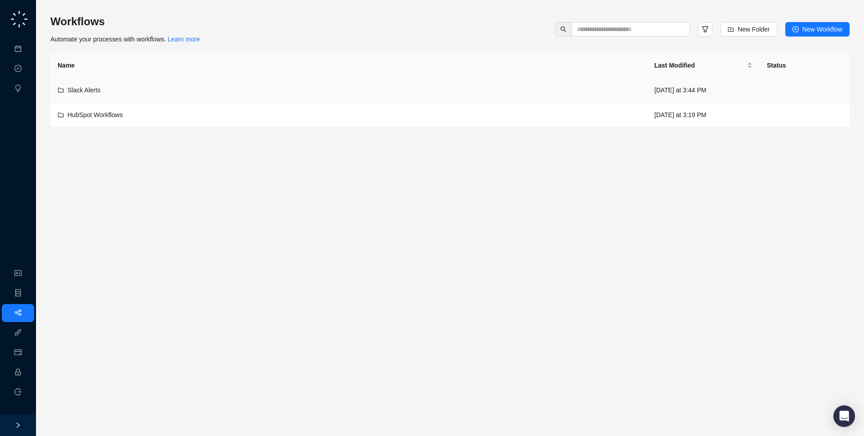
click at [171, 89] on div "Slack Alerts" at bounding box center [349, 90] width 582 height 10
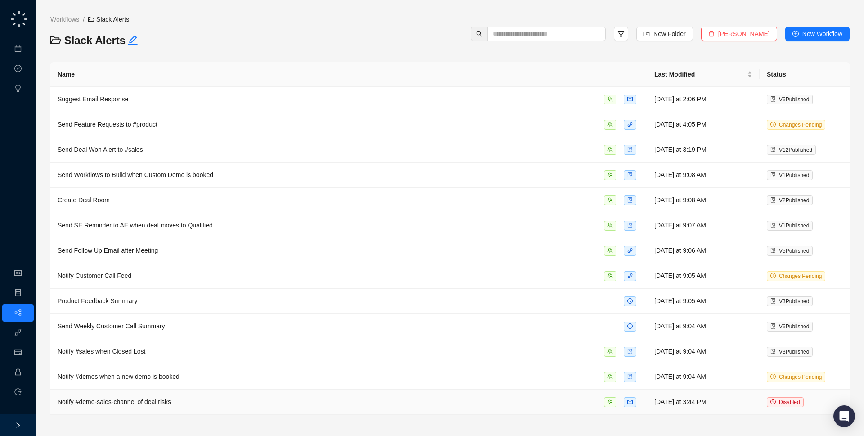
click at [199, 392] on td "Notify #demo-sales-channel of deal risks" at bounding box center [348, 401] width 597 height 25
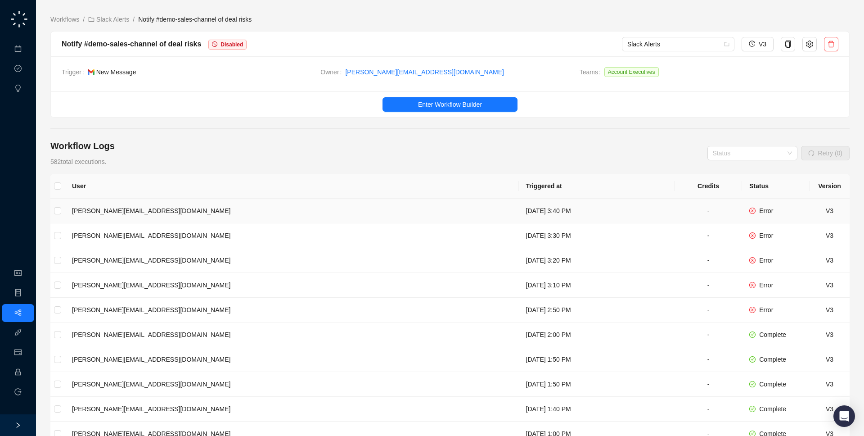
click at [519, 204] on td "[DATE] 3:40 PM" at bounding box center [597, 210] width 156 height 25
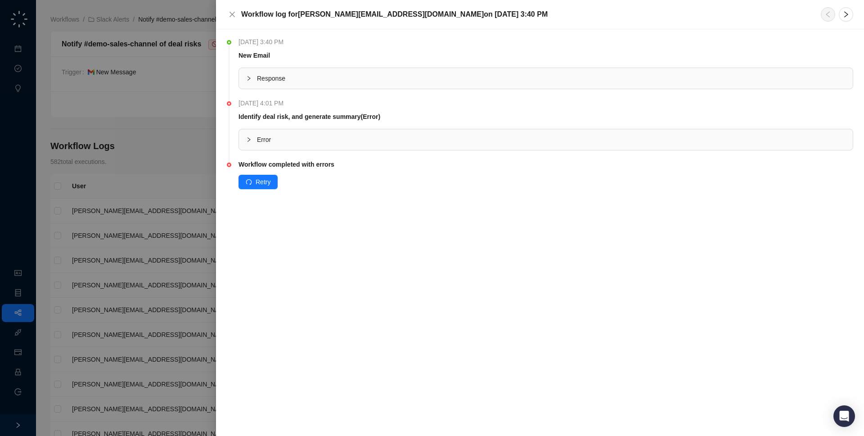
click at [407, 129] on div "Error" at bounding box center [546, 139] width 614 height 21
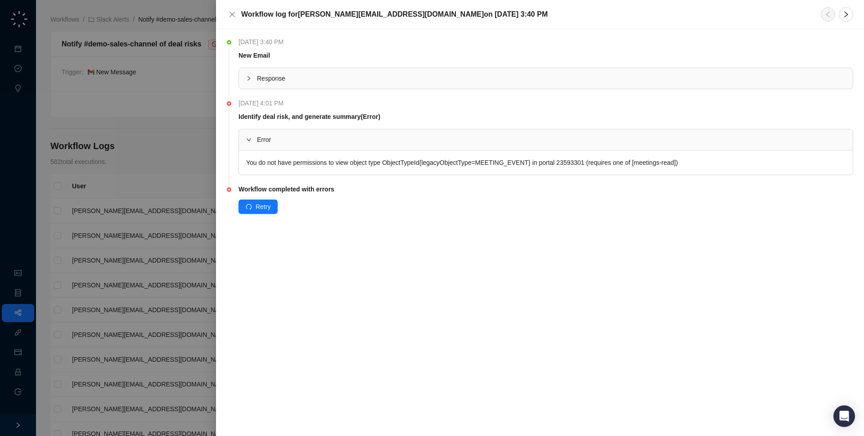
click at [522, 161] on div "You do not have permissions to view object type ObjectTypeId{legacyObjectType=M…" at bounding box center [546, 162] width 614 height 24
drag, startPoint x: 518, startPoint y: 180, endPoint x: 550, endPoint y: 175, distance: 33.2
click at [518, 180] on li "[DATE] 4:01 PM Identify deal risk, and generate summary (Error) Error You do no…" at bounding box center [540, 144] width 626 height 86
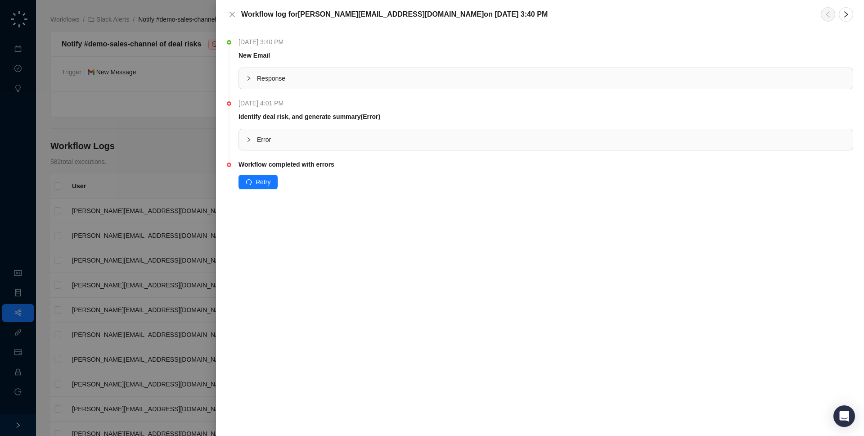
click at [377, 145] on div "Error" at bounding box center [546, 139] width 614 height 21
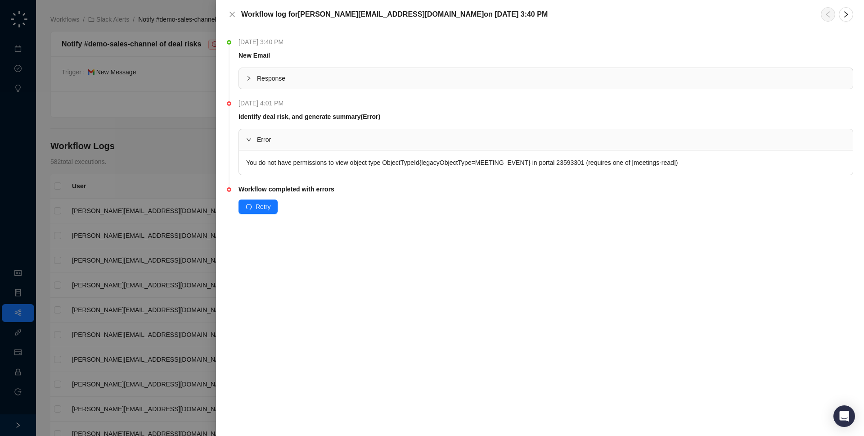
click at [471, 163] on div "You do not have permissions to view object type ObjectTypeId{legacyObjectType=M…" at bounding box center [546, 162] width 614 height 24
click at [502, 162] on div "You do not have permissions to view object type ObjectTypeId{legacyObjectType=M…" at bounding box center [546, 162] width 614 height 24
click at [542, 163] on div "You do not have permissions to view object type ObjectTypeId{legacyObjectType=M…" at bounding box center [546, 162] width 614 height 24
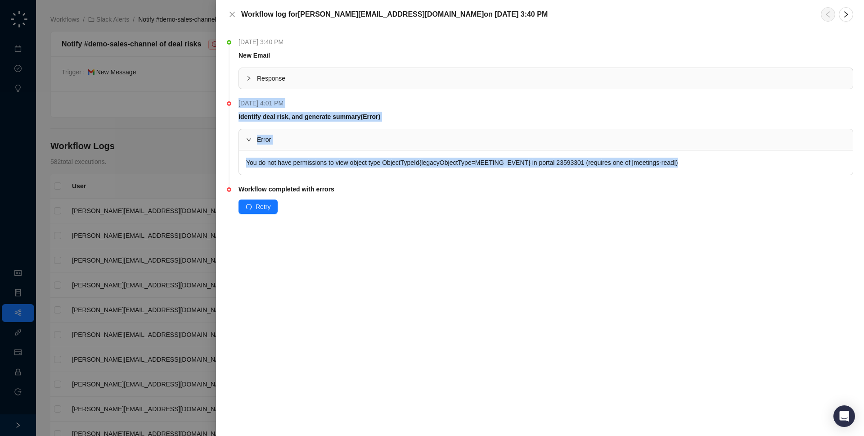
drag, startPoint x: 673, startPoint y: 161, endPoint x: 236, endPoint y: 164, distance: 437.4
click at [236, 164] on li "[DATE] 4:01 PM Identify deal risk, and generate summary (Error) Error You do no…" at bounding box center [540, 144] width 626 height 86
click at [255, 165] on div "You do not have permissions to view object type ObjectTypeId{legacyObjectType=M…" at bounding box center [546, 162] width 614 height 24
drag, startPoint x: 244, startPoint y: 174, endPoint x: 243, endPoint y: 166, distance: 8.2
click at [243, 166] on div "You do not have permissions to view object type ObjectTypeId{legacyObjectType=M…" at bounding box center [546, 162] width 614 height 24
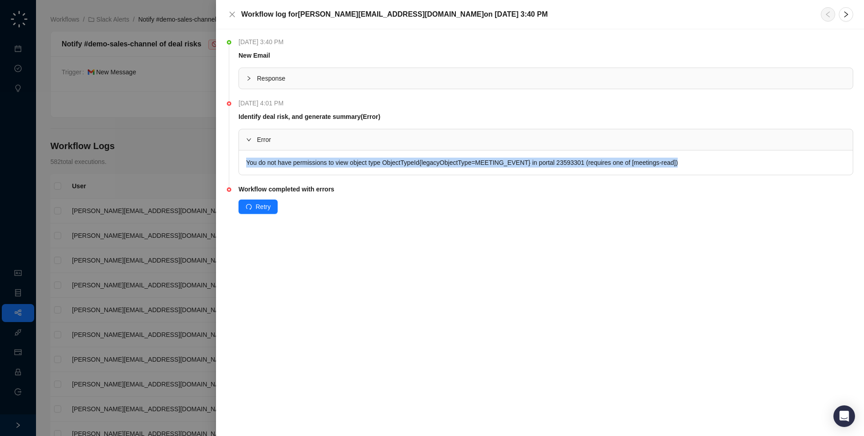
copy div "You do not have permissions to view object type ObjectTypeId{legacyObjectType=M…"
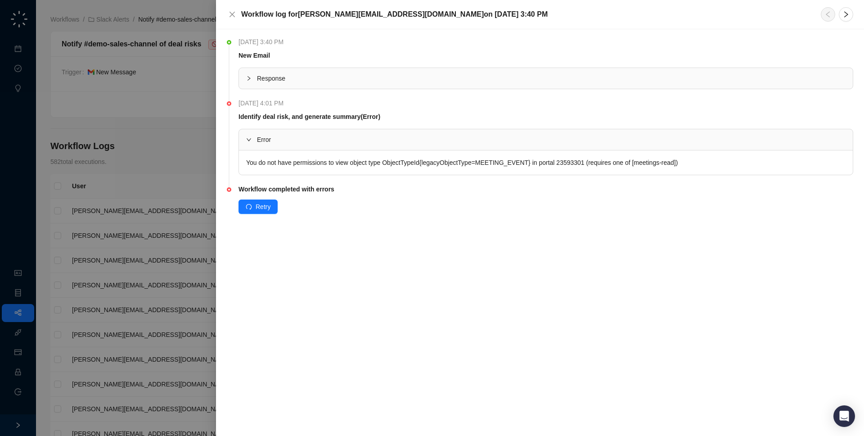
click at [175, 182] on div at bounding box center [432, 218] width 864 height 436
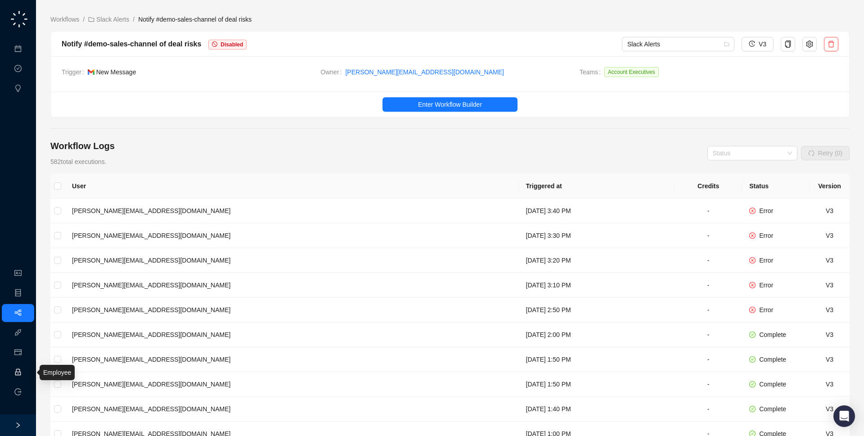
click at [26, 369] on link "Employee" at bounding box center [40, 372] width 28 height 7
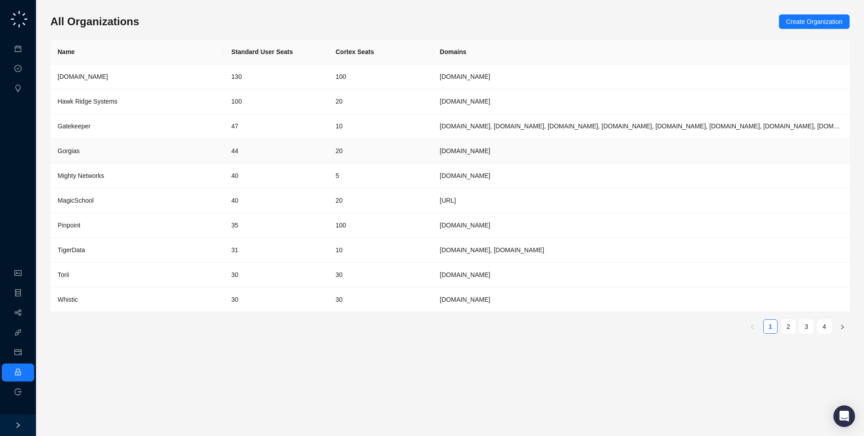
click at [131, 148] on div "Gorgias" at bounding box center [137, 151] width 159 height 10
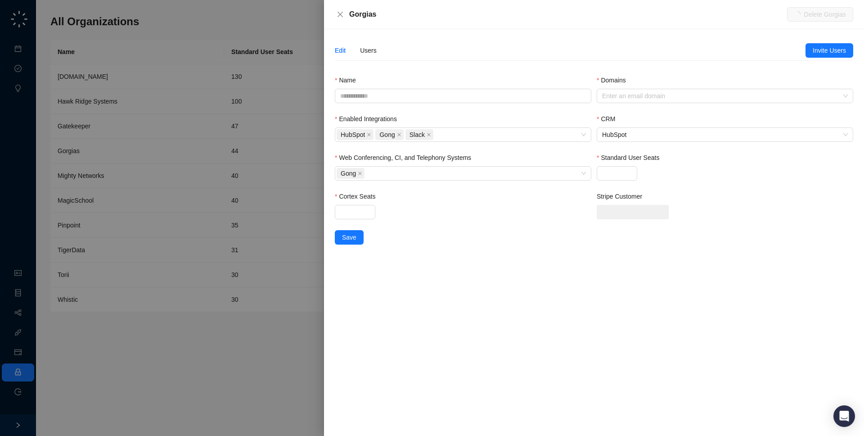
type input "*******"
type input "**"
click at [373, 47] on div "Users" at bounding box center [368, 50] width 17 height 10
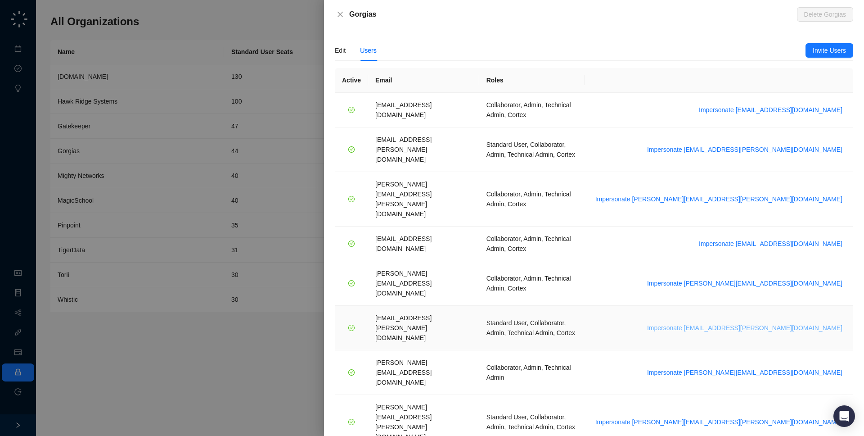
click at [767, 323] on span "Impersonate janadhi.kuruppu@gorgias.com" at bounding box center [744, 328] width 195 height 10
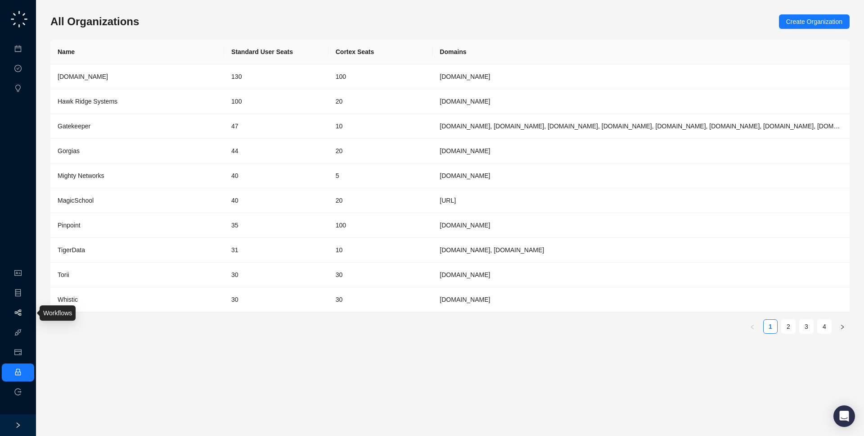
click at [26, 311] on link "Workflows" at bounding box center [40, 312] width 29 height 7
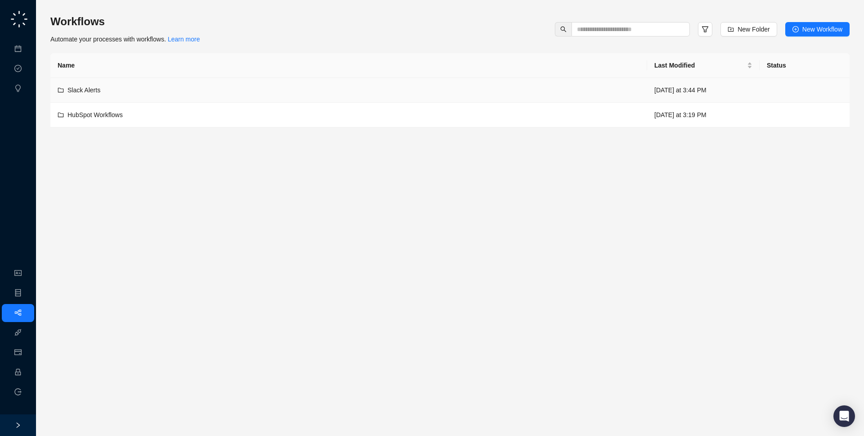
click at [211, 96] on td "Slack Alerts" at bounding box center [348, 90] width 597 height 25
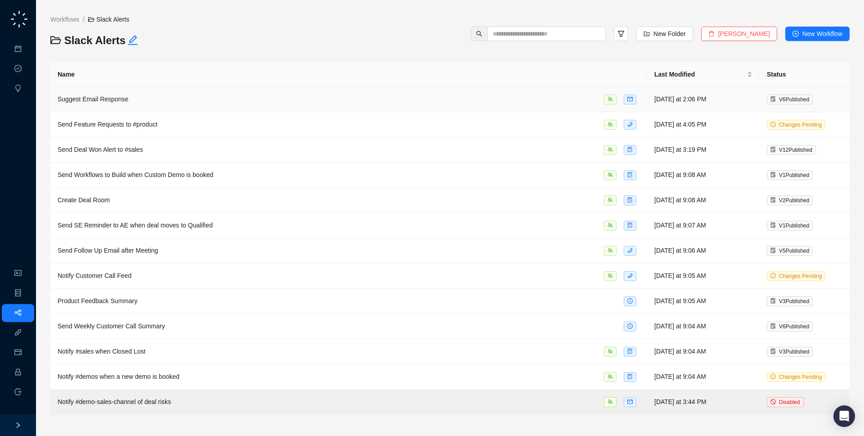
click at [394, 104] on div "Suggest Email Response" at bounding box center [349, 99] width 582 height 10
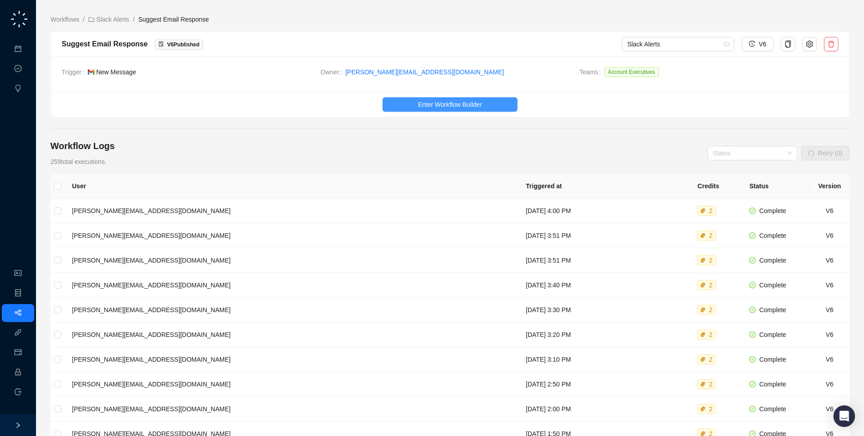
click at [391, 104] on button "Enter Workflow Builder" at bounding box center [450, 104] width 135 height 14
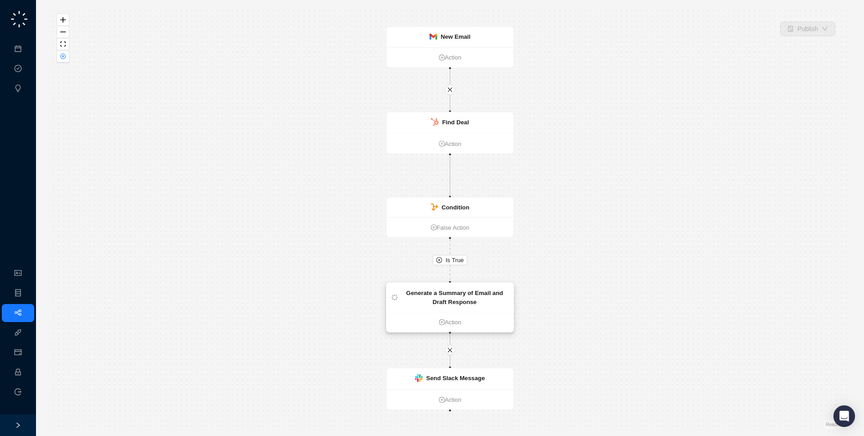
click at [454, 293] on strong "Generate a Summary of Email and Draft Response" at bounding box center [454, 297] width 97 height 16
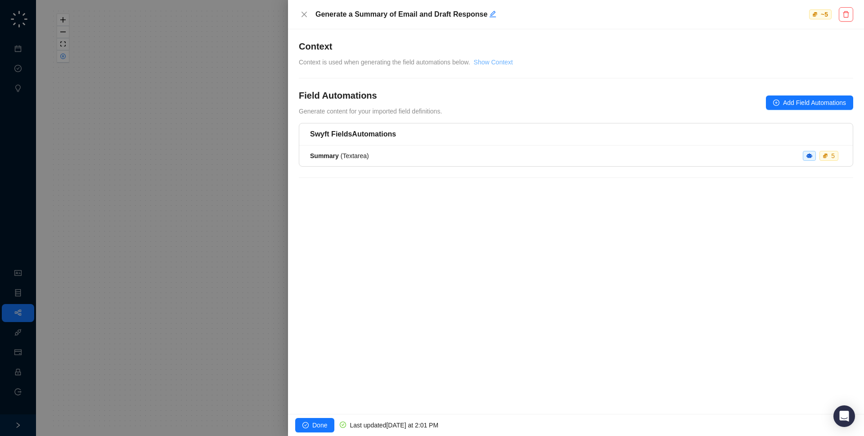
click at [495, 64] on link "Show Context" at bounding box center [493, 62] width 39 height 7
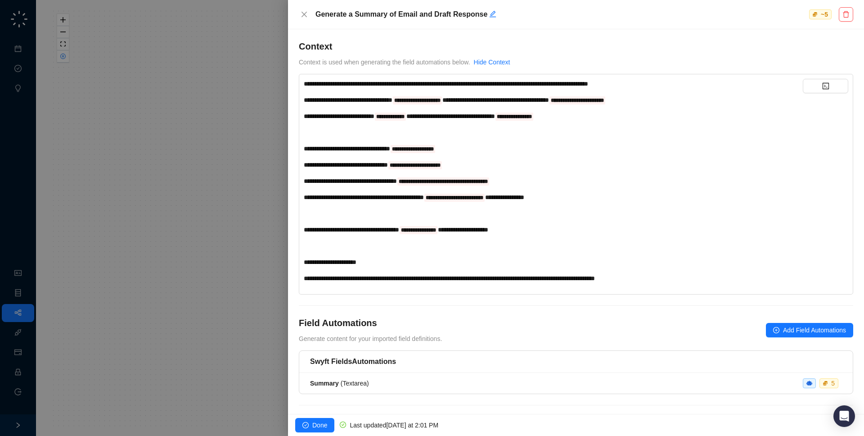
click at [253, 115] on div at bounding box center [432, 218] width 864 height 436
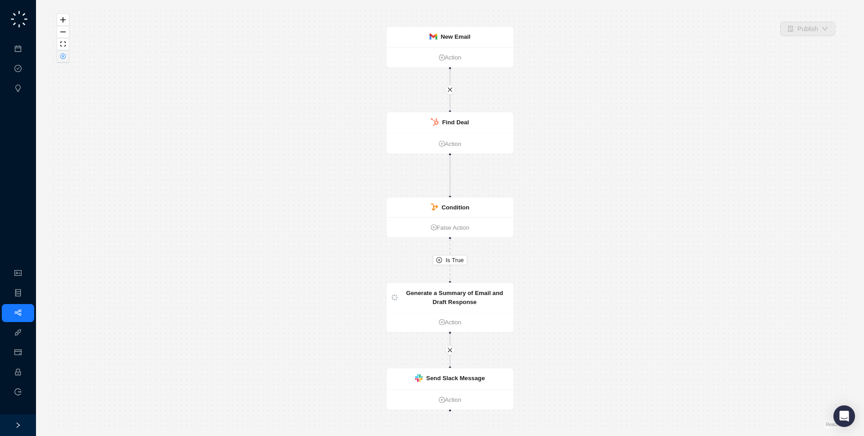
click at [64, 57] on icon "close-circle" at bounding box center [63, 56] width 5 height 5
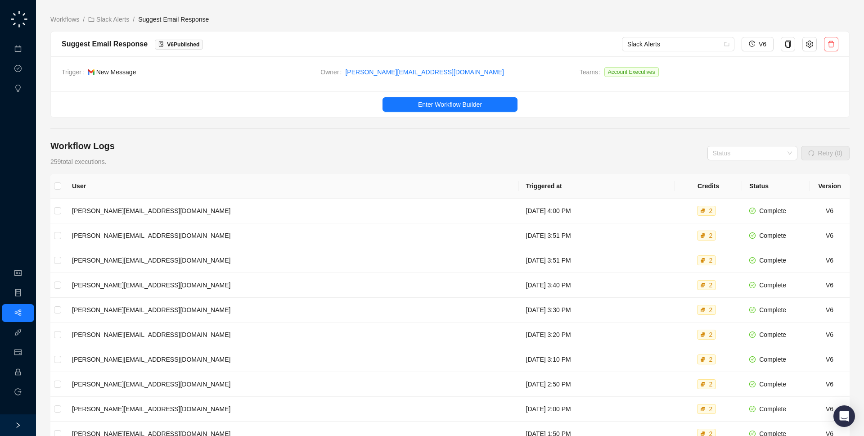
drag, startPoint x: 317, startPoint y: 73, endPoint x: 313, endPoint y: 41, distance: 31.8
click at [313, 41] on div "Suggest Email Response V 6 Published Slack Alerts V6 Trigger New Message Owner …" at bounding box center [449, 74] width 799 height 86
click at [313, 41] on div "Suggest Email Response V 6 Published" at bounding box center [342, 43] width 560 height 11
click at [456, 90] on div "Trigger New Message Owner jake@swyftai.com Teams Account Executives" at bounding box center [450, 73] width 798 height 35
click at [453, 98] on button "Enter Workflow Builder" at bounding box center [450, 104] width 135 height 14
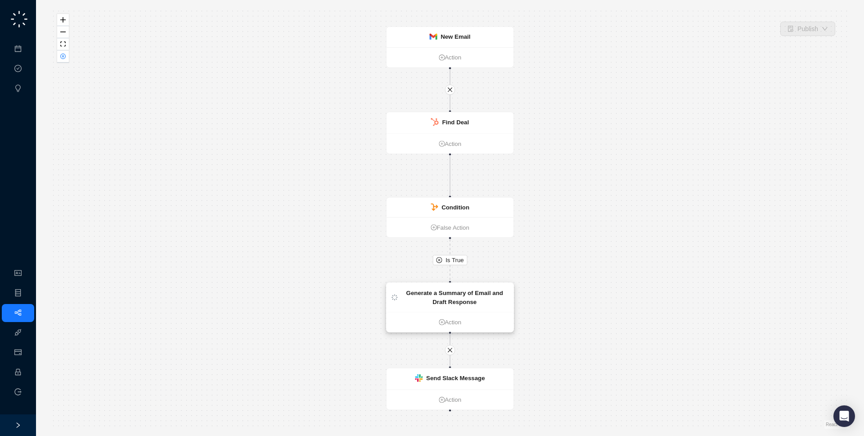
click at [451, 303] on strong "Generate a Summary of Email and Draft Response" at bounding box center [454, 297] width 97 height 16
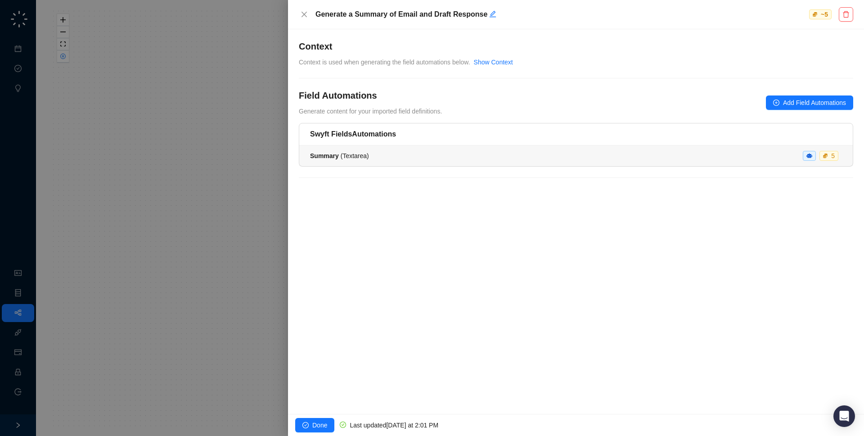
click at [420, 152] on div "Summary ( Textarea ) 5" at bounding box center [576, 156] width 532 height 10
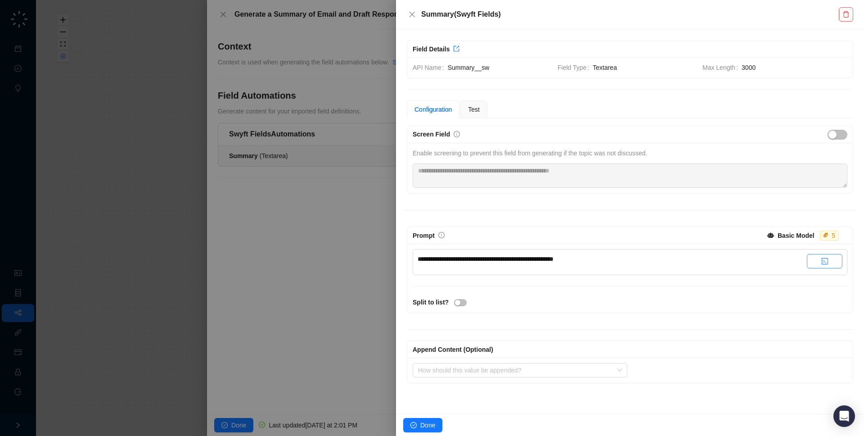
click at [812, 260] on button "button" at bounding box center [825, 261] width 36 height 14
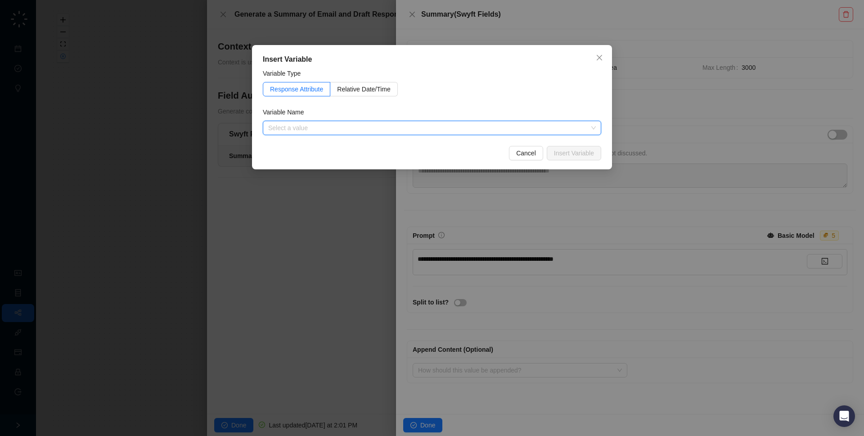
click at [791, 88] on div "Insert Variable Variable Type Response Attribute Relative Date/Time Variable Na…" at bounding box center [432, 218] width 864 height 436
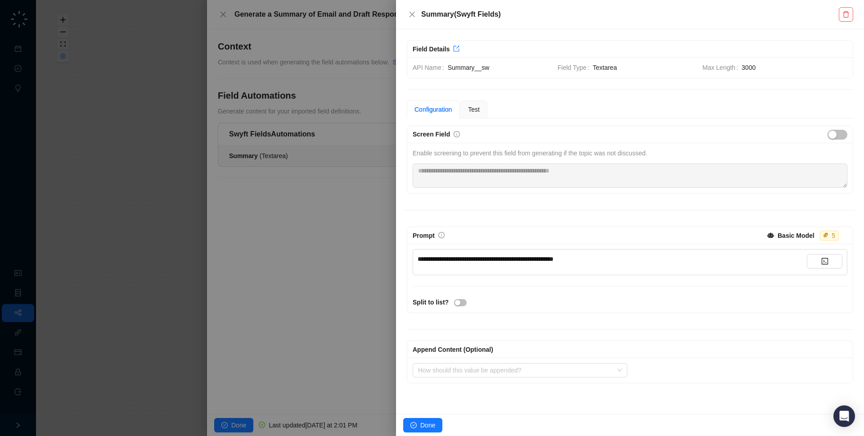
click at [323, 170] on div at bounding box center [432, 218] width 864 height 436
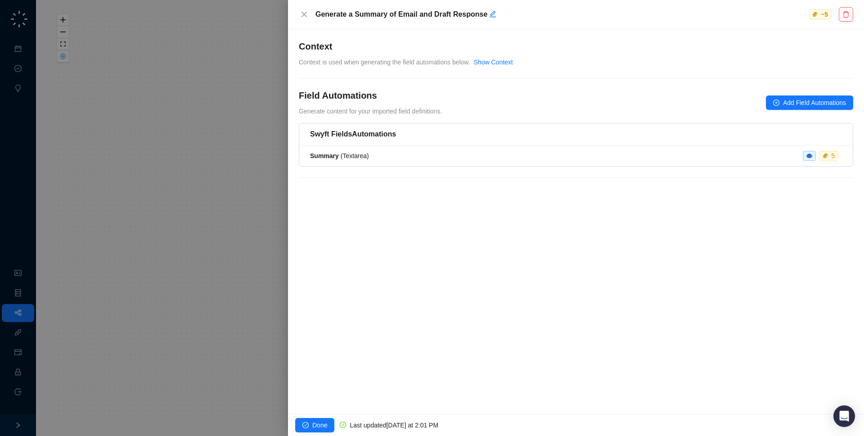
click at [158, 163] on div at bounding box center [432, 218] width 864 height 436
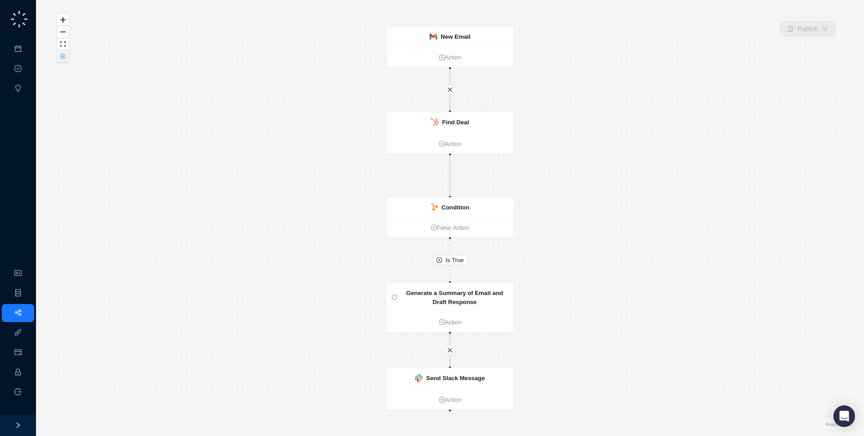
click at [63, 56] on icon "close-circle" at bounding box center [63, 56] width 5 height 5
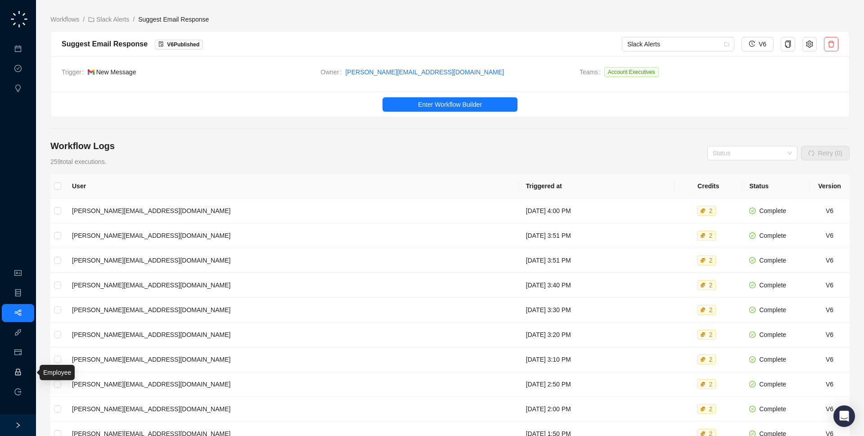
click at [26, 374] on link "Employee" at bounding box center [40, 372] width 28 height 7
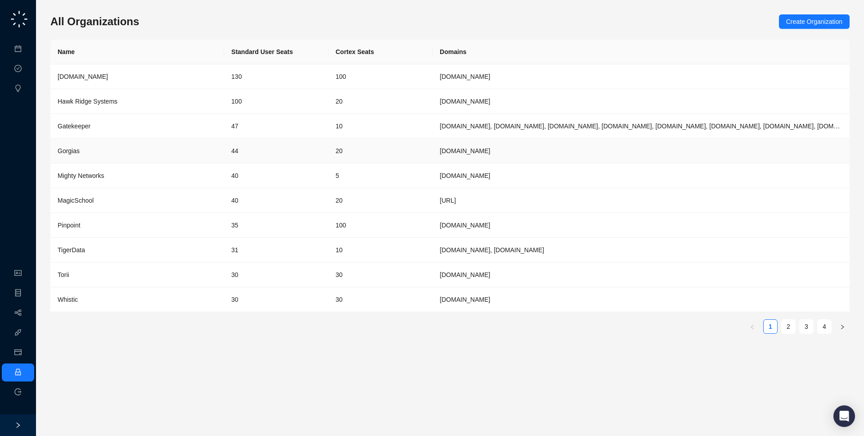
click at [173, 144] on td "Gorgias" at bounding box center [137, 151] width 174 height 25
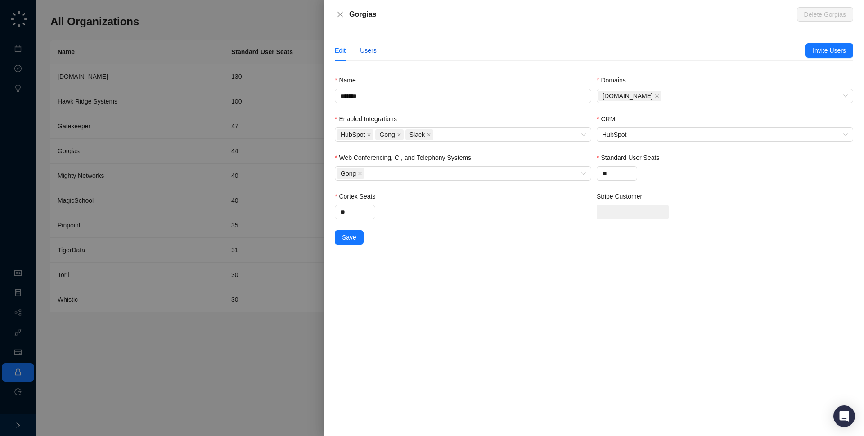
click at [362, 50] on div "Users" at bounding box center [368, 50] width 17 height 10
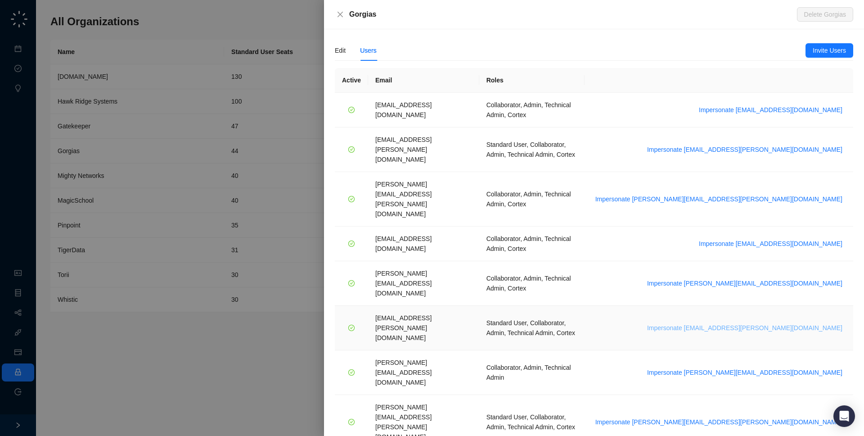
click at [776, 323] on span "Impersonate janadhi.kuruppu@gorgias.com" at bounding box center [744, 328] width 195 height 10
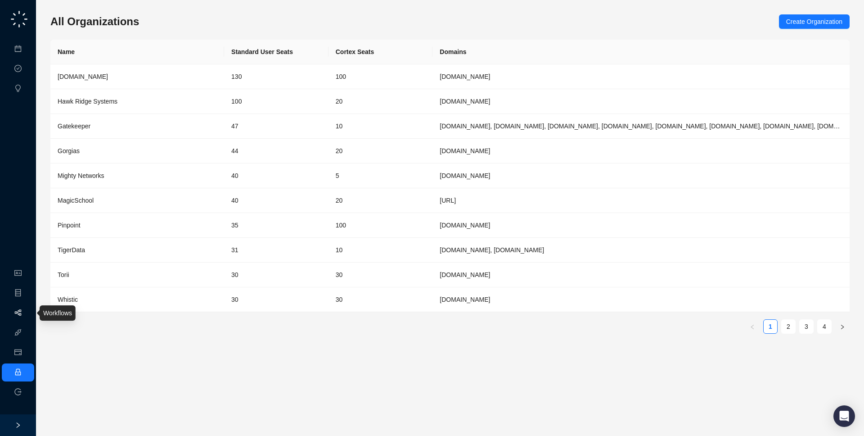
click at [26, 311] on link "Workflows" at bounding box center [40, 312] width 29 height 7
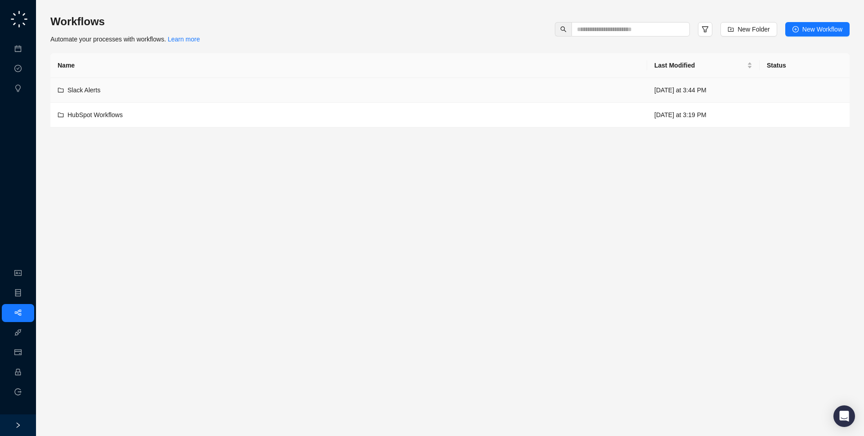
click at [275, 91] on div "Slack Alerts" at bounding box center [349, 90] width 582 height 10
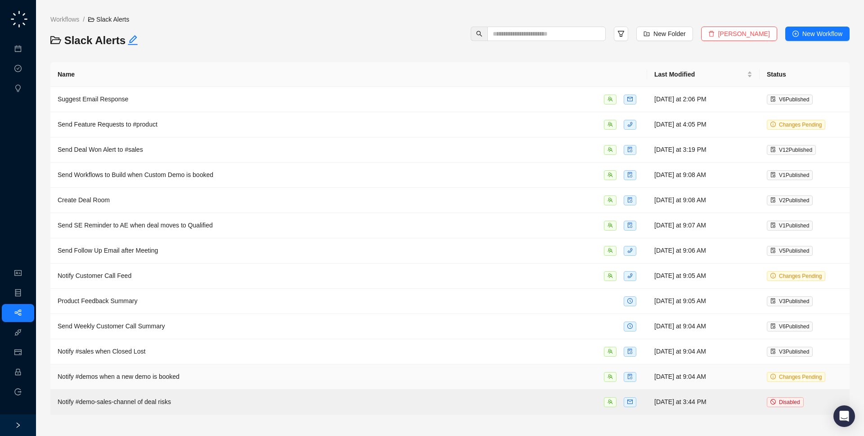
click at [243, 383] on td "Notify #demos when a new demo is booked" at bounding box center [348, 376] width 597 height 25
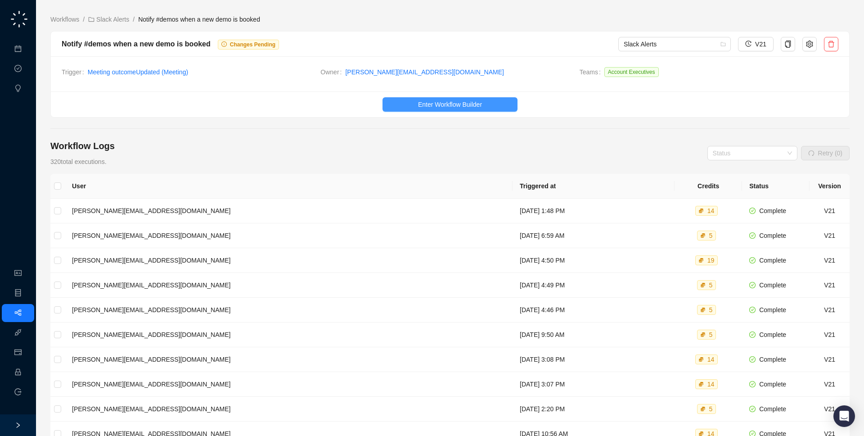
click at [414, 99] on button "Enter Workflow Builder" at bounding box center [450, 104] width 135 height 14
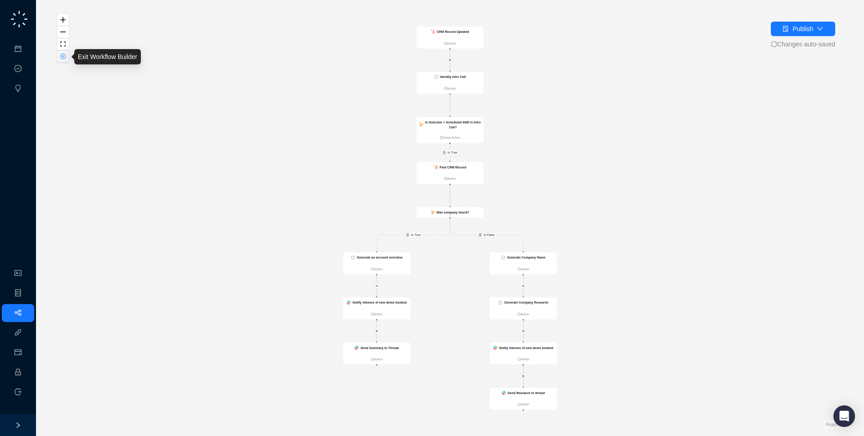
click at [60, 53] on button "button" at bounding box center [63, 56] width 12 height 12
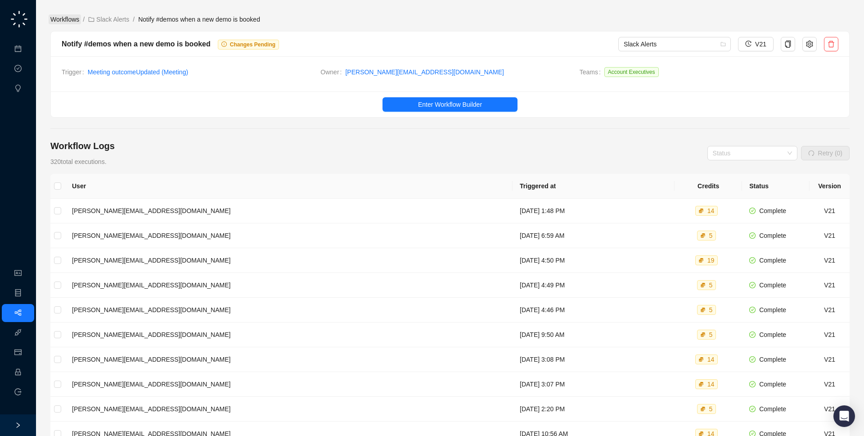
click at [65, 22] on link "Workflows" at bounding box center [65, 19] width 32 height 10
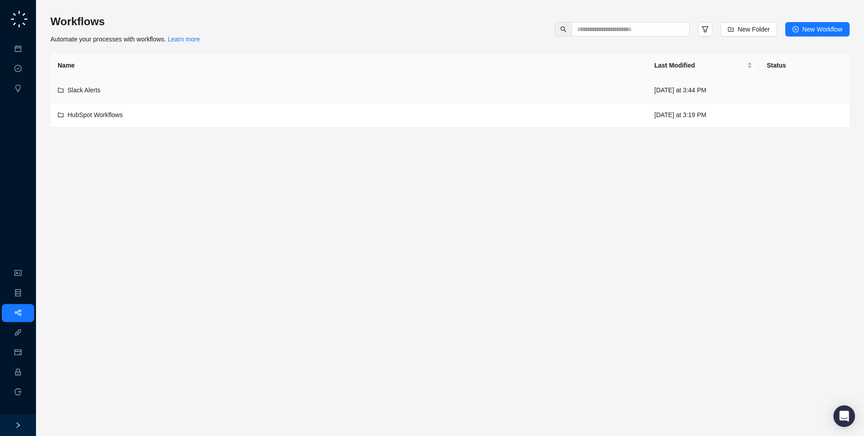
click at [136, 91] on div "Slack Alerts" at bounding box center [349, 90] width 582 height 10
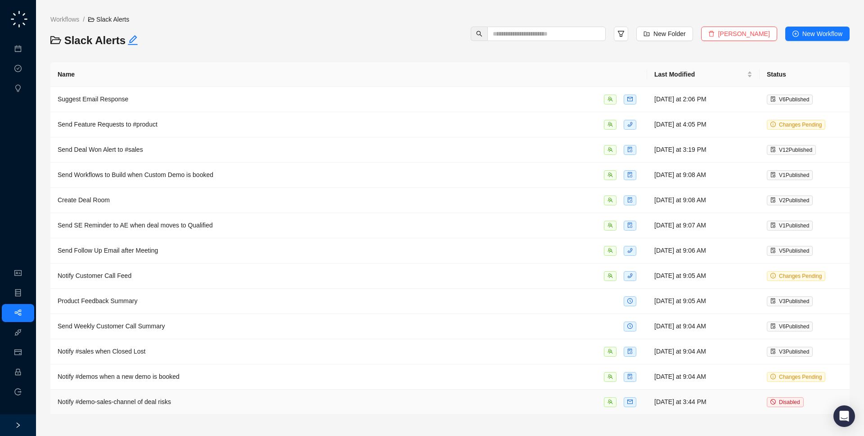
click at [212, 403] on div "Notify #demo-sales-channel of deal risks" at bounding box center [349, 401] width 582 height 10
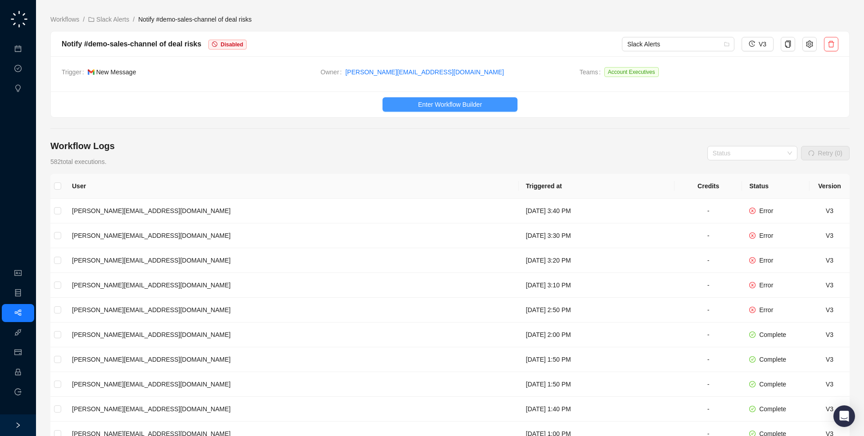
click at [464, 101] on span "Enter Workflow Builder" at bounding box center [450, 104] width 64 height 10
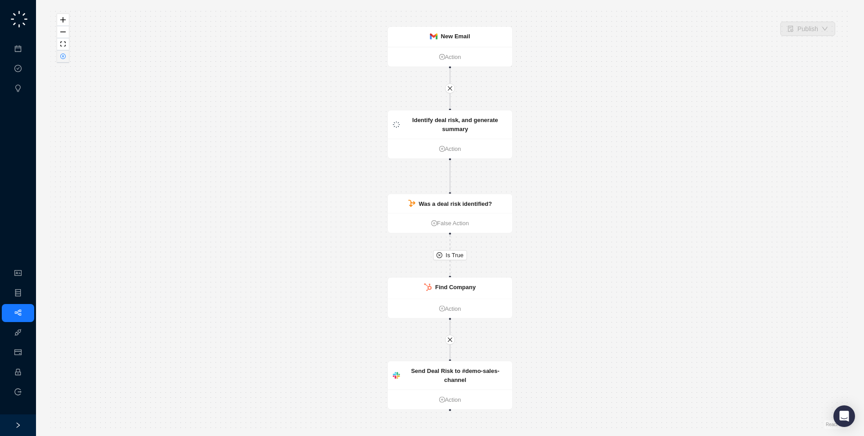
click at [67, 59] on button "button" at bounding box center [63, 56] width 12 height 12
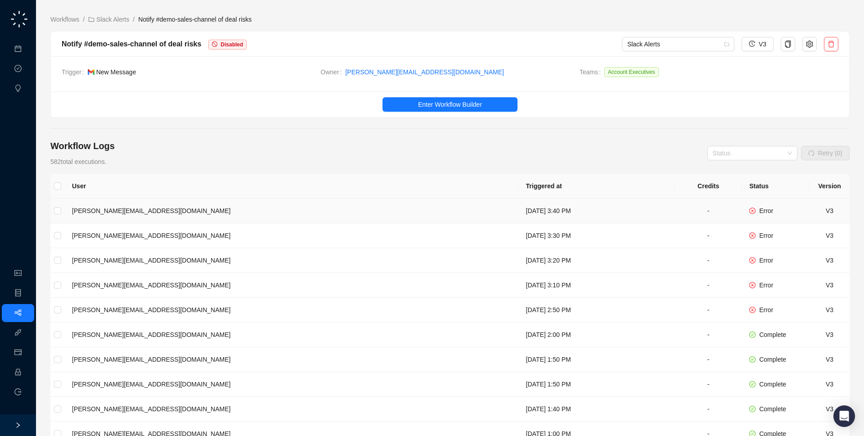
click at [519, 217] on td "Tuesday, 08/19/25, 3:40 PM" at bounding box center [597, 210] width 156 height 25
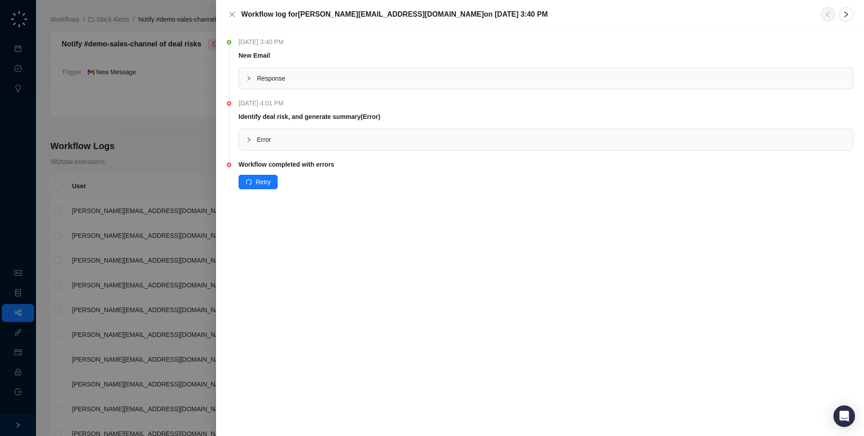
click at [380, 148] on div "Error" at bounding box center [546, 139] width 614 height 21
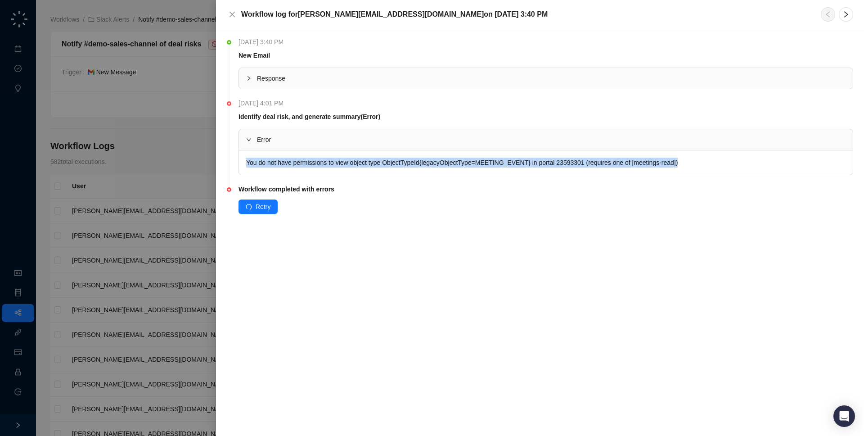
click at [713, 149] on div "Error You do not have permissions to view object type ObjectTypeId{legacyObject…" at bounding box center [546, 151] width 614 height 45
click at [711, 162] on div "You do not have permissions to view object type ObjectTypeId{legacyObjectType=M…" at bounding box center [546, 162] width 614 height 24
drag, startPoint x: 545, startPoint y: 167, endPoint x: 385, endPoint y: 165, distance: 159.8
click at [385, 165] on div "You do not have permissions to view object type ObjectTypeId{legacyObjectType=M…" at bounding box center [546, 162] width 614 height 24
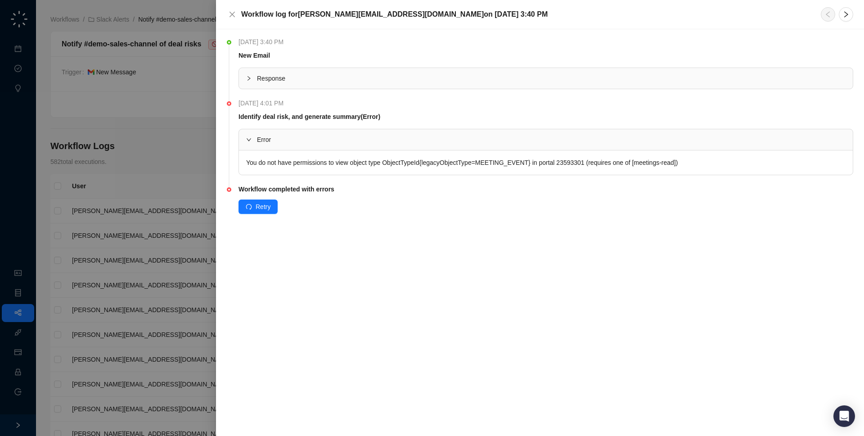
click at [385, 165] on div "You do not have permissions to view object type ObjectTypeId{legacyObjectType=M…" at bounding box center [546, 162] width 614 height 24
click at [516, 162] on div "You do not have permissions to view object type ObjectTypeId{legacyObjectType=M…" at bounding box center [546, 162] width 614 height 24
click at [517, 168] on div "You do not have permissions to view object type ObjectTypeId{legacyObjectType=M…" at bounding box center [546, 162] width 614 height 24
drag, startPoint x: 539, startPoint y: 158, endPoint x: 389, endPoint y: 163, distance: 150.4
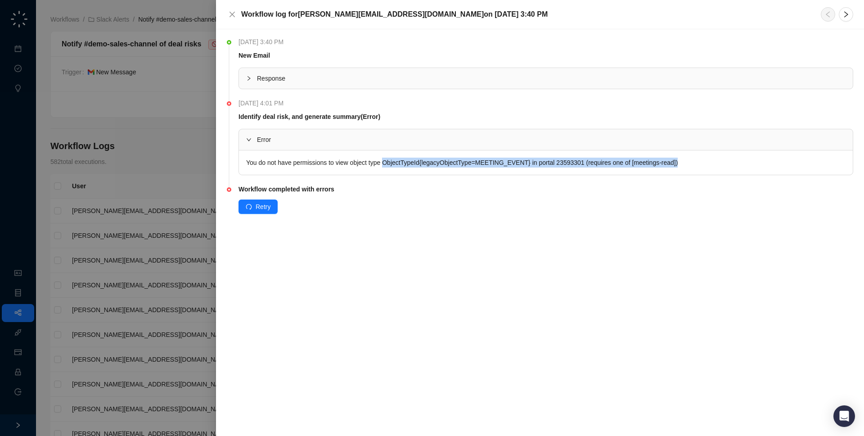
click at [389, 163] on div "You do not have permissions to view object type ObjectTypeId{legacyObjectType=M…" at bounding box center [546, 162] width 614 height 24
copy div "ObjectTypeId{legacyObjectType=MEETING_EVENT} in portal 23593301 (requires one o…"
drag, startPoint x: 430, startPoint y: 274, endPoint x: 261, endPoint y: 78, distance: 258.5
click at [424, 268] on div "Tuesday, 08/19/25, 3:40 PM New Email Response Tuesday, 08/19/25, 4:01 PM Identi…" at bounding box center [540, 232] width 648 height 406
click at [108, 216] on div at bounding box center [432, 218] width 864 height 436
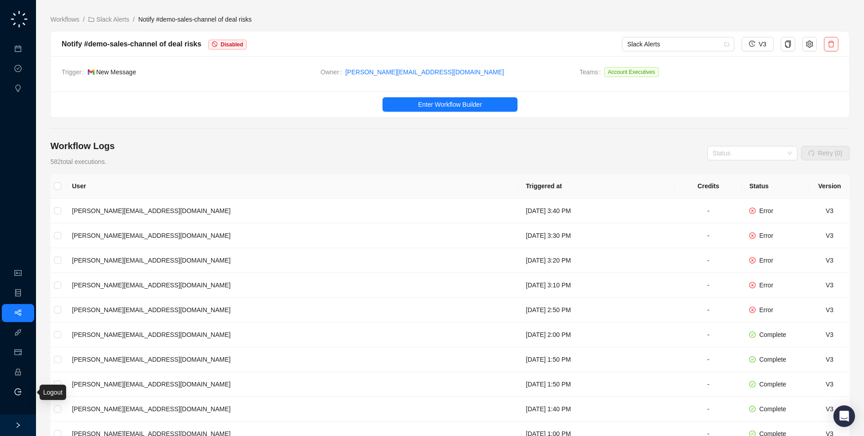
click at [11, 395] on li "Logout" at bounding box center [18, 392] width 32 height 18
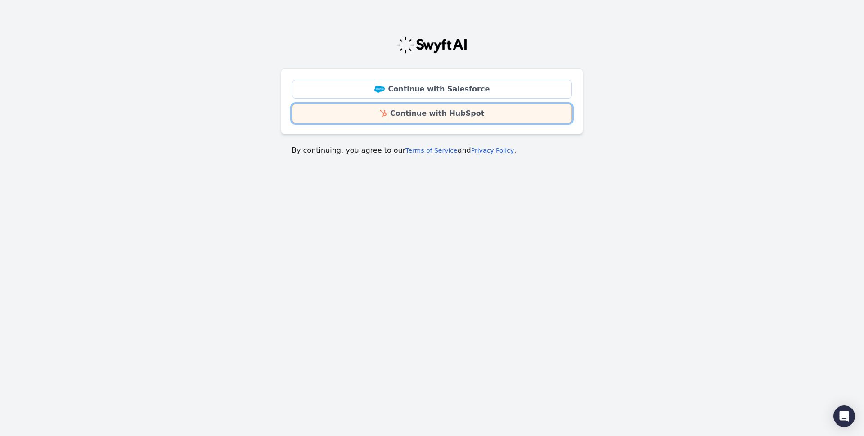
click at [444, 119] on link "Continue with HubSpot" at bounding box center [432, 113] width 280 height 19
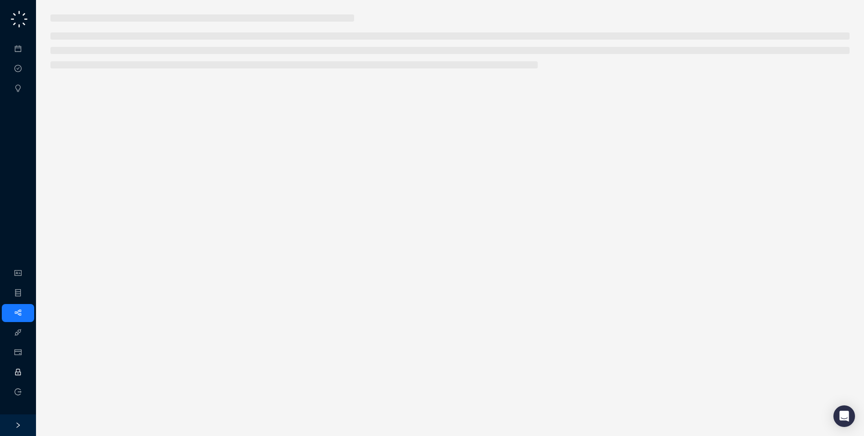
click at [26, 369] on link "Employee" at bounding box center [40, 372] width 28 height 7
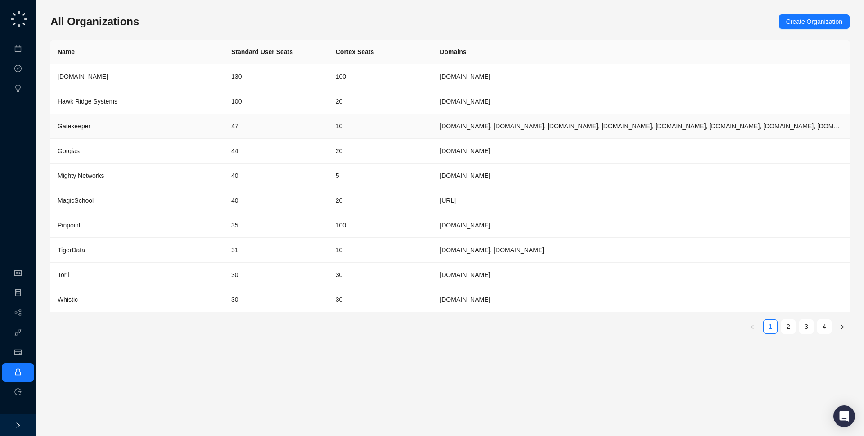
click at [217, 125] on td "Gatekeeper" at bounding box center [137, 126] width 174 height 25
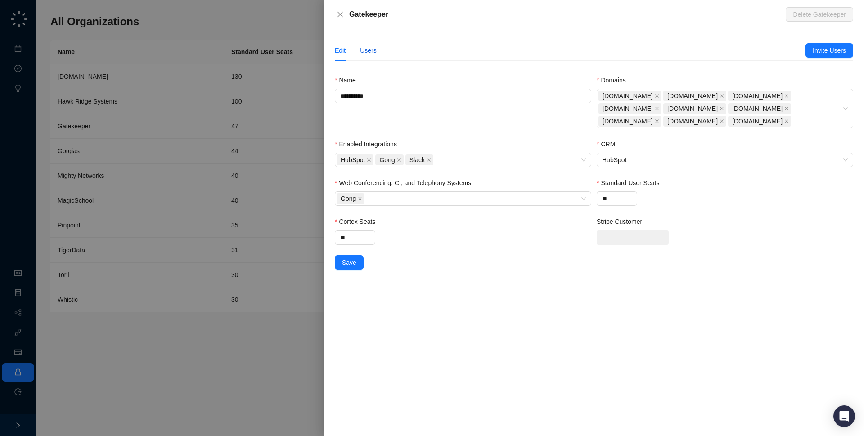
click at [364, 49] on div "Users" at bounding box center [368, 50] width 17 height 10
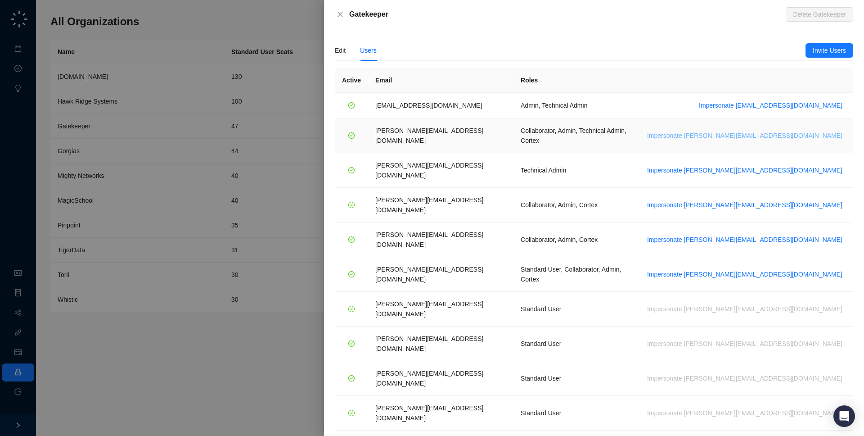
click at [793, 132] on span "Impersonate lisa.n@gatekeeperhq.com" at bounding box center [744, 136] width 195 height 10
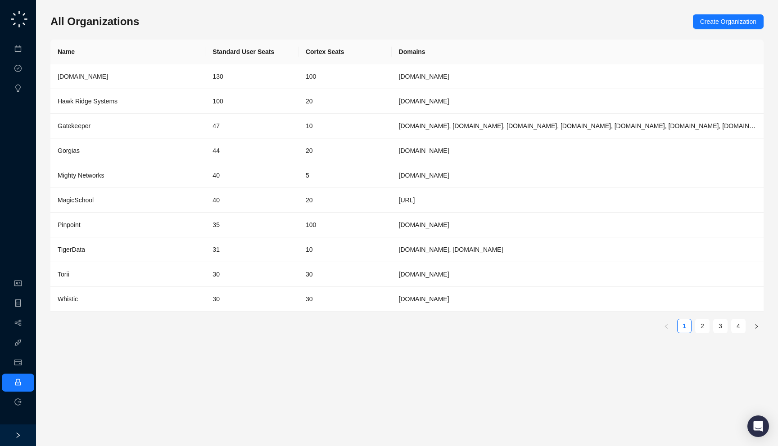
click at [195, 22] on div "All Organizations Create Organization" at bounding box center [406, 21] width 713 height 14
click at [26, 327] on link "Workflows" at bounding box center [40, 323] width 29 height 7
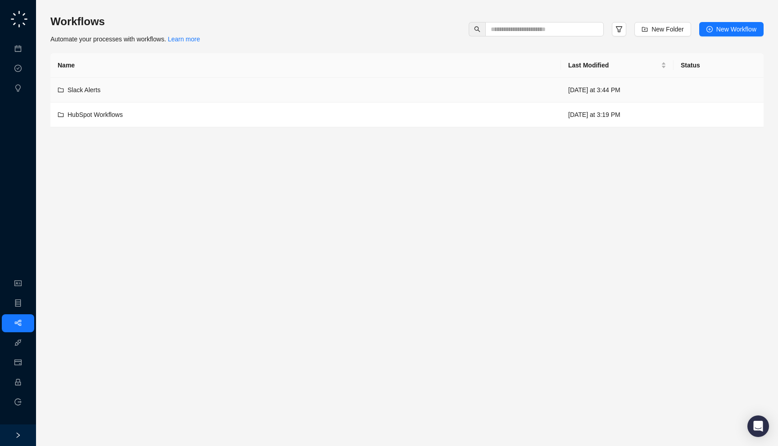
click at [298, 90] on div "Slack Alerts" at bounding box center [306, 90] width 496 height 10
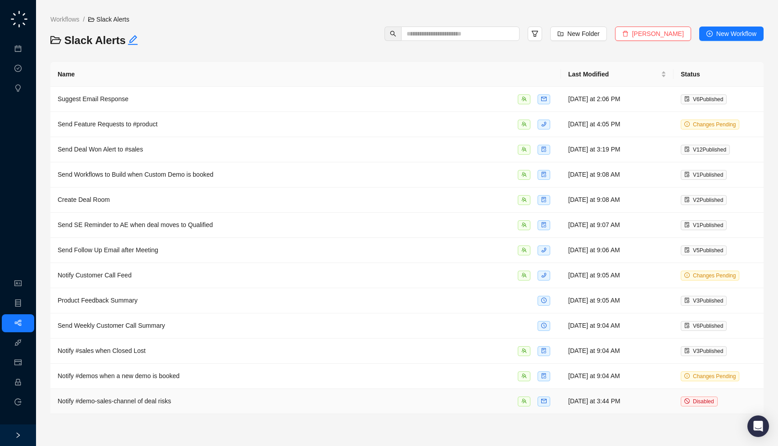
click at [115, 402] on span "Notify #demo-sales-channel of deal risks" at bounding box center [114, 401] width 113 height 7
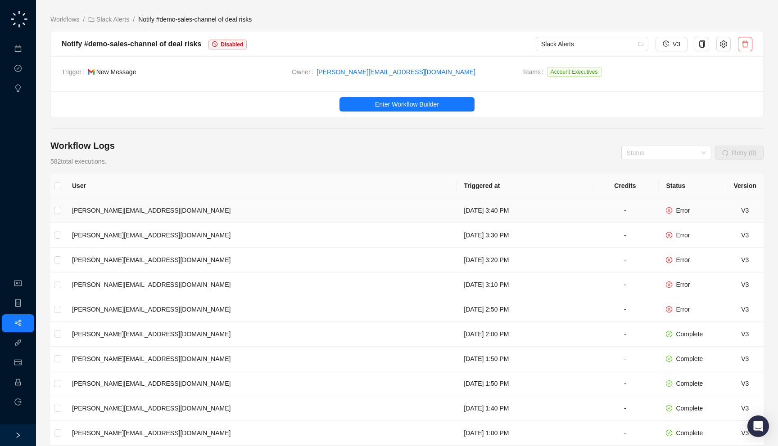
click at [456, 204] on td "Tuesday, 08/19/25, 3:40 PM" at bounding box center [523, 210] width 135 height 25
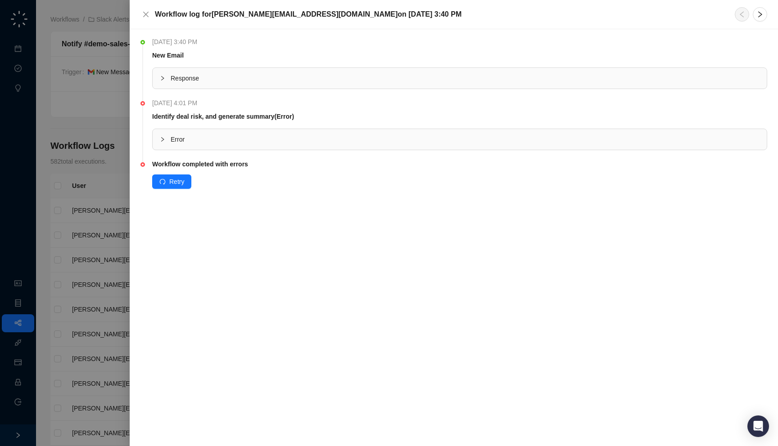
click at [343, 152] on li "Tuesday, 08/19/25, 4:01 PM Identify deal risk, and generate summary (Error) Err…" at bounding box center [453, 131] width 626 height 61
click at [343, 146] on div "Error" at bounding box center [460, 139] width 614 height 21
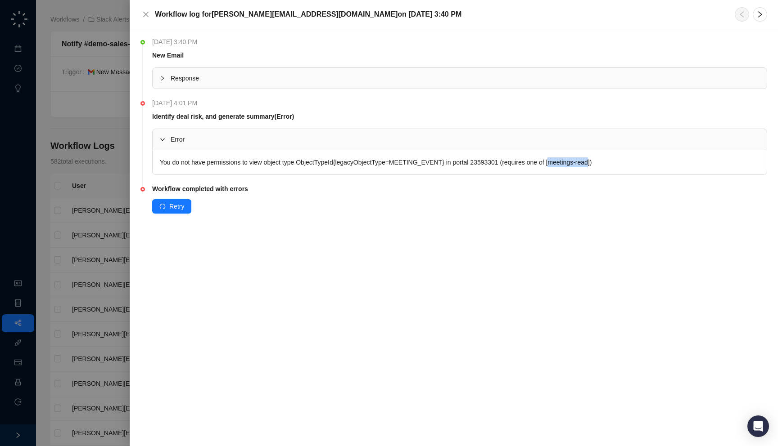
drag, startPoint x: 603, startPoint y: 162, endPoint x: 563, endPoint y: 165, distance: 40.6
click at [563, 165] on div "You do not have permissions to view object type ObjectTypeId{legacyObjectType=M…" at bounding box center [460, 162] width 614 height 24
click at [557, 203] on div "Retry" at bounding box center [459, 206] width 615 height 14
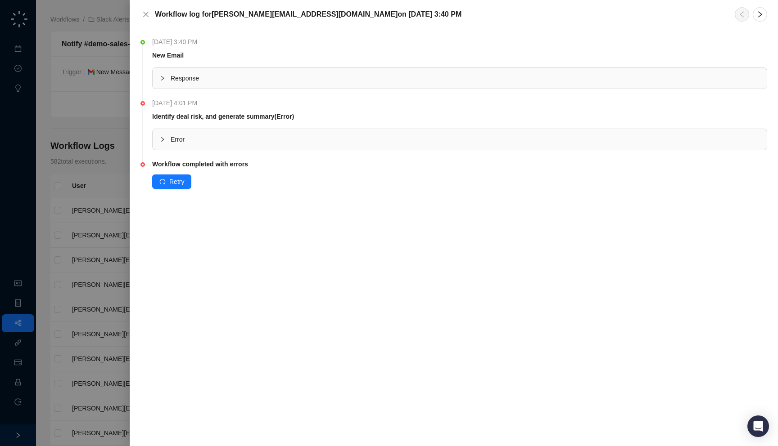
click at [72, 116] on div at bounding box center [389, 223] width 778 height 446
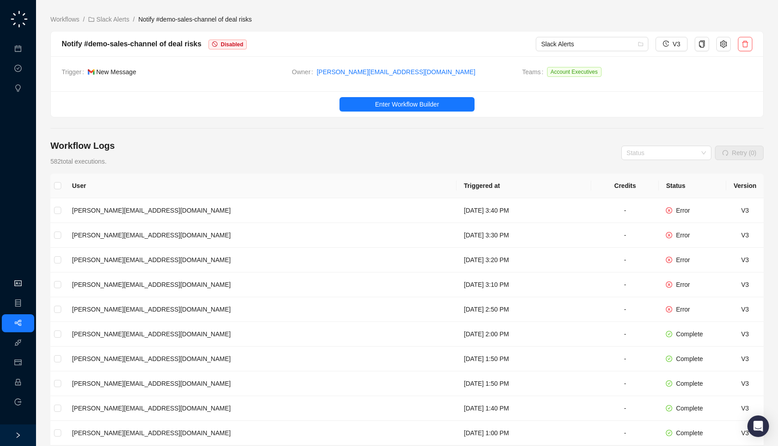
click at [26, 280] on link "Organization" at bounding box center [44, 283] width 36 height 7
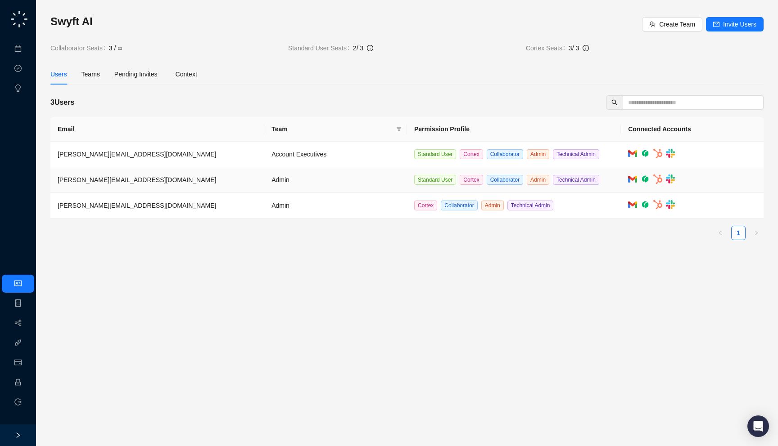
click at [332, 181] on td "Admin" at bounding box center [335, 180] width 143 height 26
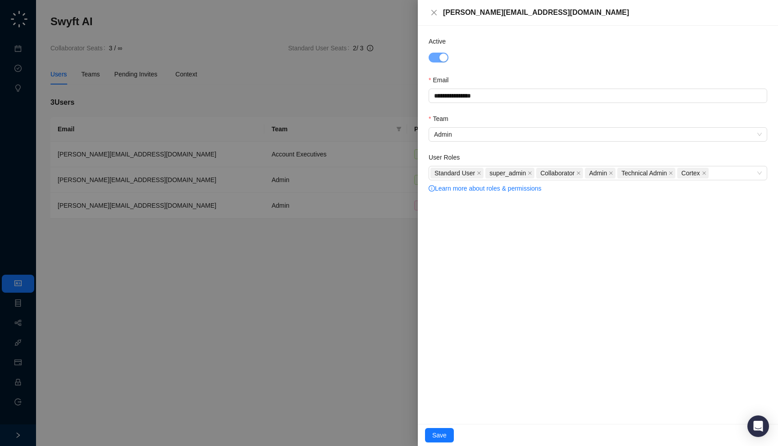
click at [332, 181] on div at bounding box center [389, 223] width 778 height 446
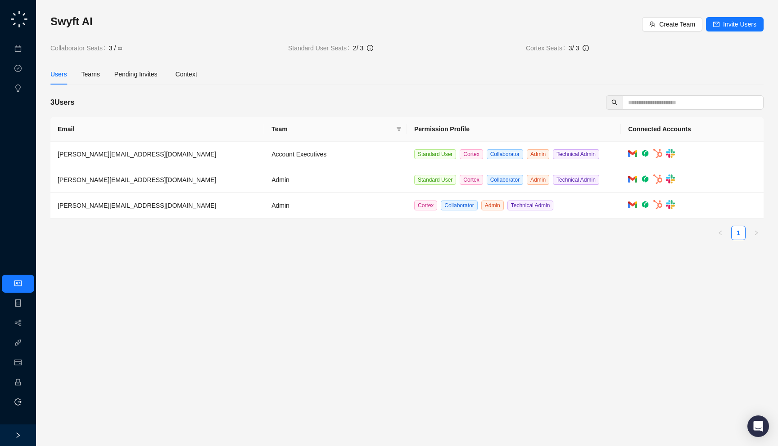
click at [10, 398] on li "Logout" at bounding box center [18, 403] width 32 height 18
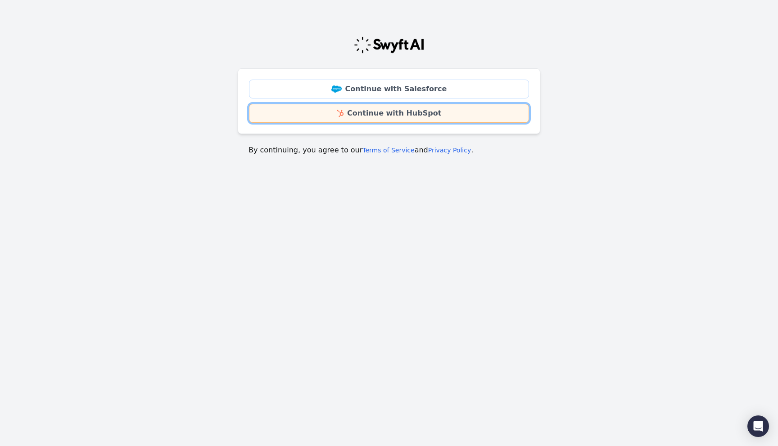
click at [338, 116] on link "Continue with HubSpot" at bounding box center [389, 113] width 280 height 19
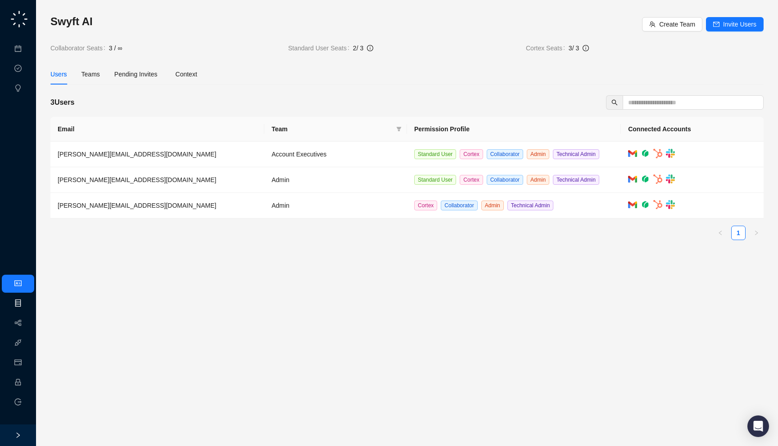
click at [26, 305] on link "Object Manager" at bounding box center [48, 303] width 45 height 7
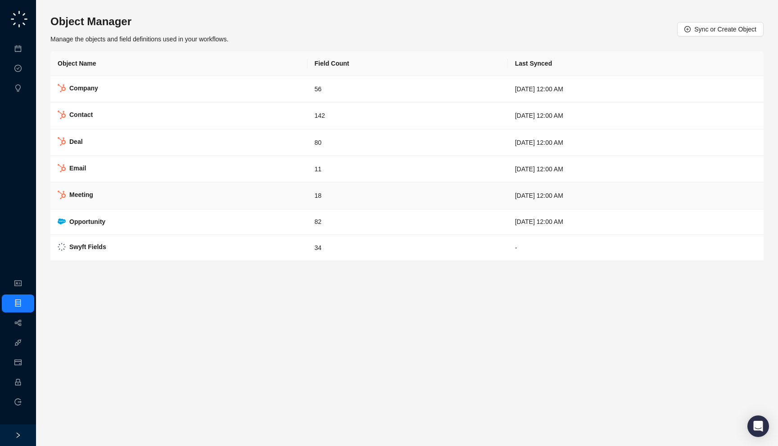
click at [307, 197] on td "18" at bounding box center [407, 196] width 200 height 27
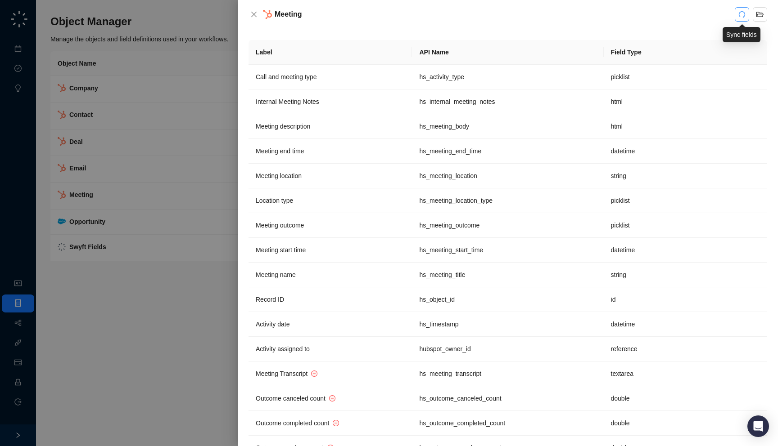
click at [747, 17] on button "button" at bounding box center [741, 14] width 14 height 14
click at [94, 123] on div at bounding box center [389, 223] width 778 height 446
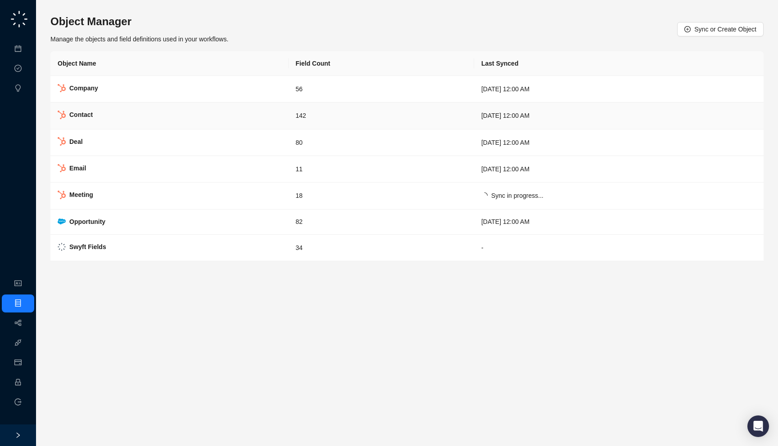
click at [183, 91] on td "Company" at bounding box center [169, 89] width 238 height 27
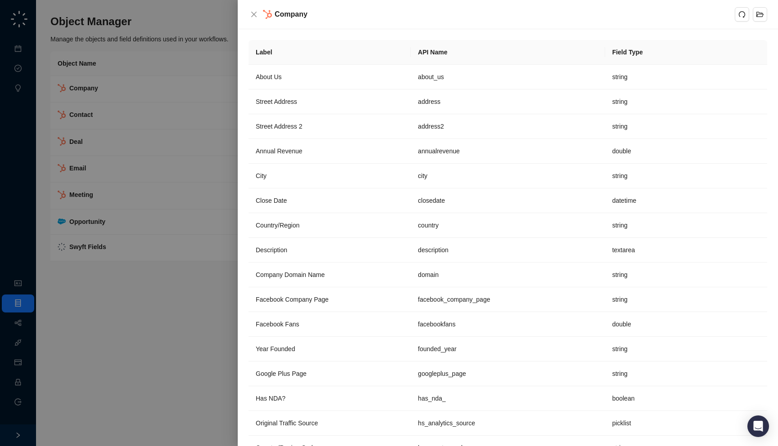
click at [731, 16] on div "Company" at bounding box center [498, 14] width 474 height 11
click at [737, 16] on button "button" at bounding box center [741, 14] width 14 height 14
click at [395, 18] on div "Company" at bounding box center [498, 14] width 474 height 11
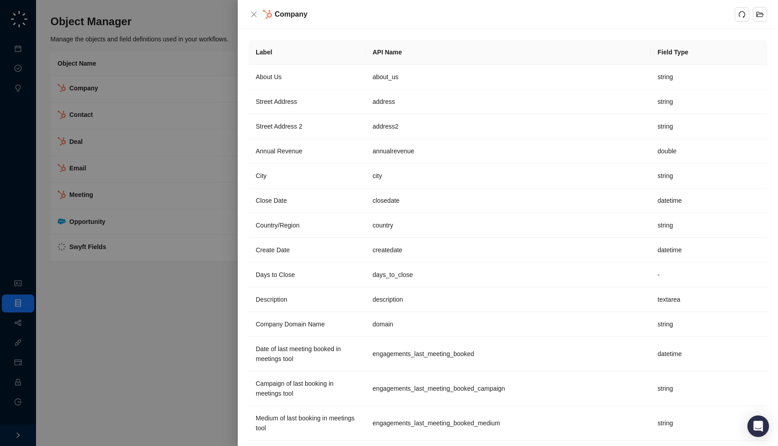
click at [185, 207] on div at bounding box center [389, 223] width 778 height 446
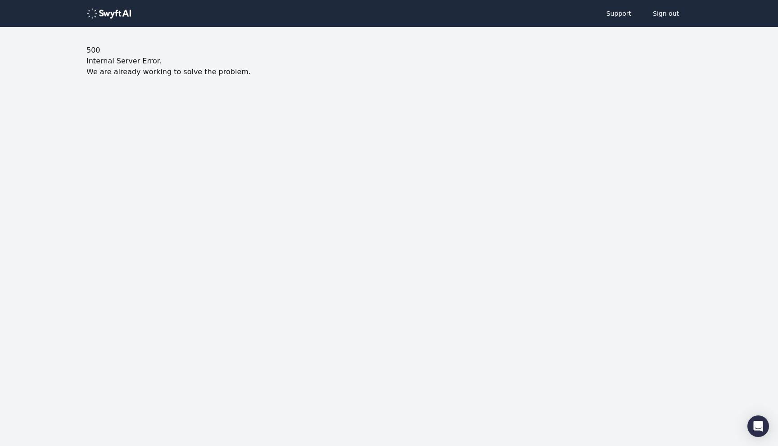
click at [242, 149] on html "Support Sign out 500 Internal Server Error. We are already working to solve the…" at bounding box center [389, 74] width 778 height 149
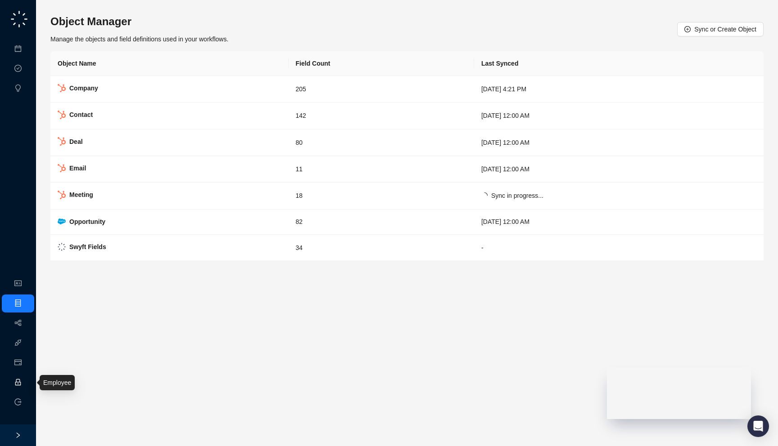
click at [26, 381] on link "Employee" at bounding box center [40, 382] width 28 height 7
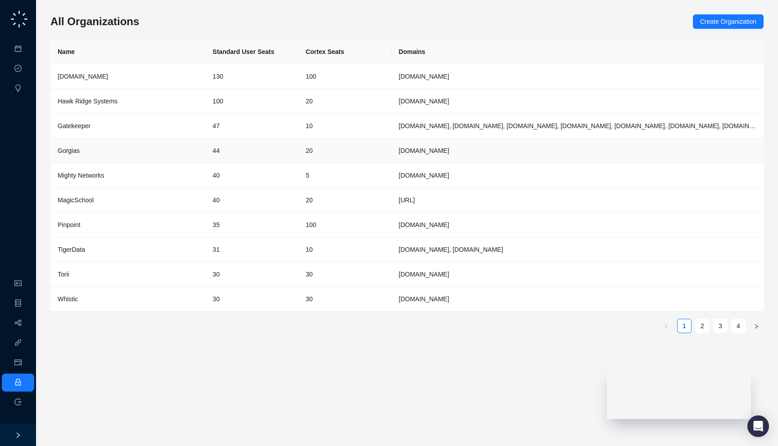
click at [219, 149] on td "44" at bounding box center [251, 151] width 93 height 25
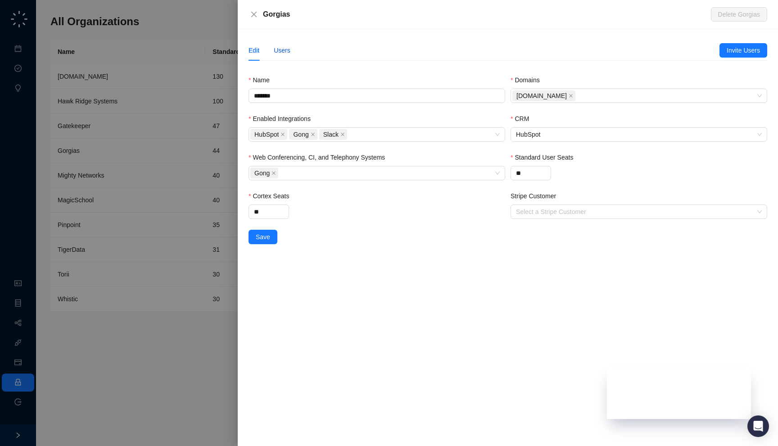
click at [287, 53] on div "Users" at bounding box center [282, 50] width 17 height 10
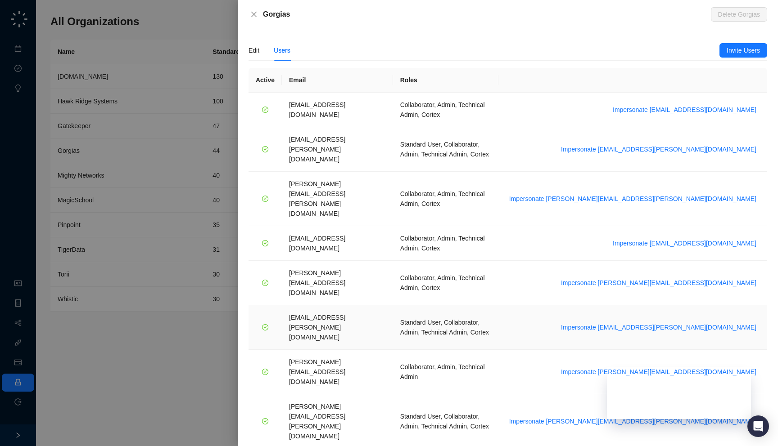
click at [332, 306] on td "janadhi.kuruppu@gorgias.com" at bounding box center [337, 328] width 111 height 45
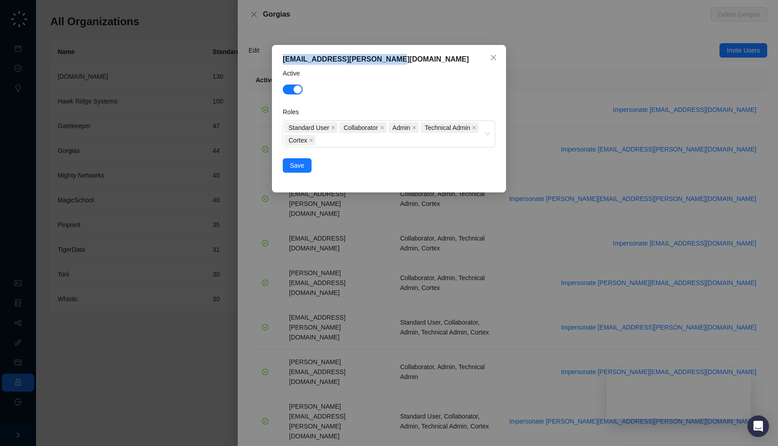
copy div "janadhi.kuruppu@gorgias.com"
drag, startPoint x: 401, startPoint y: 55, endPoint x: 401, endPoint y: 49, distance: 6.8
click at [401, 49] on div "janadhi.kuruppu@gorgias.com Active Roles Standard User Collaborator Admin Techn…" at bounding box center [389, 119] width 234 height 148
click at [405, 20] on div "janadhi.kuruppu@gorgias.com Active Roles Standard User Collaborator Admin Techn…" at bounding box center [389, 223] width 778 height 446
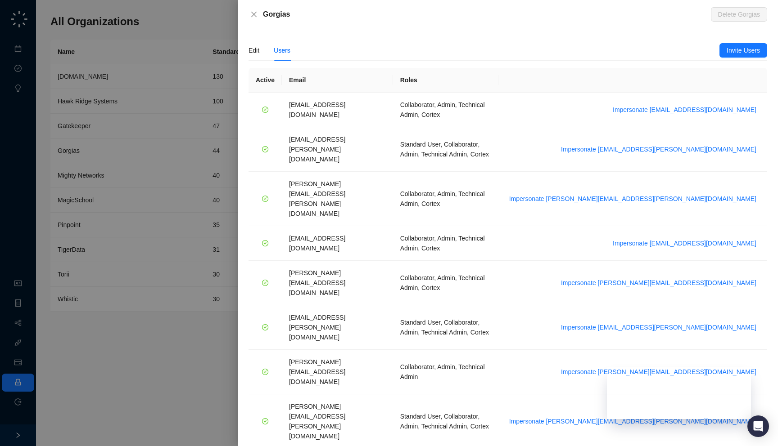
click at [221, 77] on div at bounding box center [389, 223] width 778 height 446
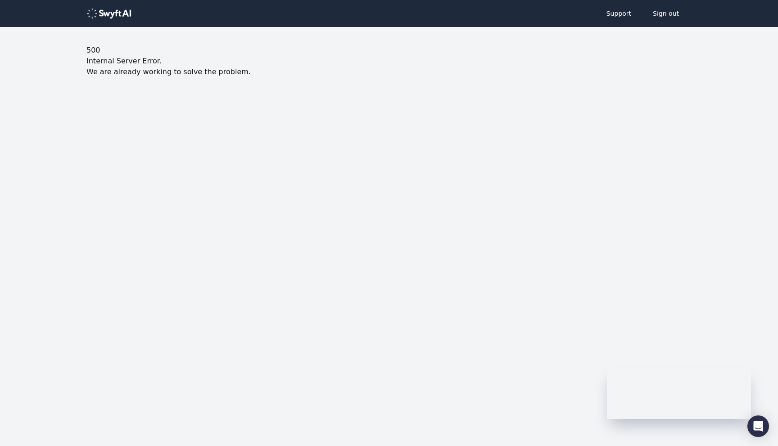
click at [256, 136] on body "Support Sign out 500 Internal Server Error. We are already working to solve the…" at bounding box center [389, 74] width 778 height 149
click at [257, 123] on body "Support Sign out 500 Internal Server Error. We are already working to solve the…" at bounding box center [389, 74] width 778 height 149
click at [239, 79] on body "Support Sign out 500 Internal Server Error. We are already working to solve the…" at bounding box center [389, 74] width 778 height 149
